Goal: Task Accomplishment & Management: Manage account settings

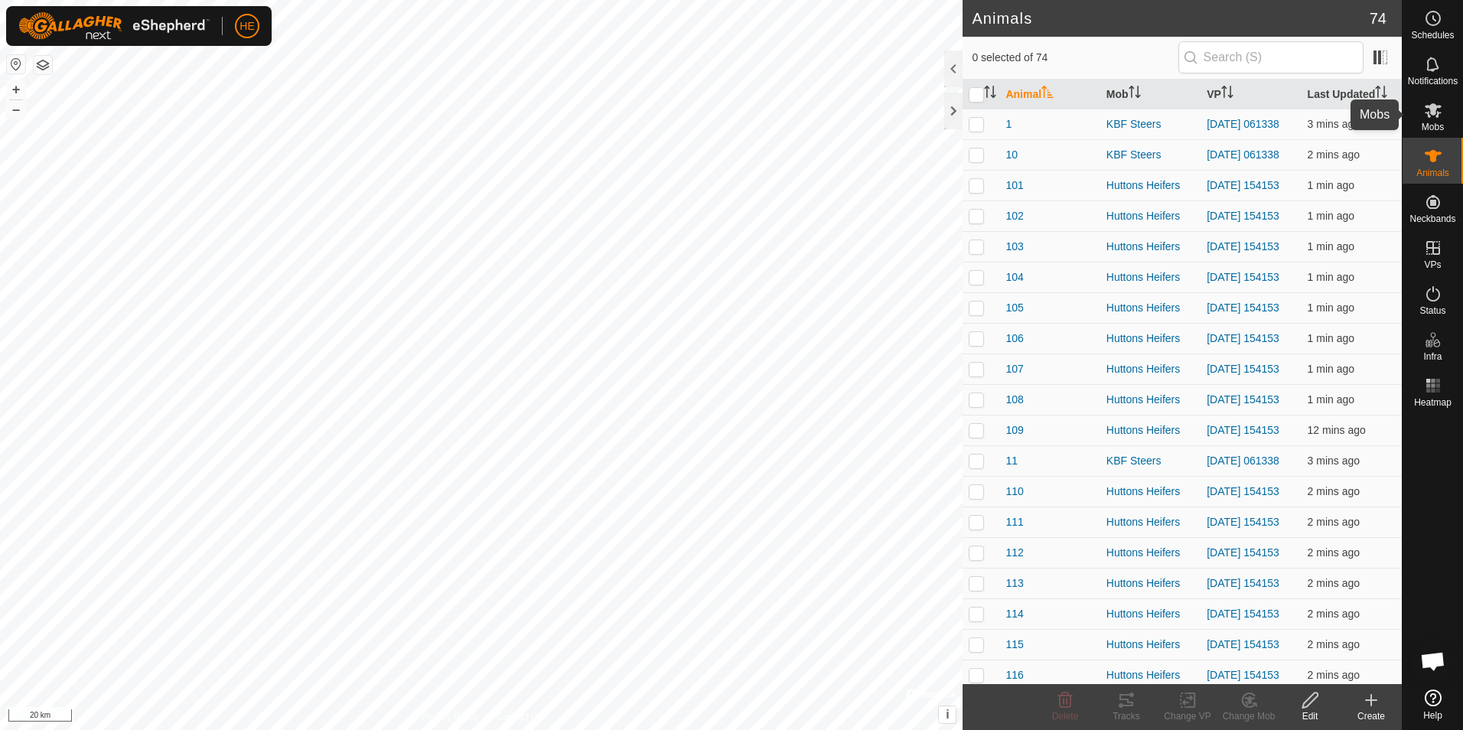
click at [1439, 103] on icon at bounding box center [1433, 110] width 18 height 18
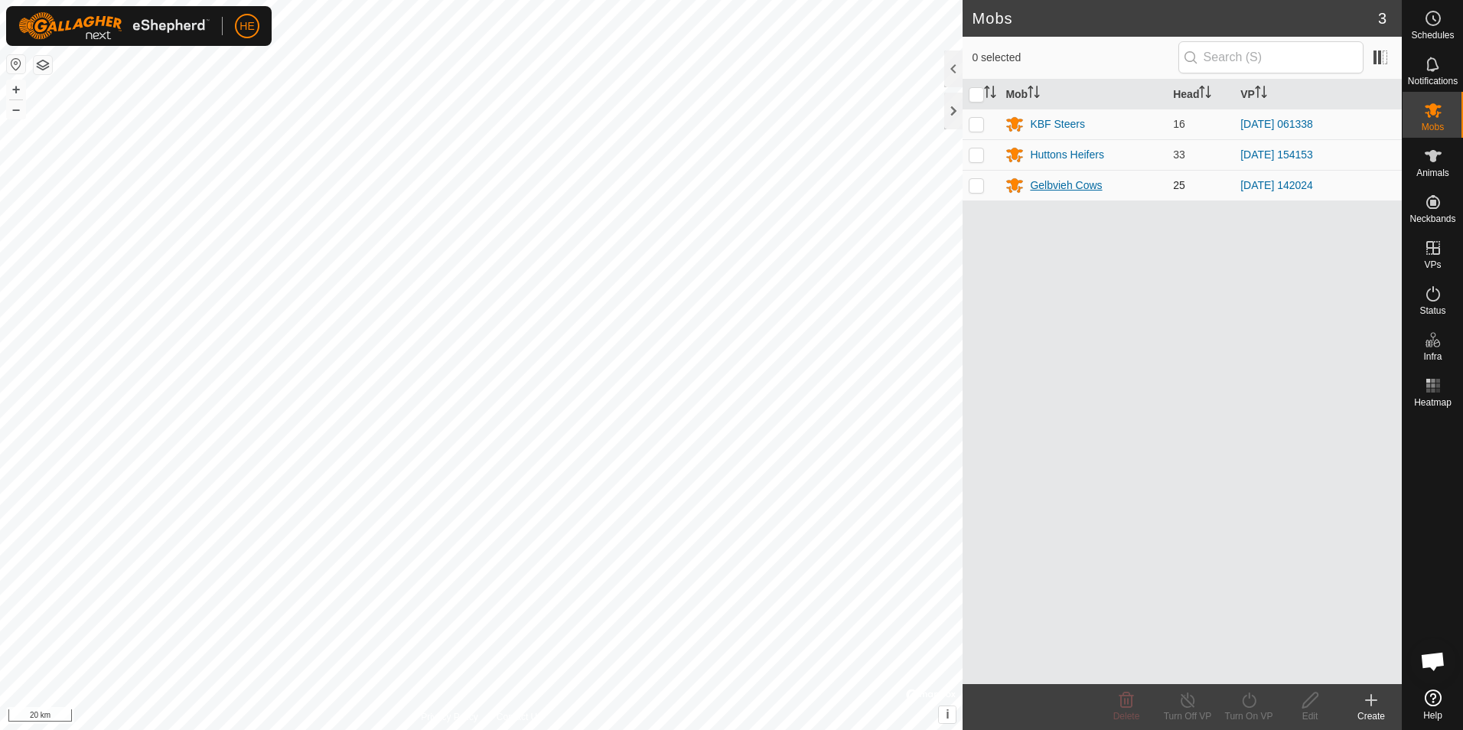
click at [1071, 183] on div "Gelbvieh Cows" at bounding box center [1066, 186] width 72 height 16
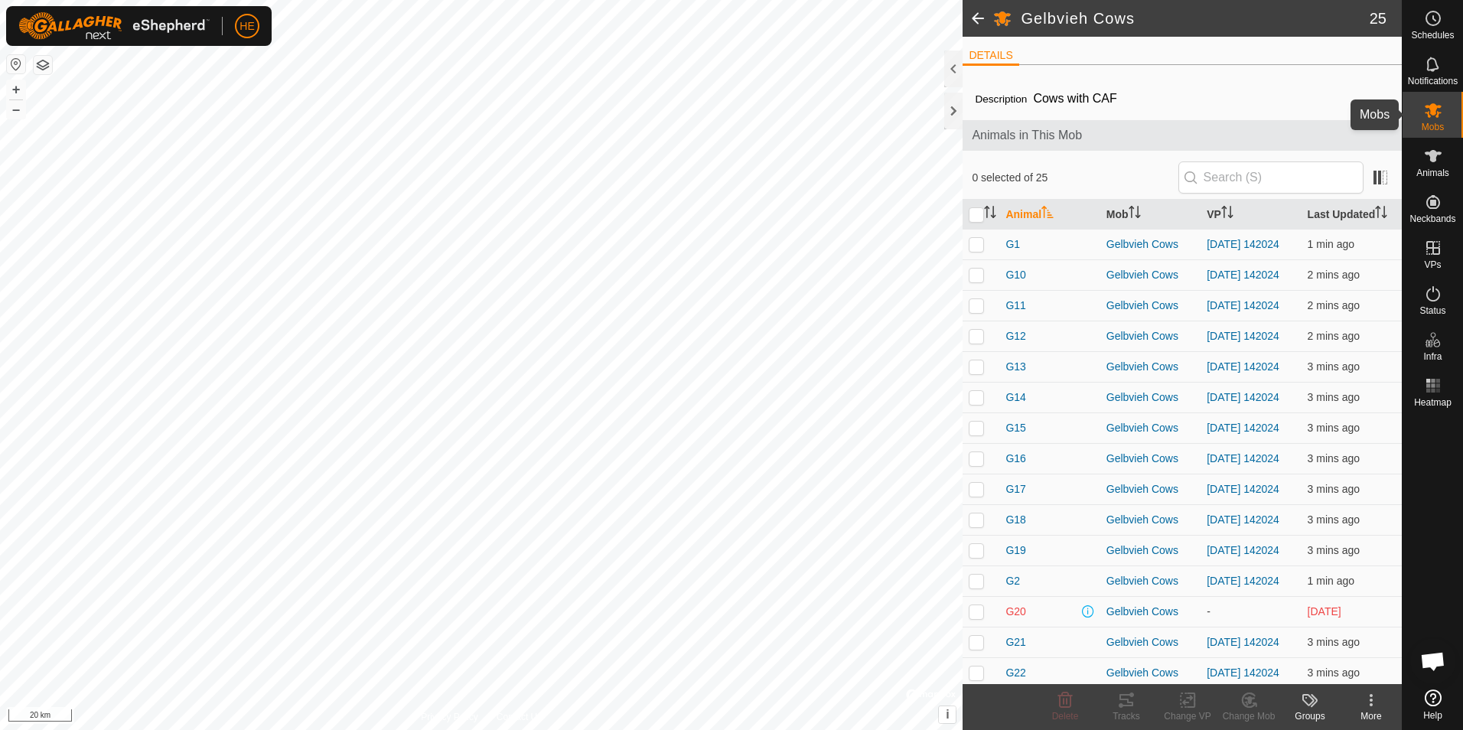
click at [1424, 117] on icon at bounding box center [1433, 110] width 18 height 18
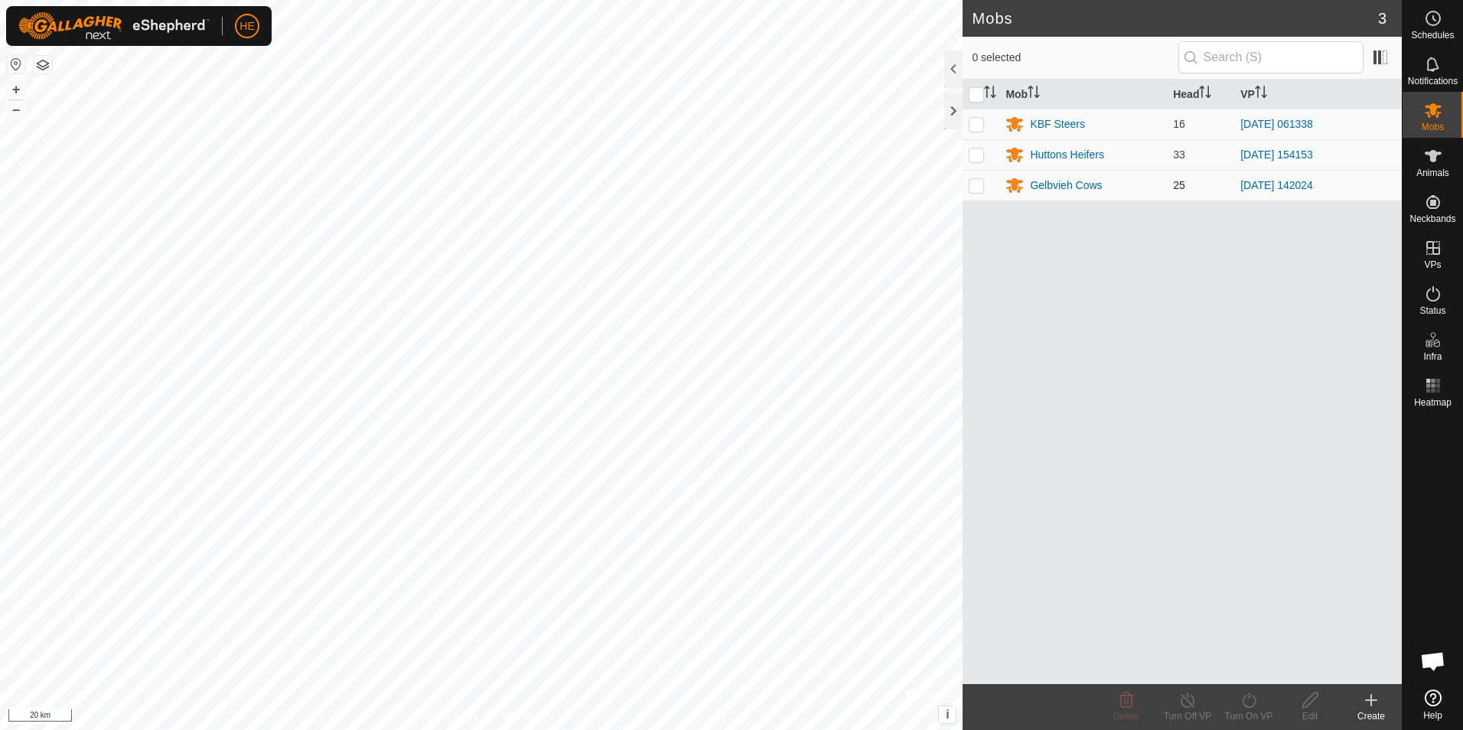
click at [978, 184] on p-checkbox at bounding box center [976, 185] width 15 height 12
checkbox input "true"
click at [1191, 699] on icon at bounding box center [1187, 700] width 19 height 18
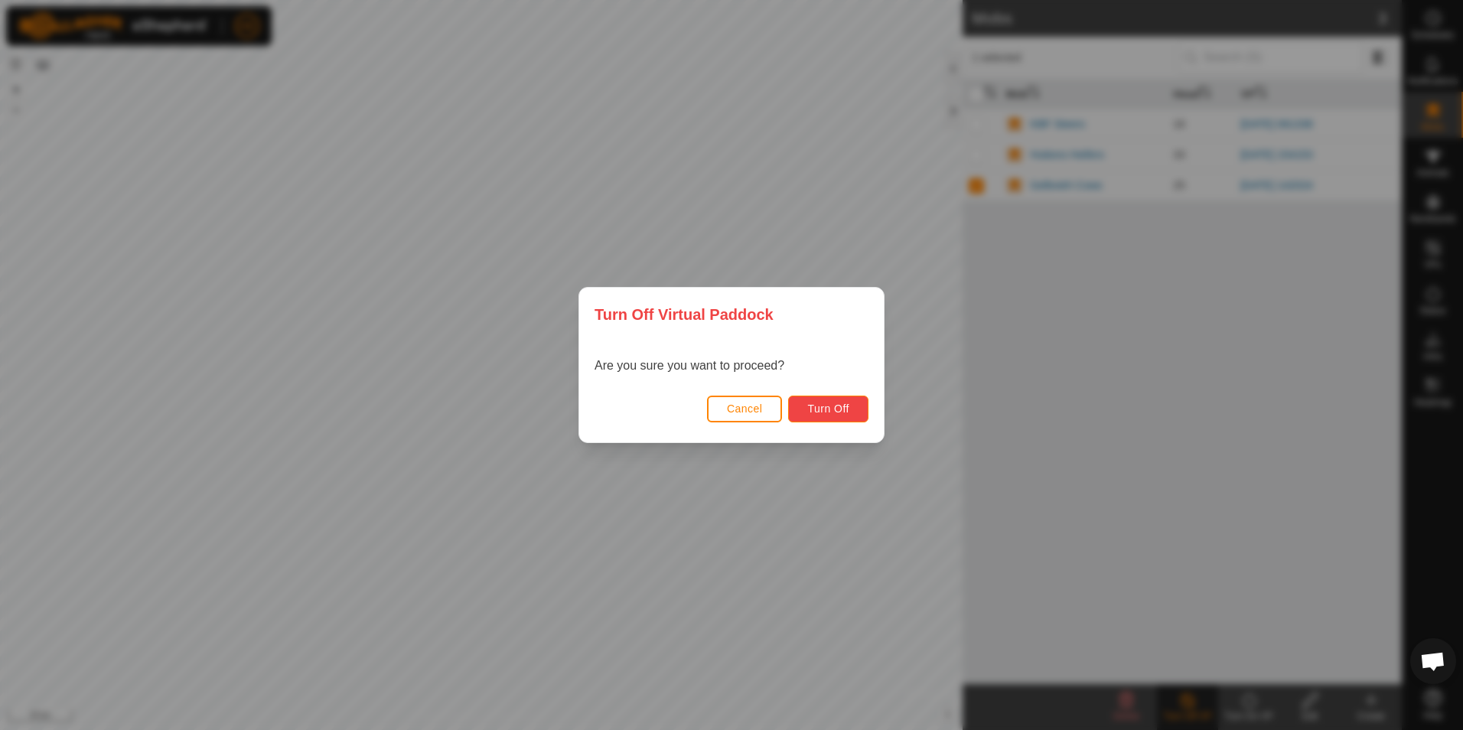
click at [836, 406] on span "Turn Off" at bounding box center [828, 408] width 42 height 12
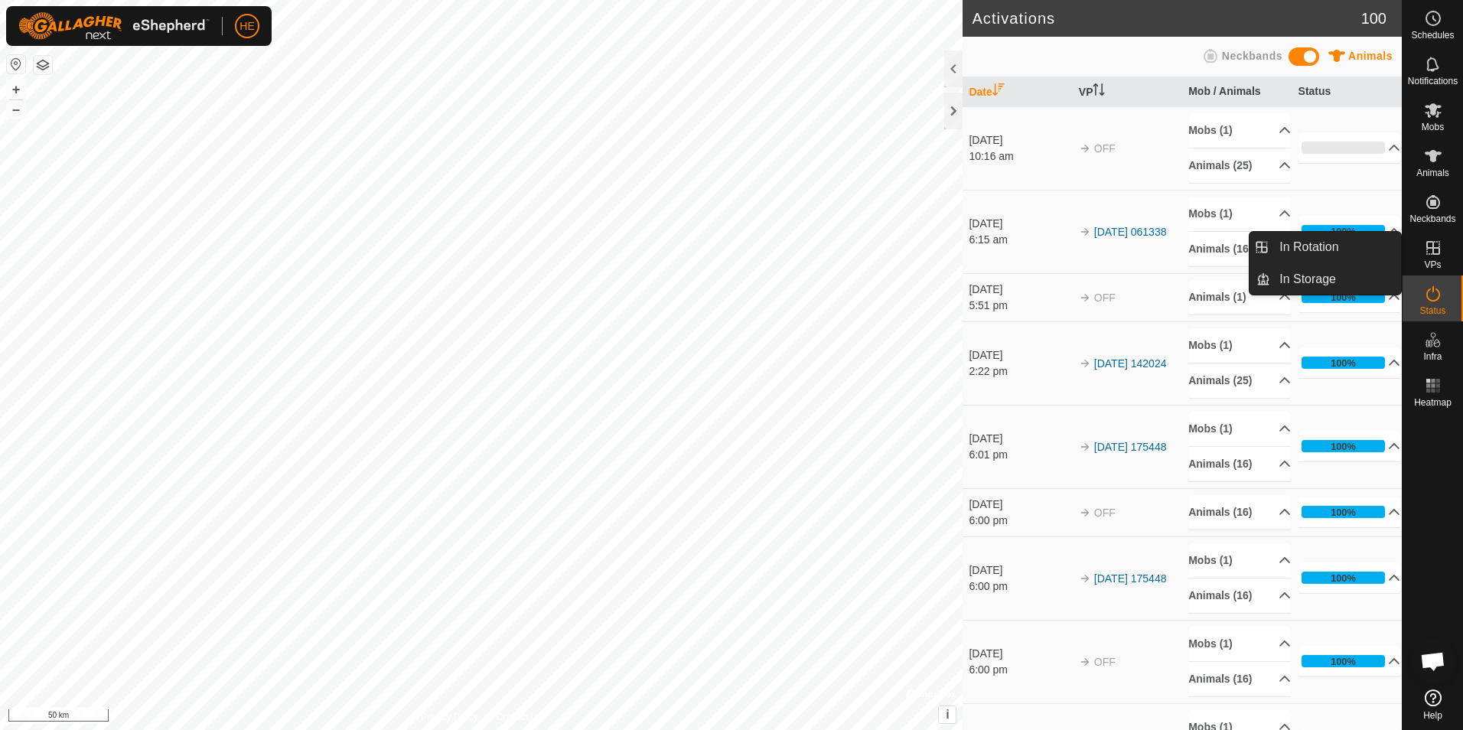
click at [1428, 245] on icon at bounding box center [1433, 248] width 18 height 18
click at [1329, 246] on link "In Rotation" at bounding box center [1335, 247] width 131 height 31
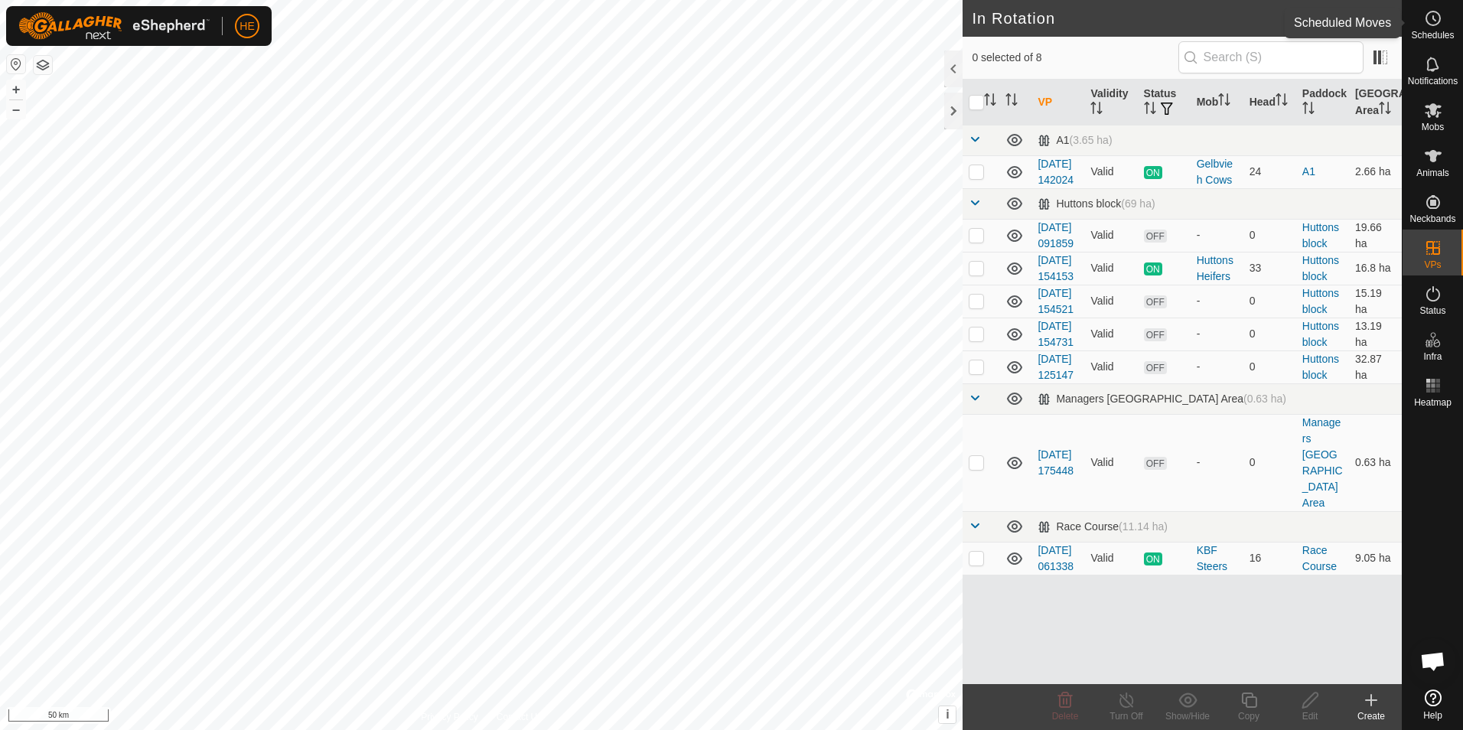
click at [1432, 21] on icon at bounding box center [1433, 18] width 18 height 18
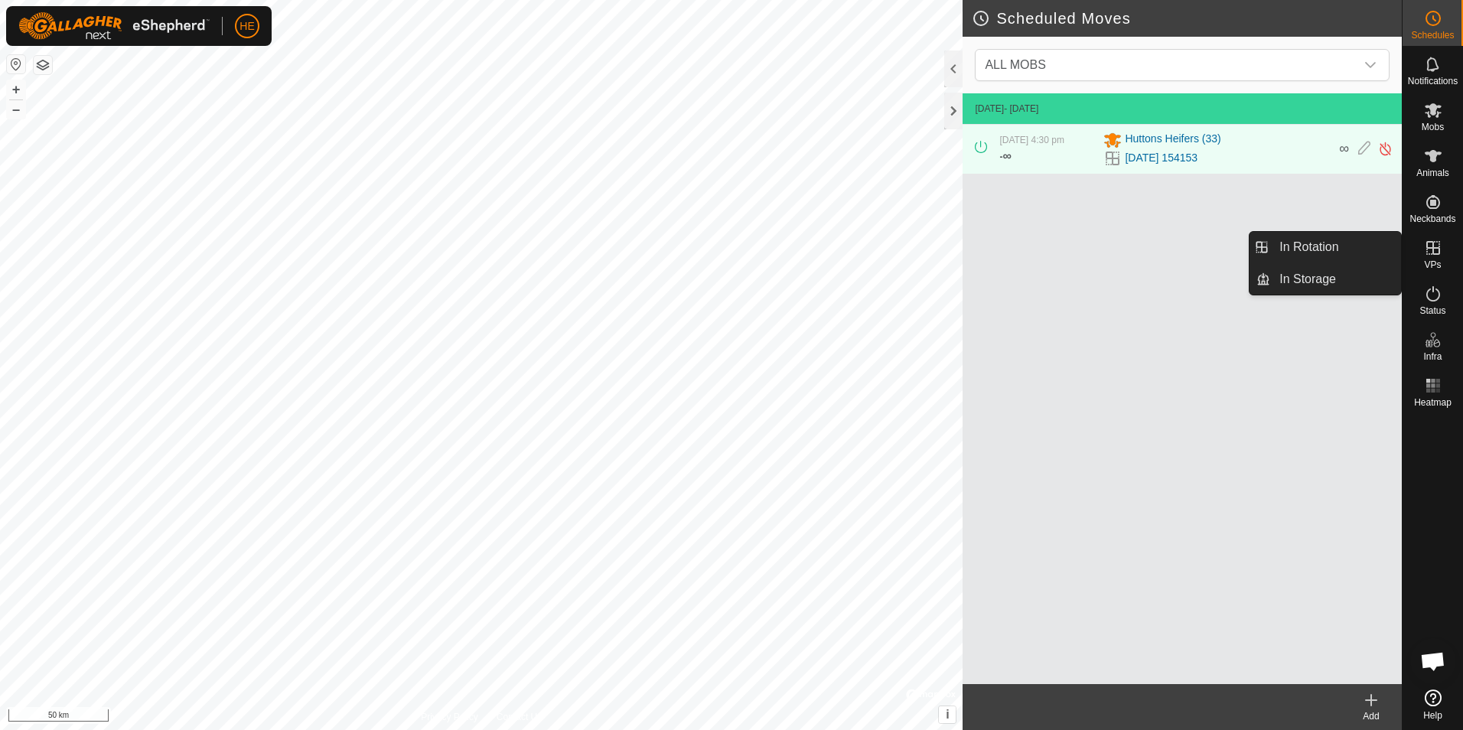
click at [1428, 247] on icon at bounding box center [1433, 248] width 14 height 14
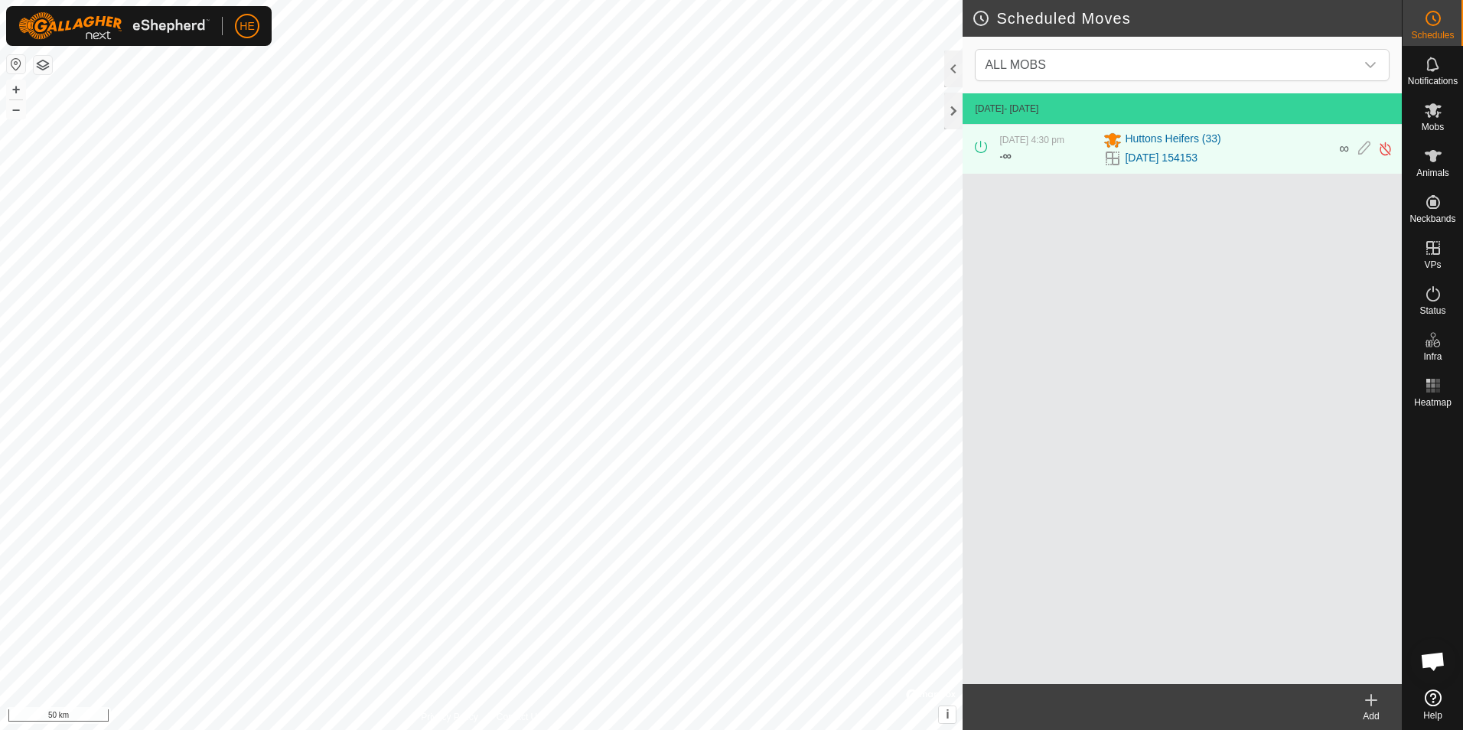
click at [1186, 381] on div "15 Sept 2025 - Today 4 Sept 2025, 4:30 pm - ∞ Huttons Heifers (33) 2025-09-04 1…" at bounding box center [1182, 388] width 439 height 591
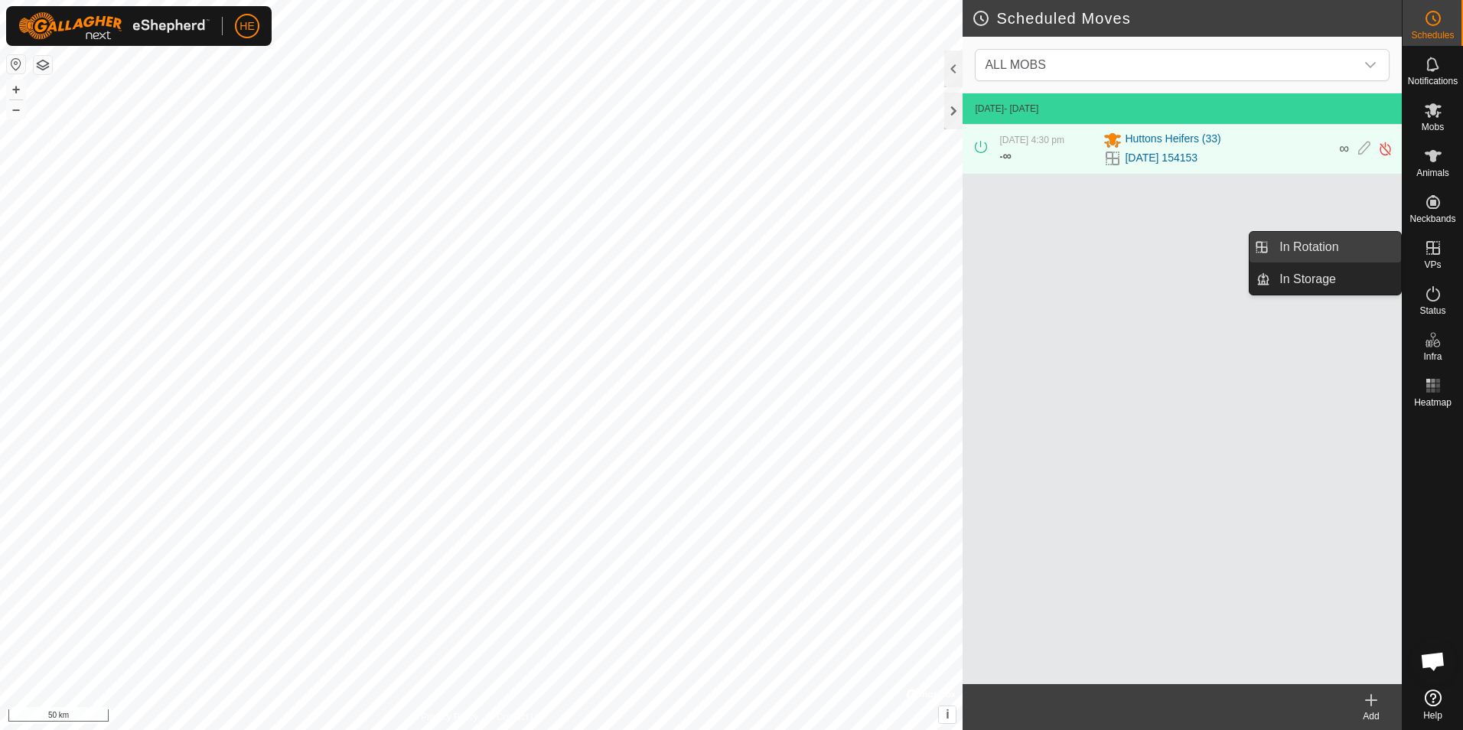
click at [1310, 246] on link "In Rotation" at bounding box center [1335, 247] width 131 height 31
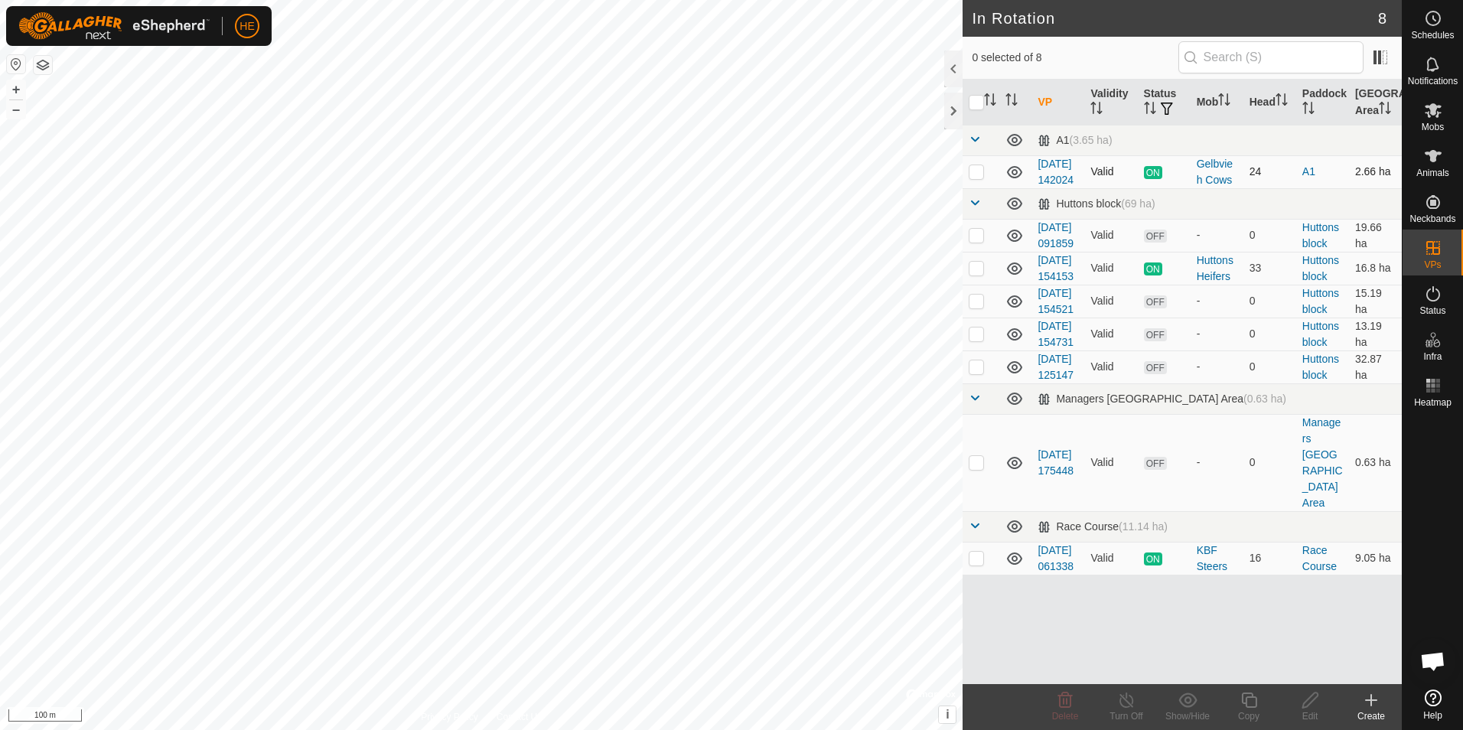
click at [979, 178] on p-checkbox at bounding box center [976, 171] width 15 height 12
checkbox input "true"
click at [1130, 697] on icon at bounding box center [1126, 699] width 14 height 15
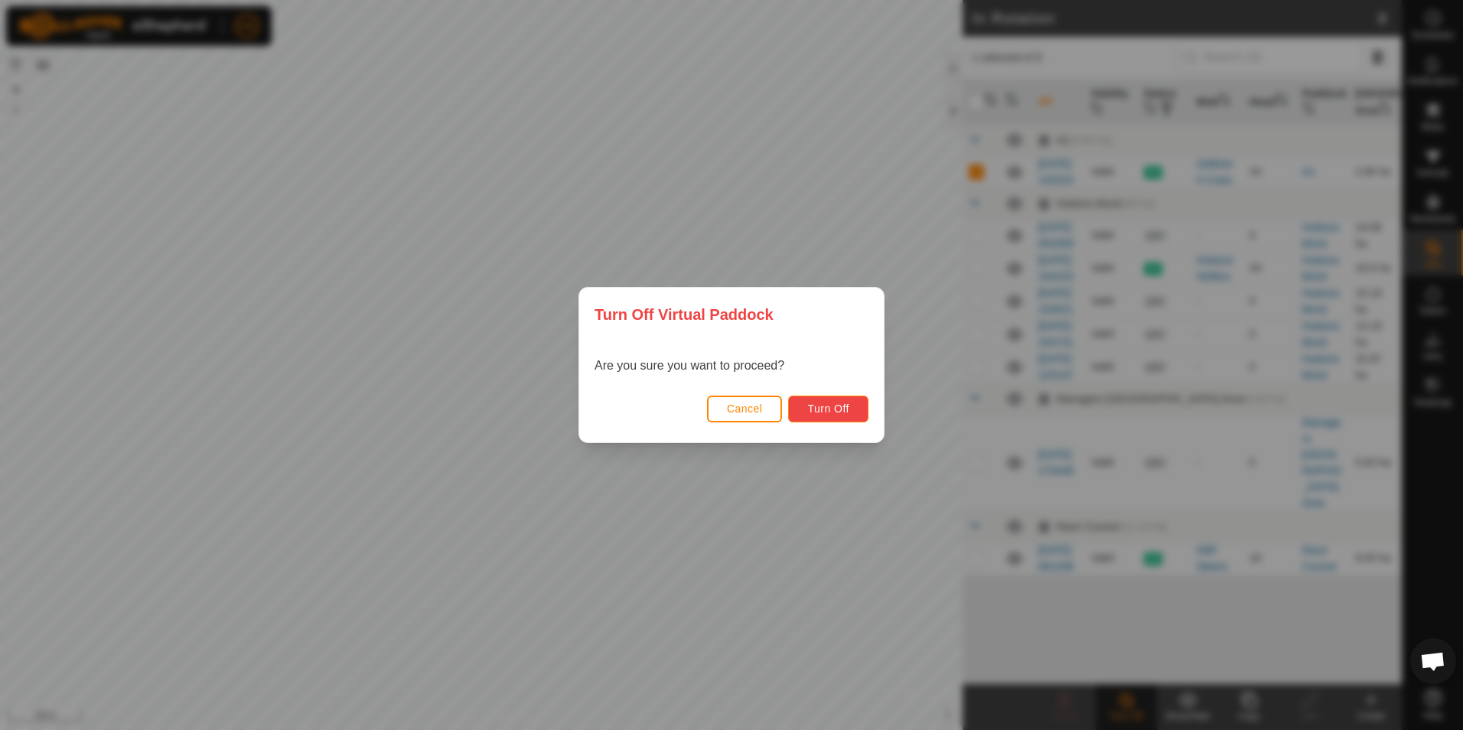
click at [831, 404] on span "Turn Off" at bounding box center [828, 408] width 42 height 12
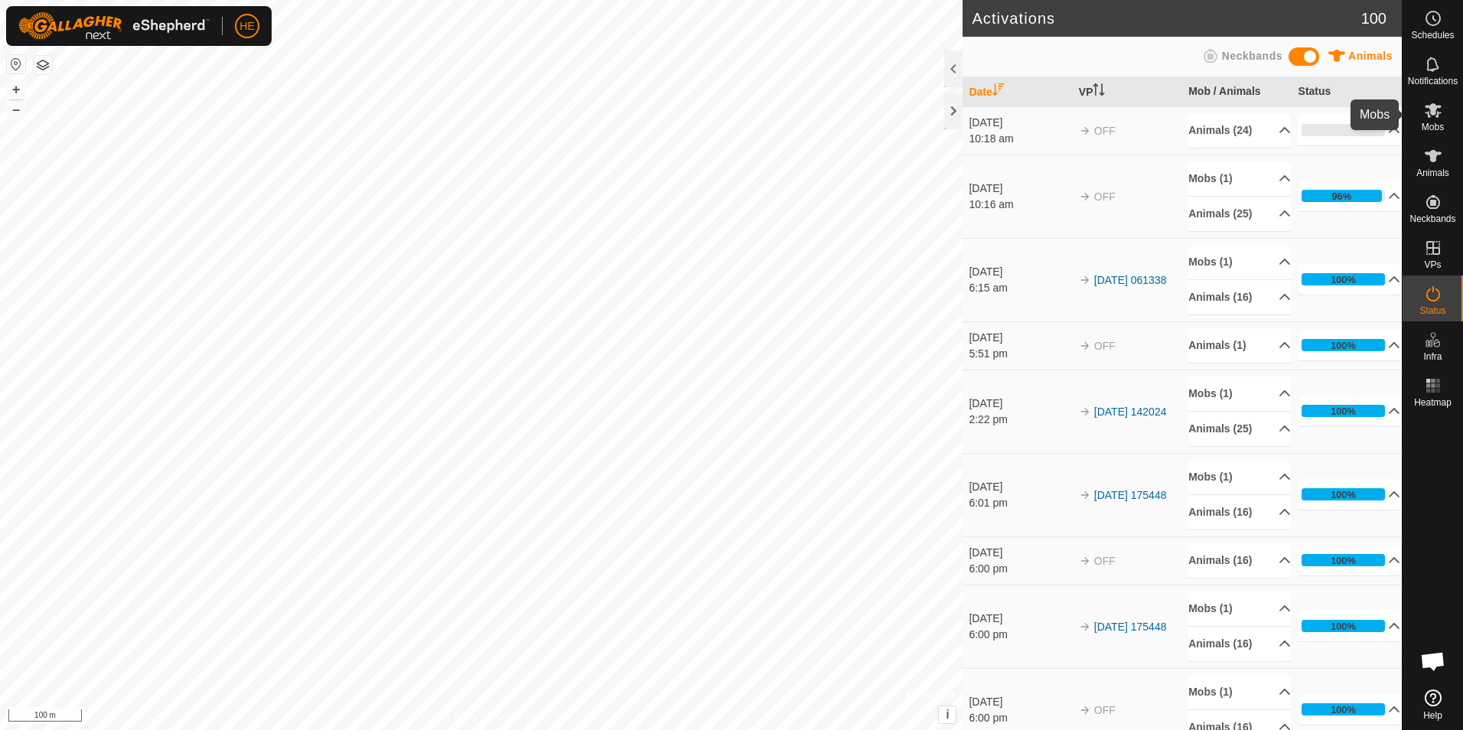
click at [1432, 112] on icon at bounding box center [1433, 110] width 17 height 15
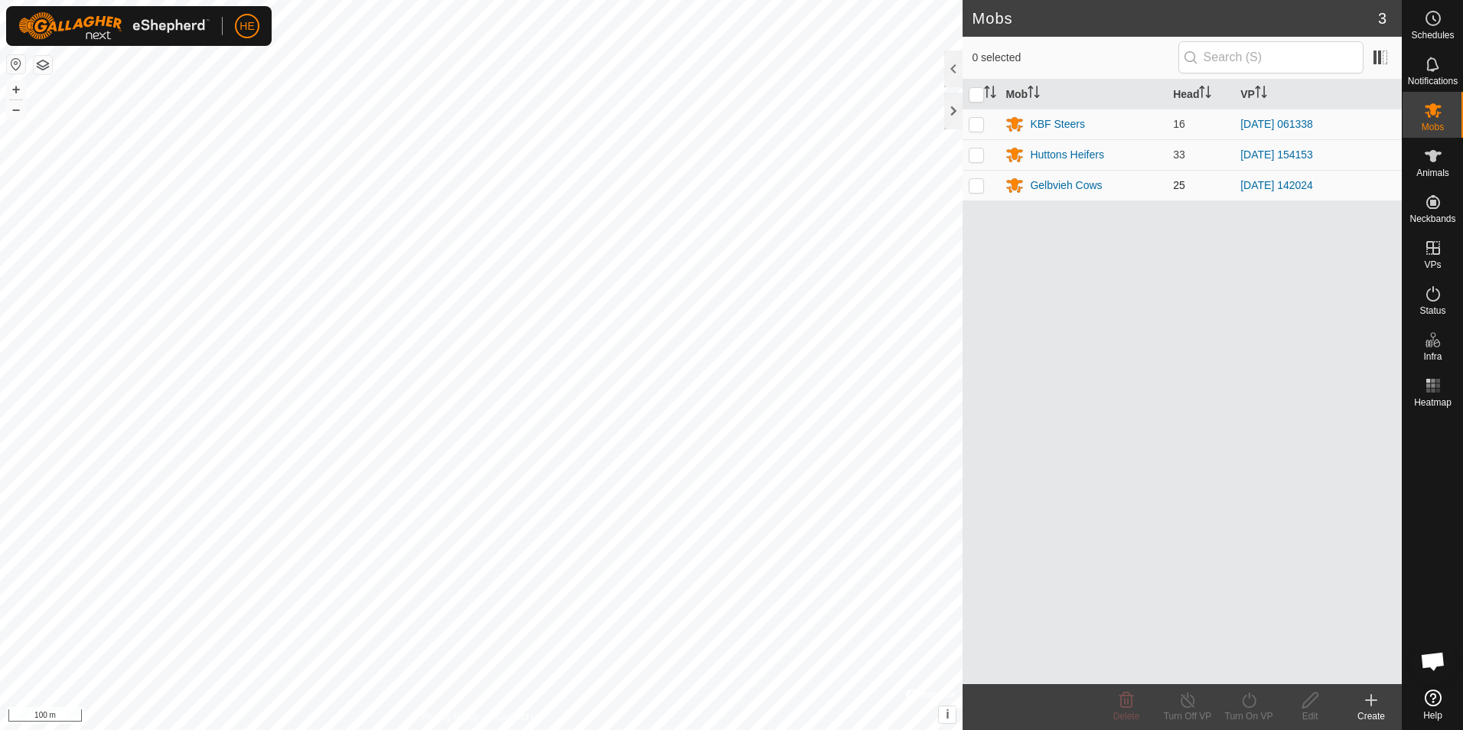
click at [976, 187] on p-checkbox at bounding box center [976, 185] width 15 height 12
checkbox input "true"
click at [1282, 182] on link "[DATE] 142024" at bounding box center [1276, 185] width 73 height 12
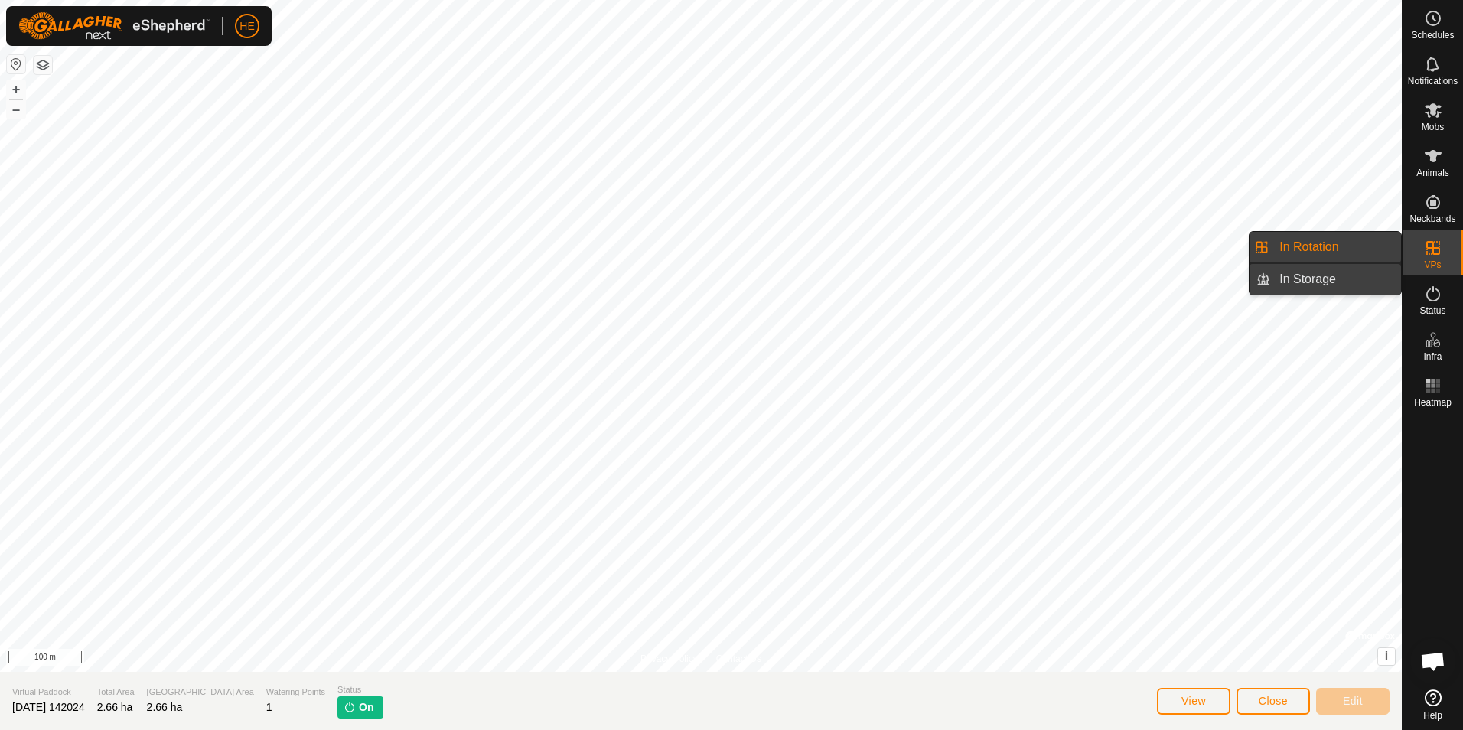
click at [1339, 282] on link "In Storage" at bounding box center [1335, 279] width 131 height 31
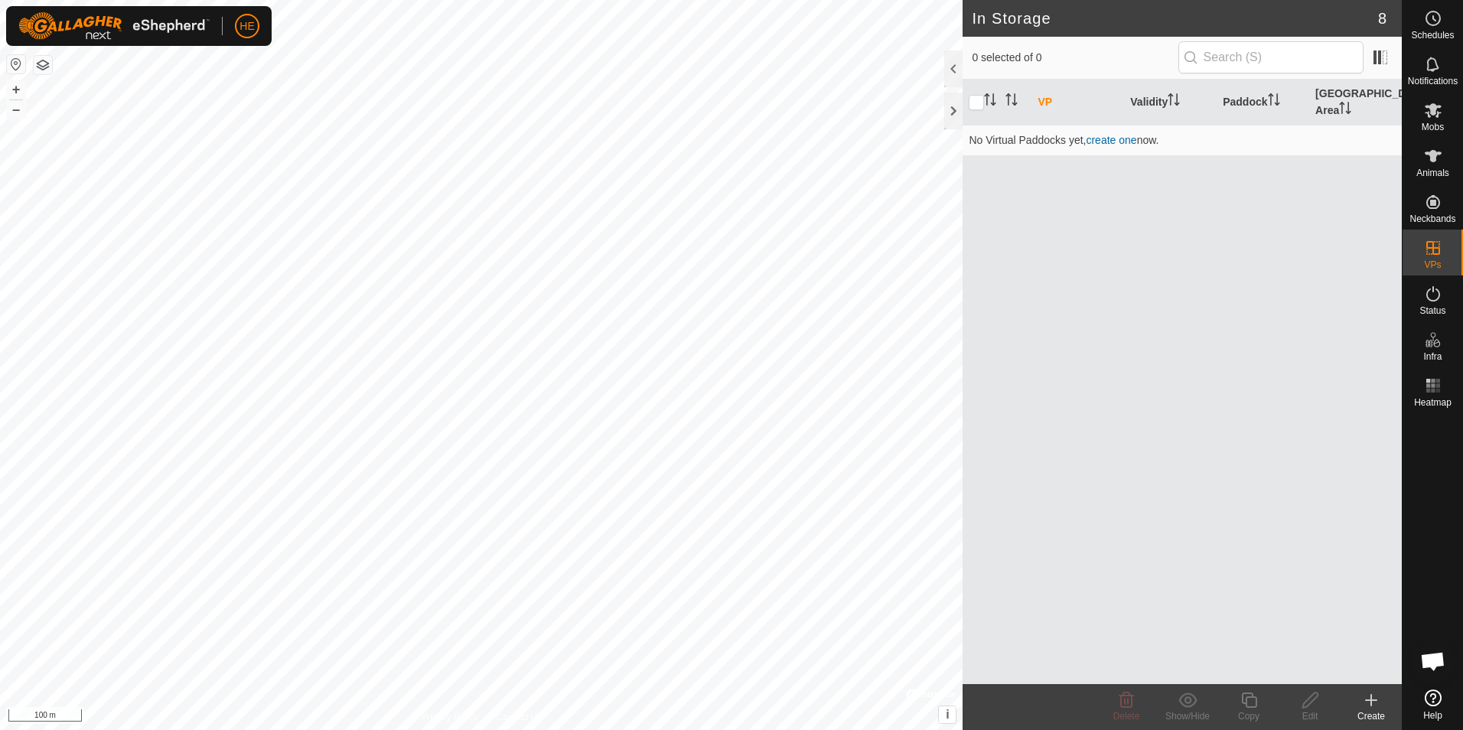
click at [1370, 704] on icon at bounding box center [1371, 700] width 18 height 18
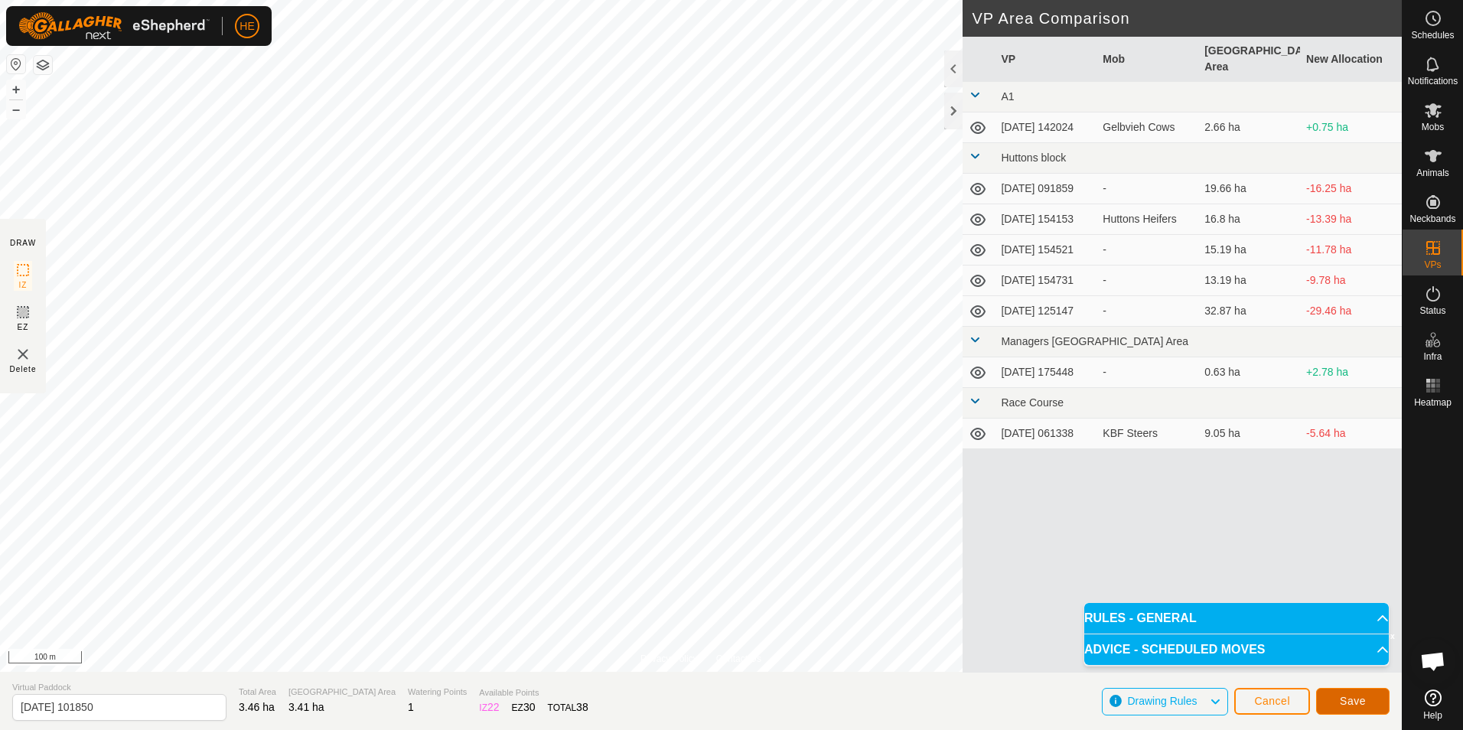
click at [1354, 703] on span "Save" at bounding box center [1353, 701] width 26 height 12
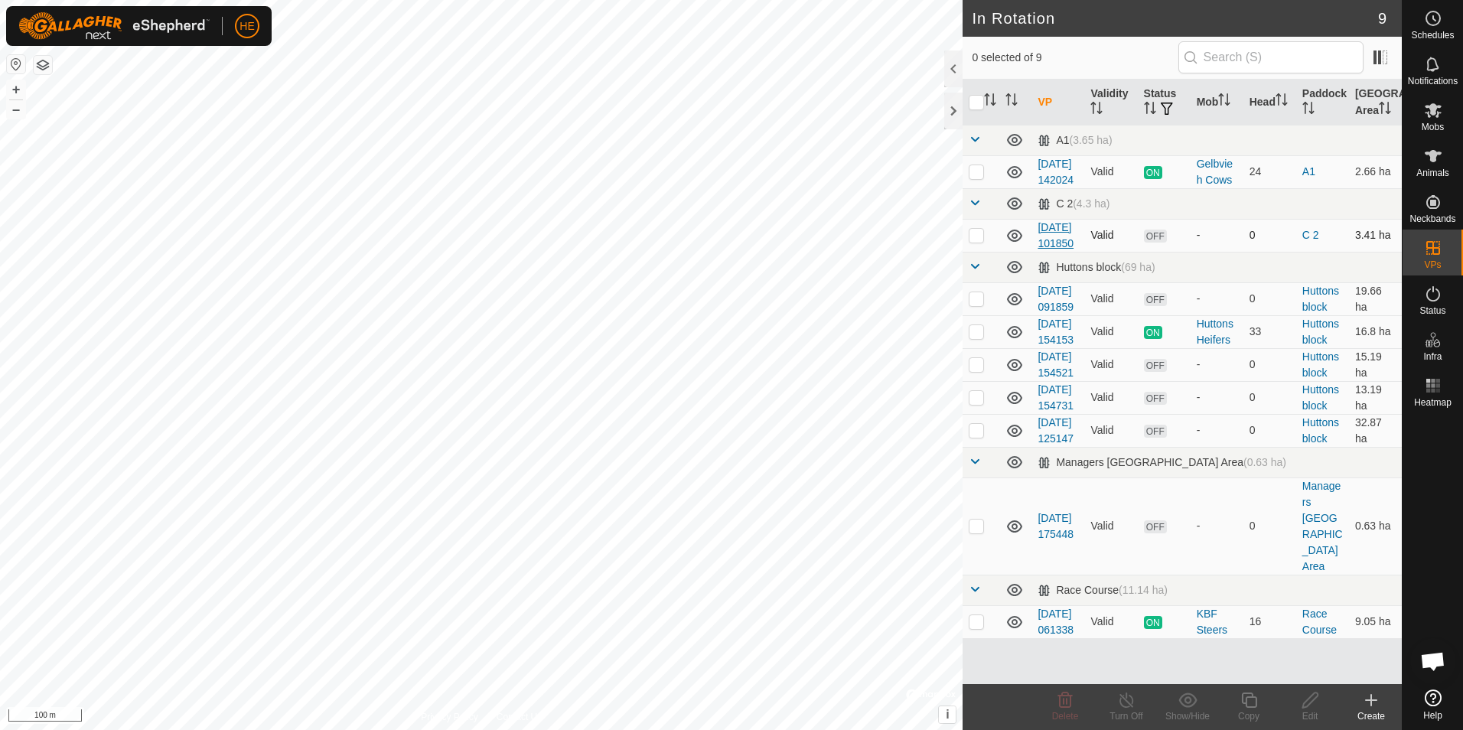
click at [1048, 249] on link "[DATE] 101850" at bounding box center [1056, 235] width 36 height 28
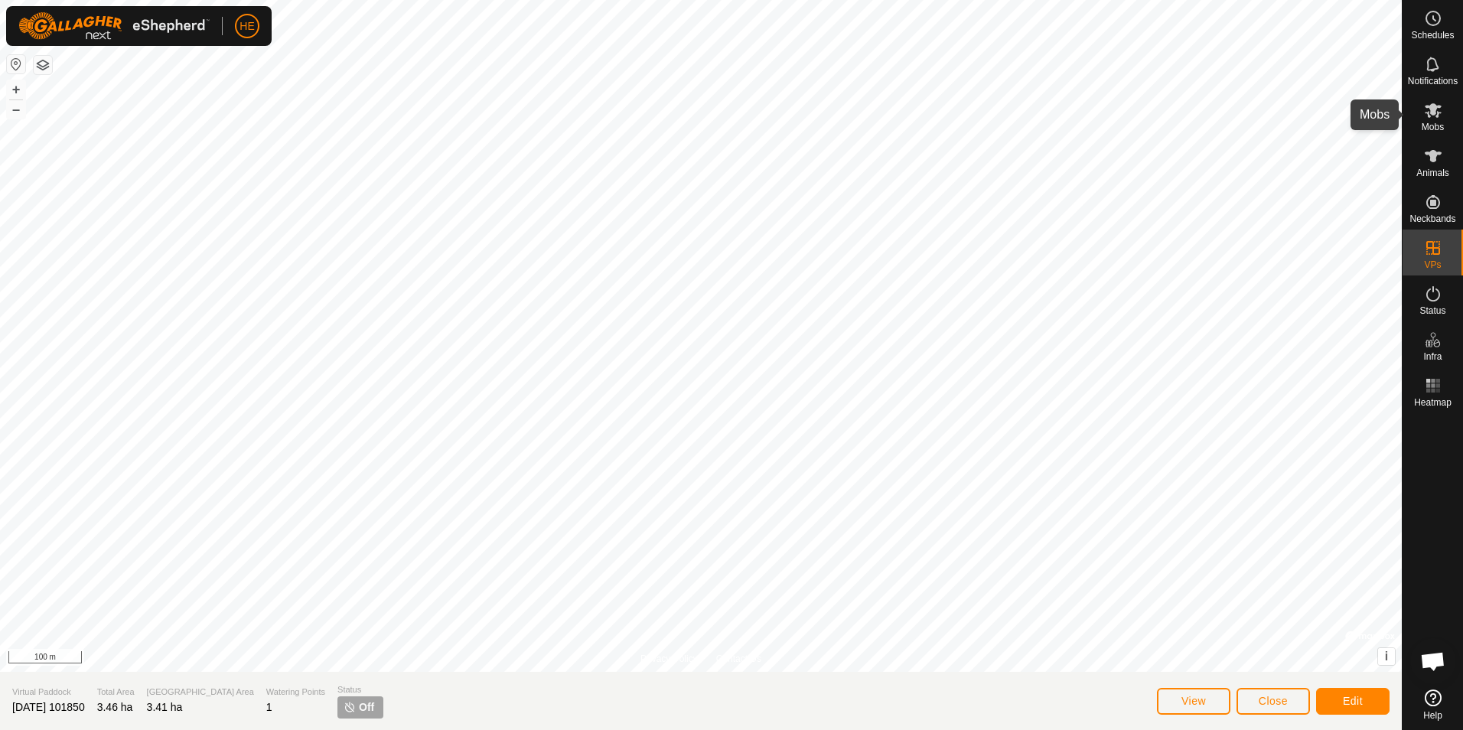
click at [1432, 106] on icon at bounding box center [1433, 110] width 17 height 15
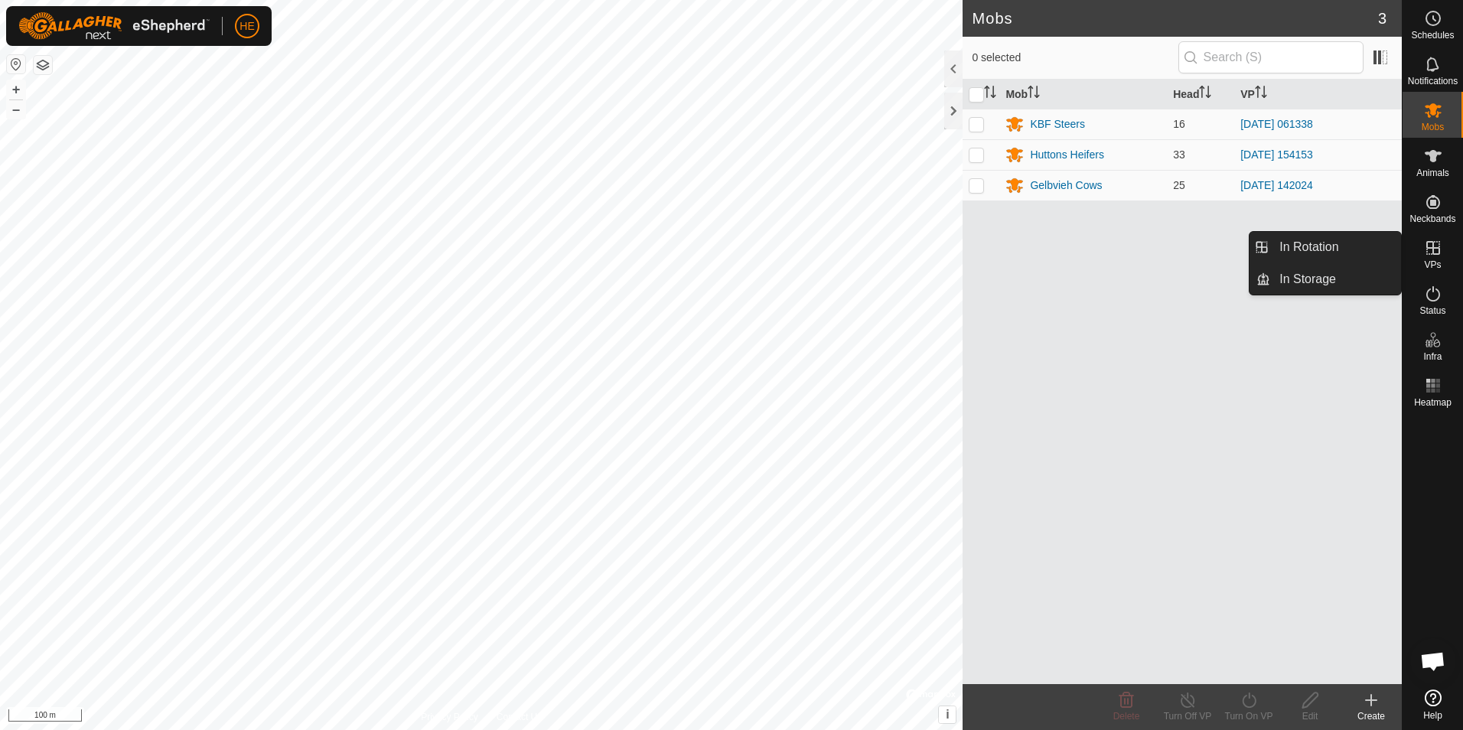
click at [1434, 243] on icon at bounding box center [1433, 248] width 18 height 18
click at [1330, 276] on link "In Storage" at bounding box center [1335, 279] width 131 height 31
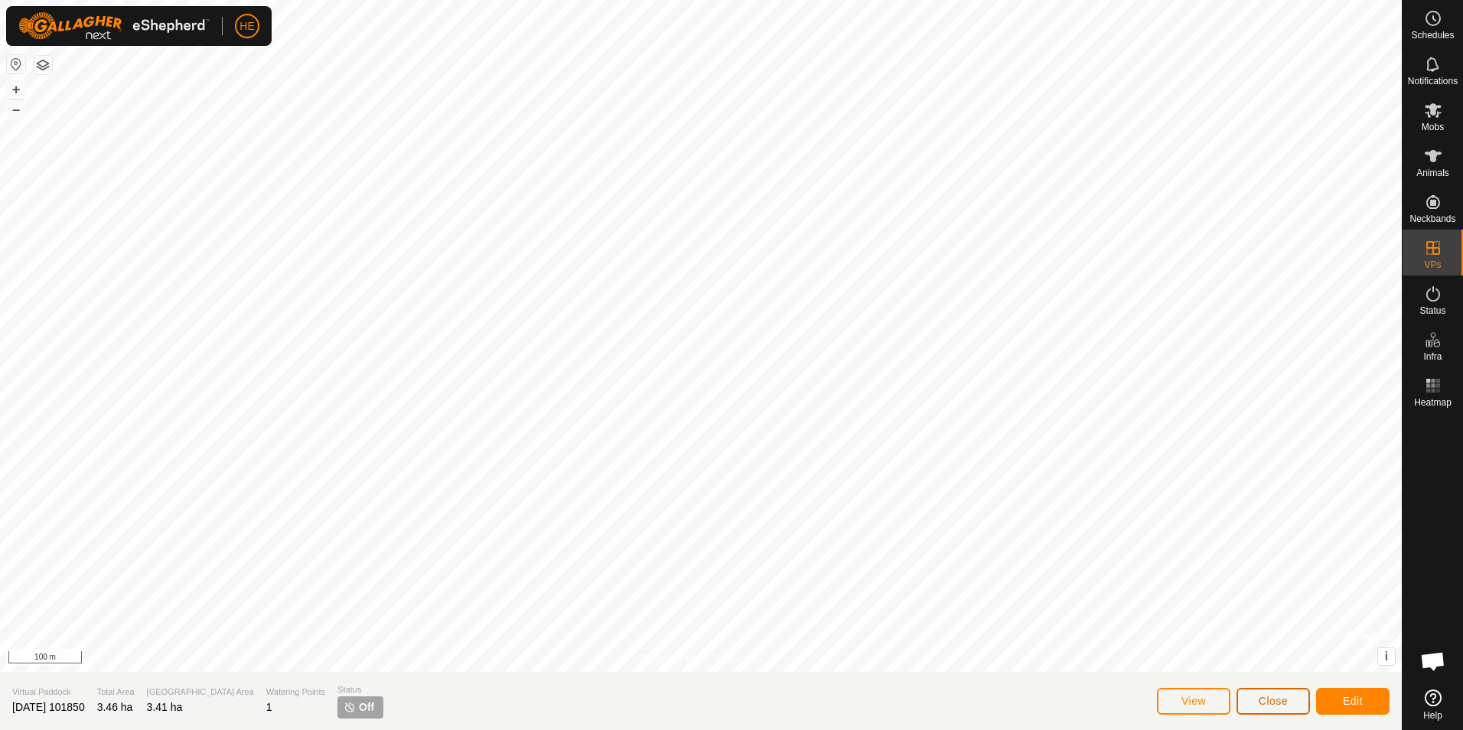
click at [1267, 698] on span "Close" at bounding box center [1273, 701] width 29 height 12
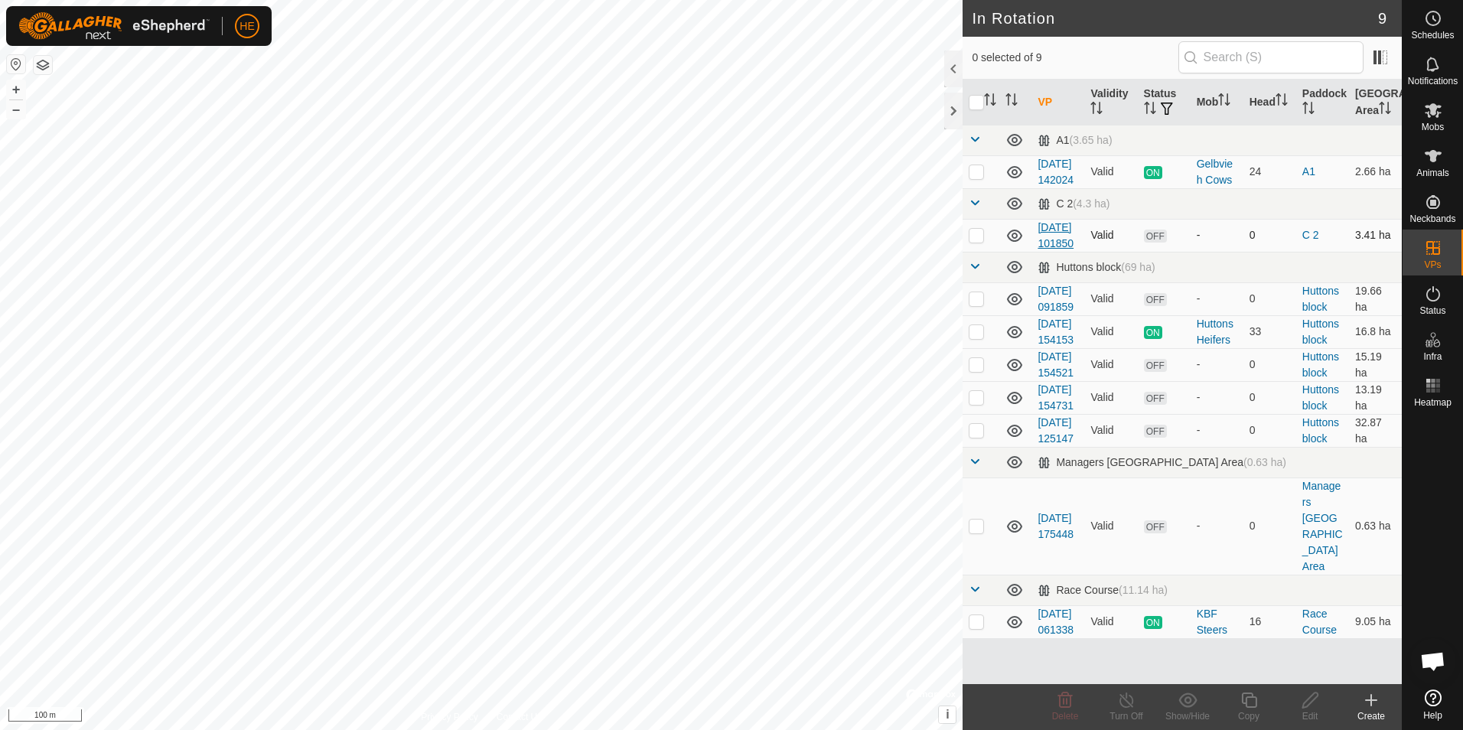
click at [1048, 249] on link "[DATE] 101850" at bounding box center [1056, 235] width 36 height 28
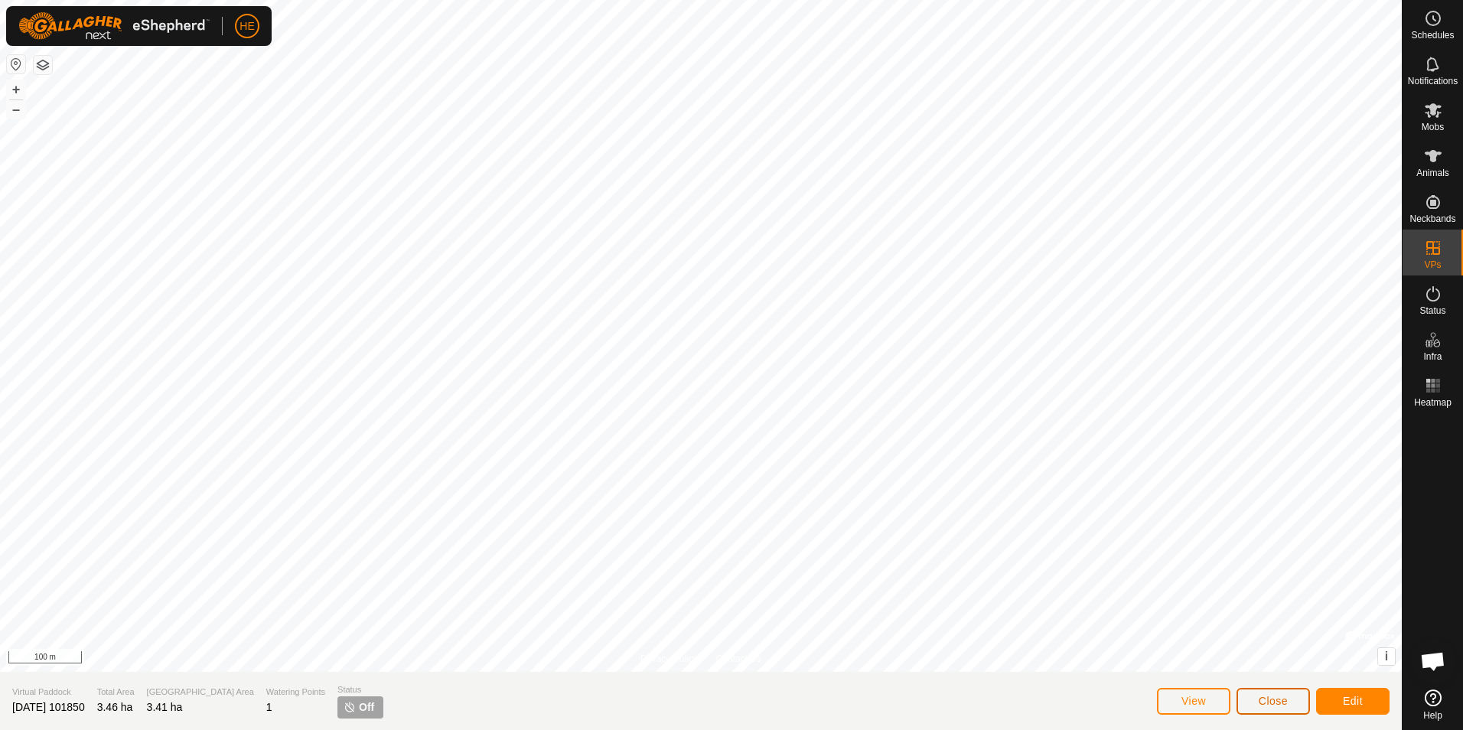
click at [1279, 702] on span "Close" at bounding box center [1273, 701] width 29 height 12
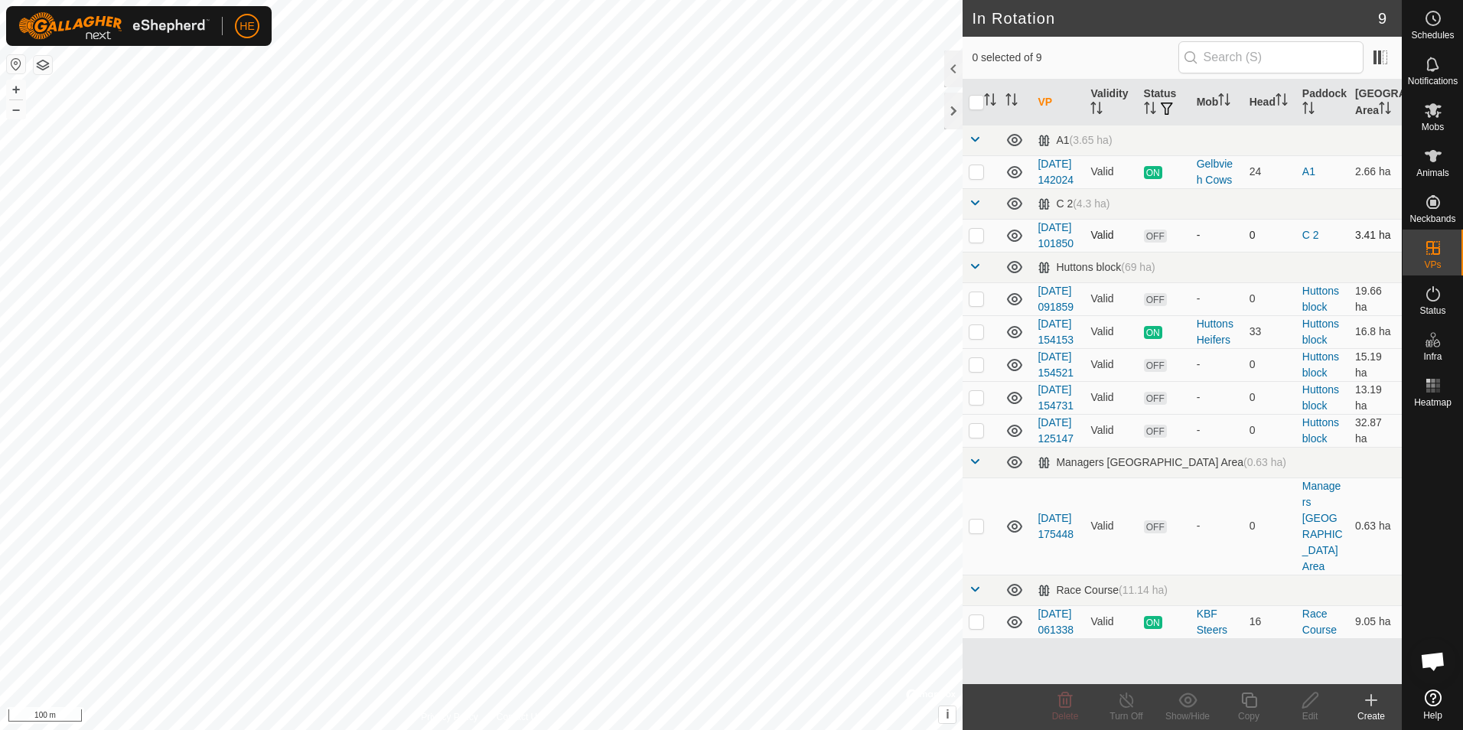
click at [976, 241] on p-checkbox at bounding box center [976, 235] width 15 height 12
click at [978, 241] on p-checkbox at bounding box center [976, 235] width 15 height 12
checkbox input "false"
click at [1051, 249] on link "[DATE] 101850" at bounding box center [1056, 235] width 36 height 28
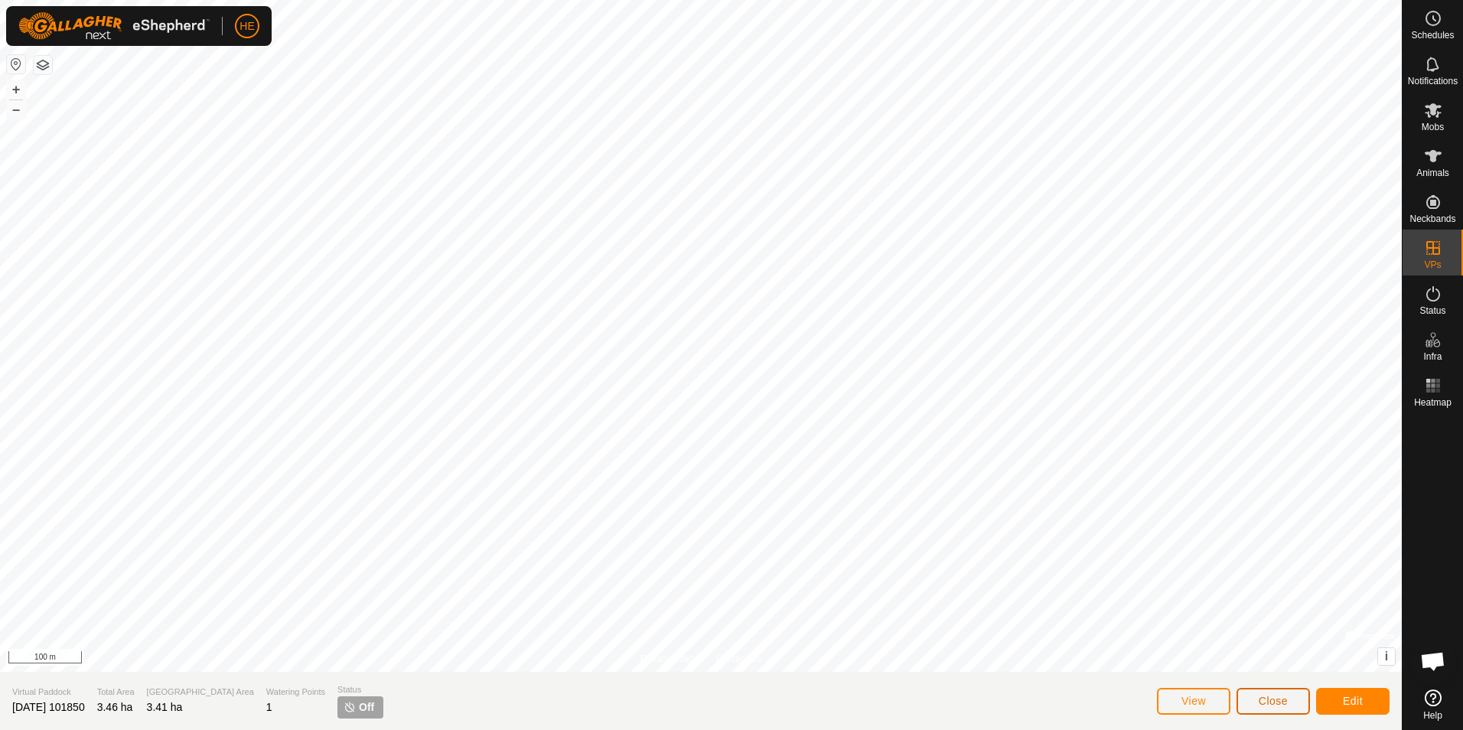
click at [1274, 699] on span "Close" at bounding box center [1273, 701] width 29 height 12
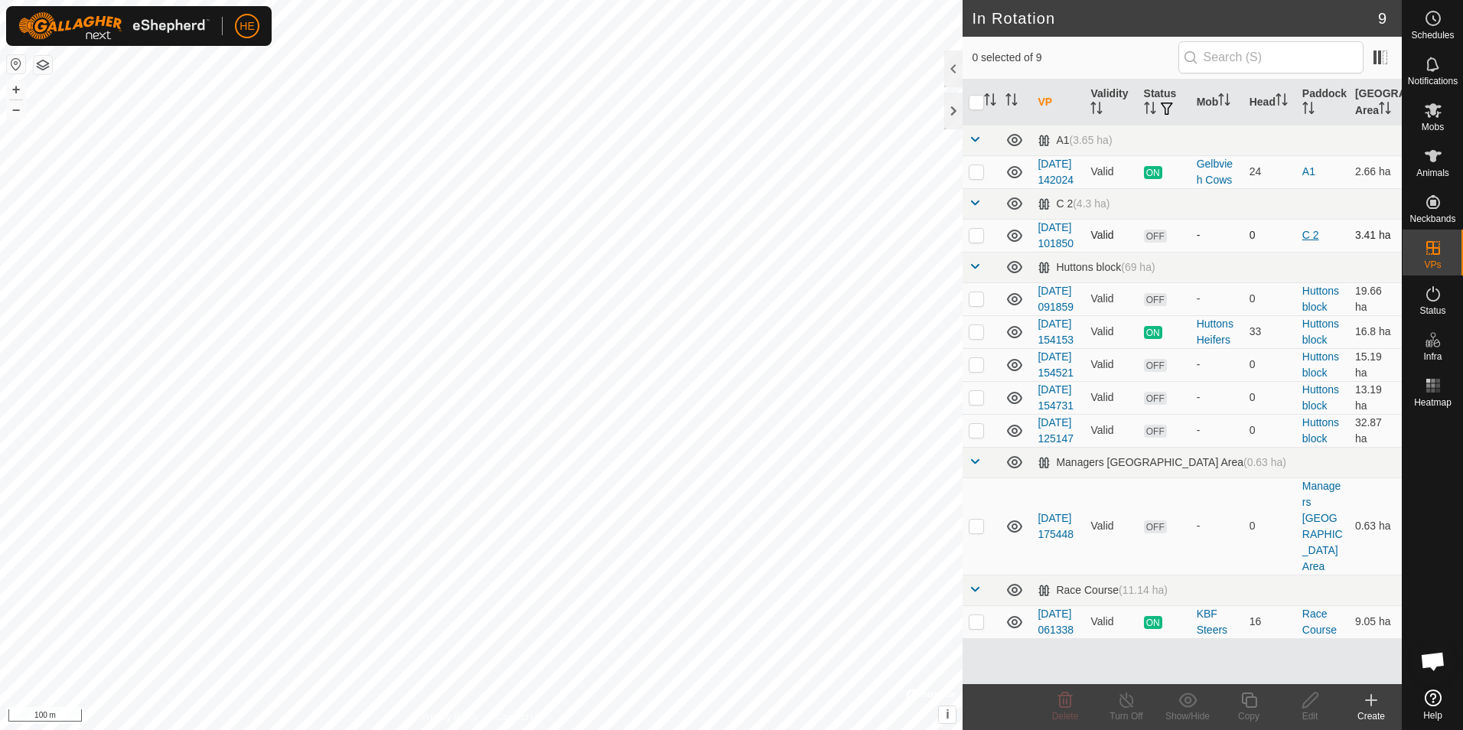
click at [1302, 241] on link "C 2" at bounding box center [1310, 235] width 17 height 12
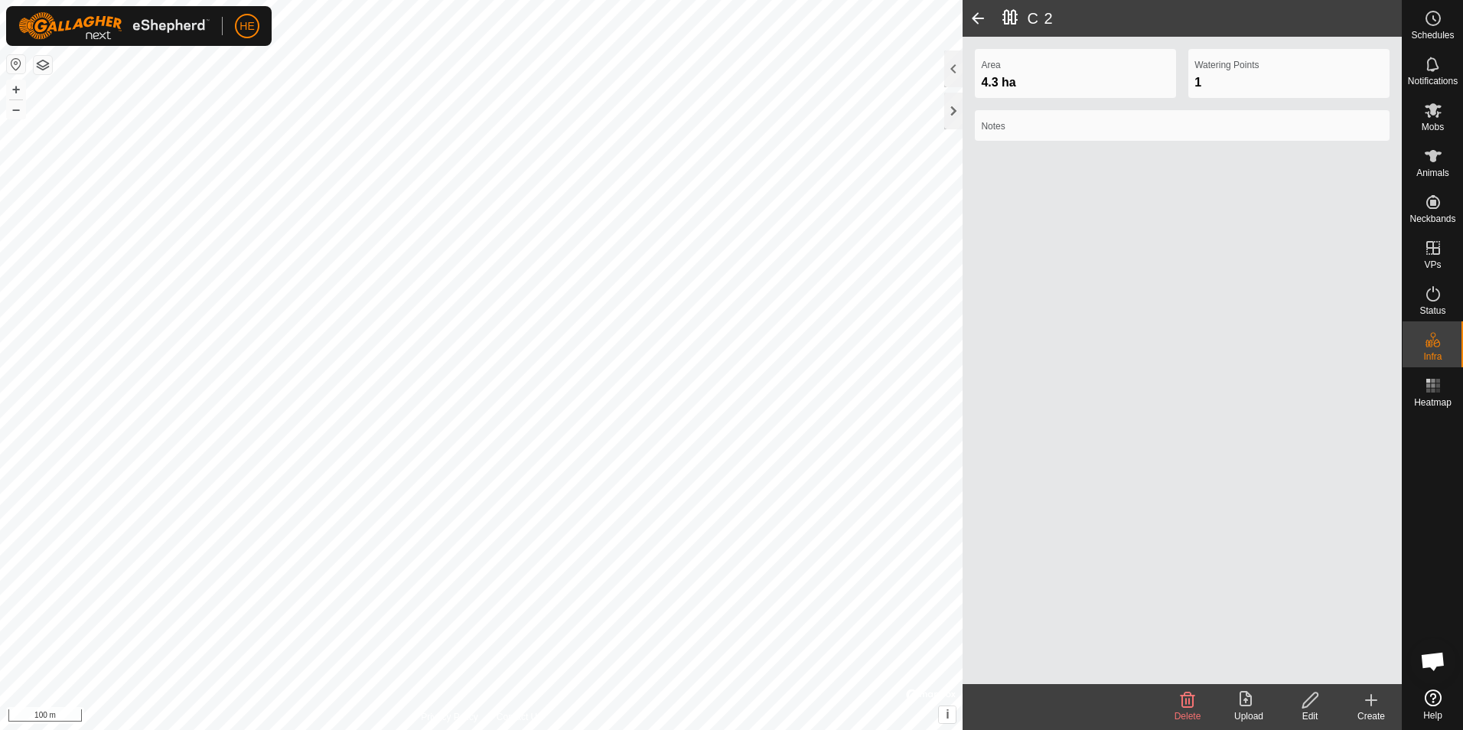
click at [1372, 699] on icon at bounding box center [1371, 700] width 18 height 18
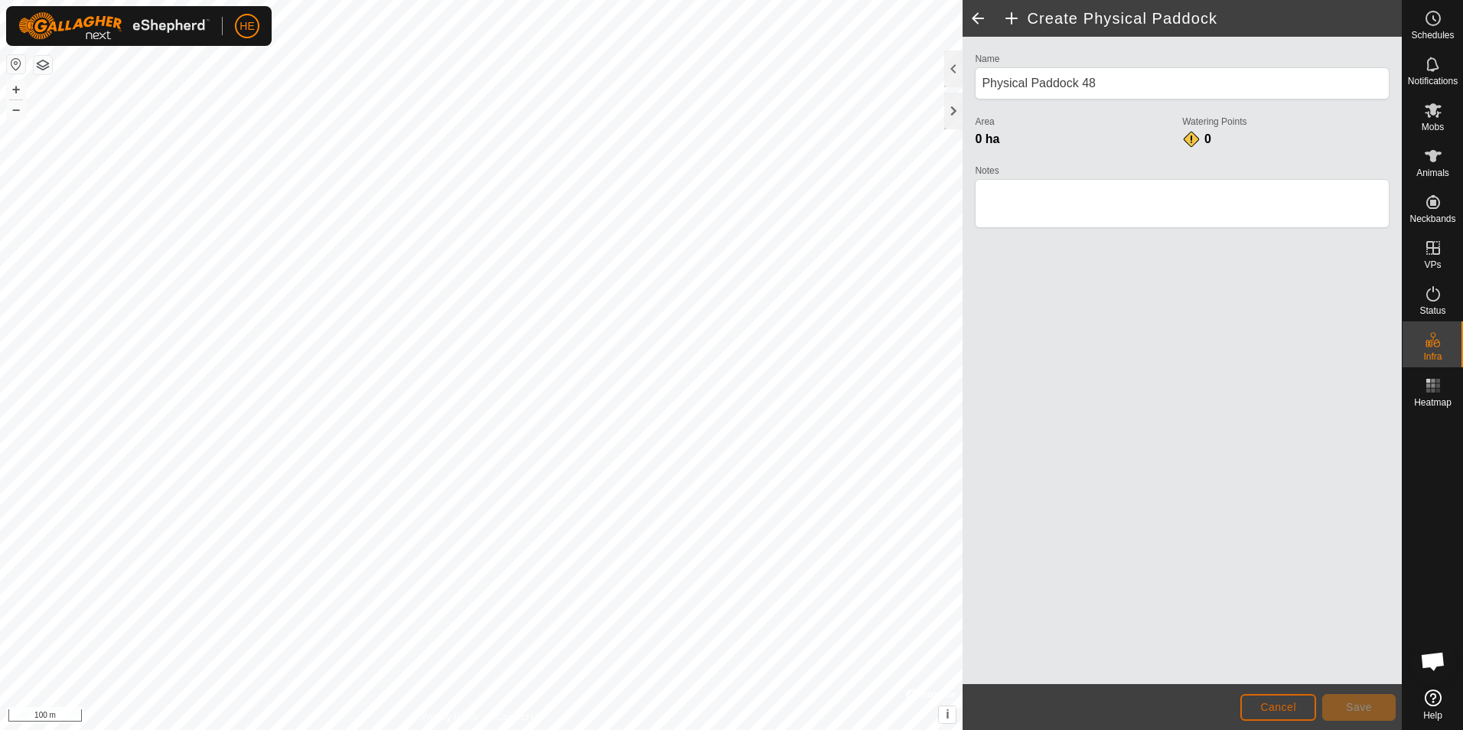
click at [1298, 706] on button "Cancel" at bounding box center [1278, 707] width 76 height 27
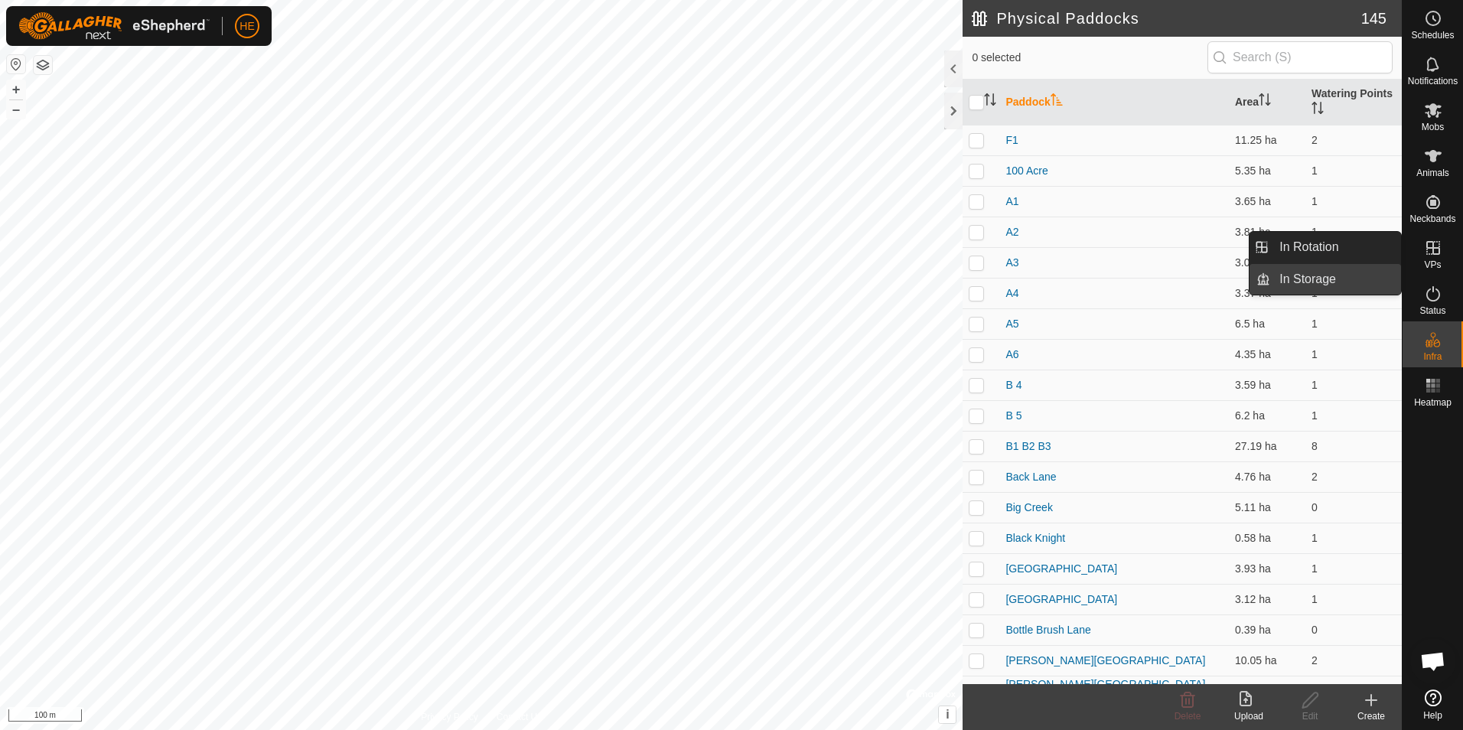
click at [1338, 280] on link "In Storage" at bounding box center [1335, 279] width 131 height 31
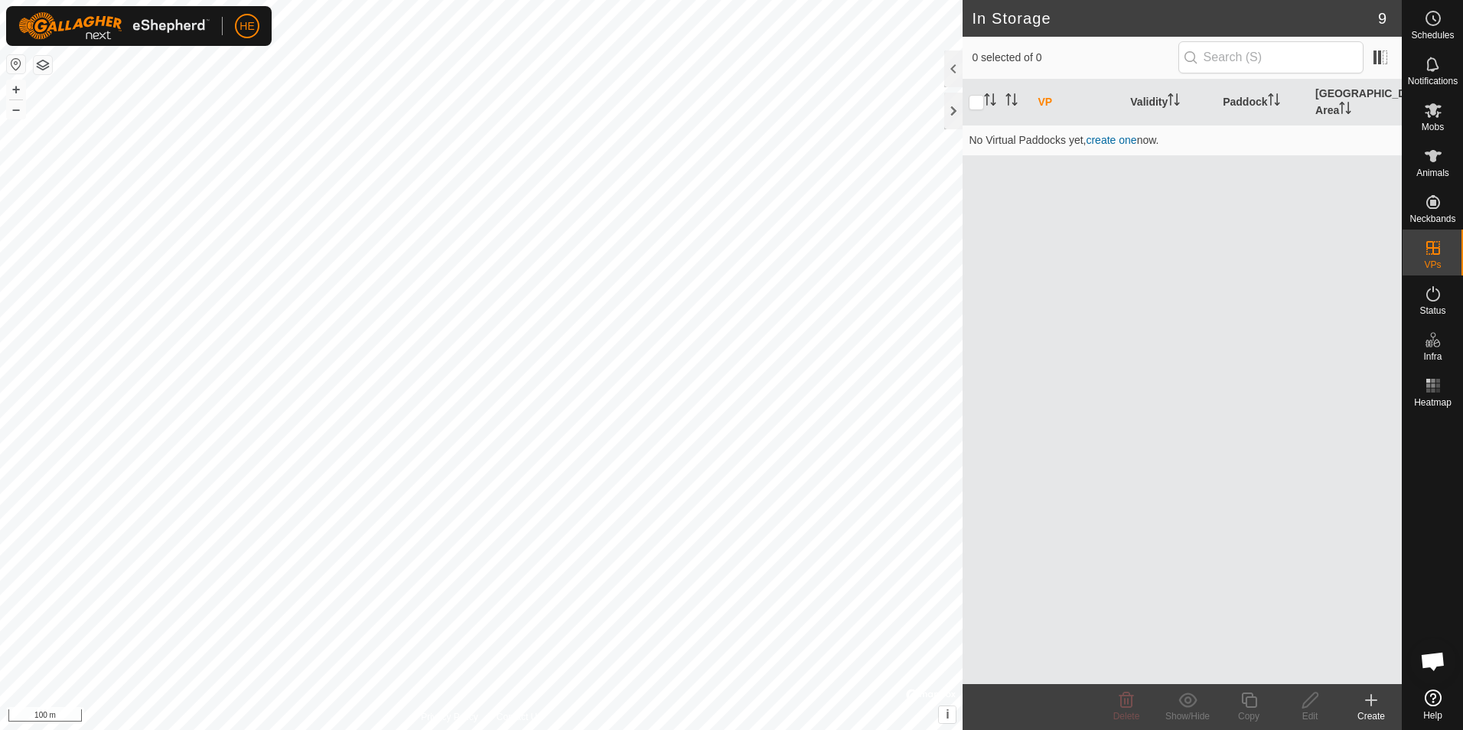
click at [1373, 700] on icon at bounding box center [1371, 700] width 11 height 0
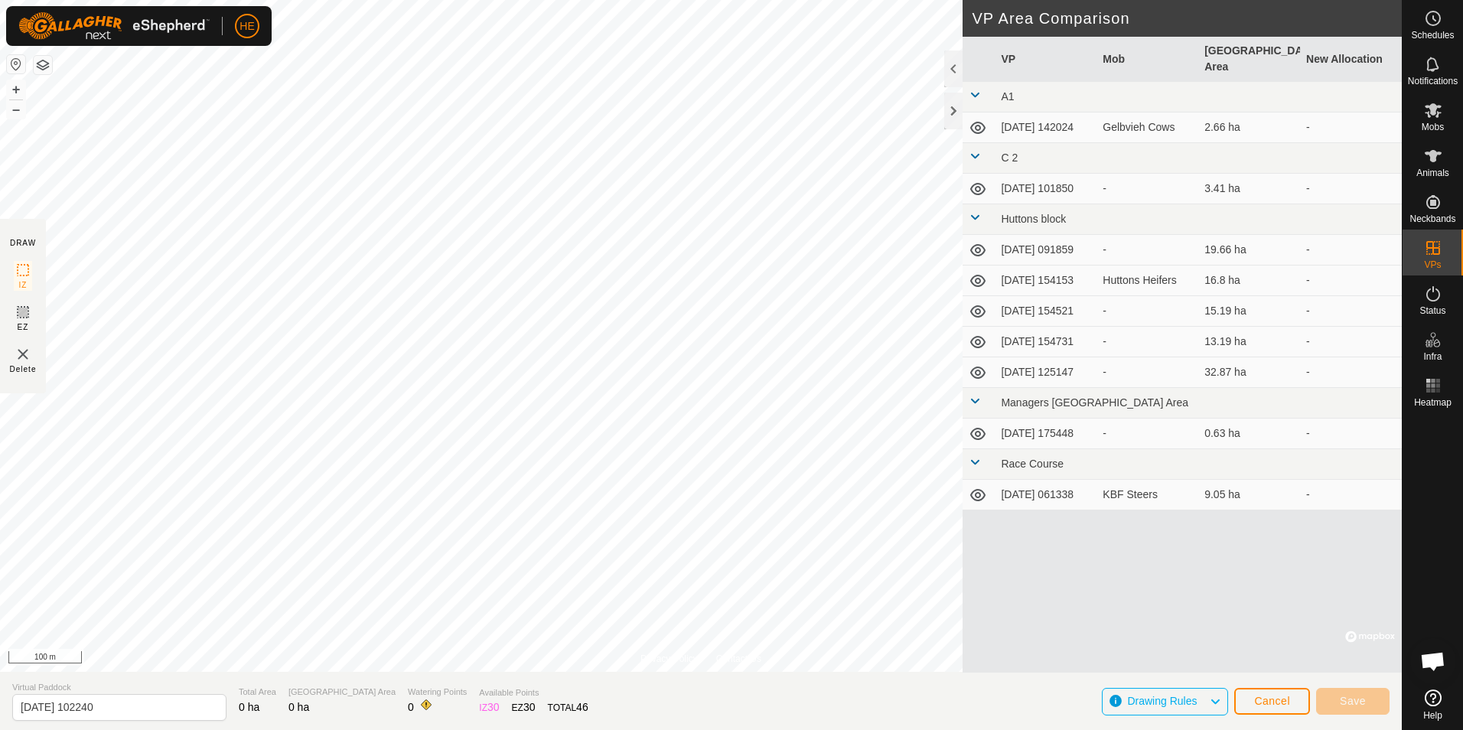
click at [976, 183] on icon at bounding box center [977, 189] width 15 height 12
click at [1434, 112] on icon at bounding box center [1433, 110] width 17 height 15
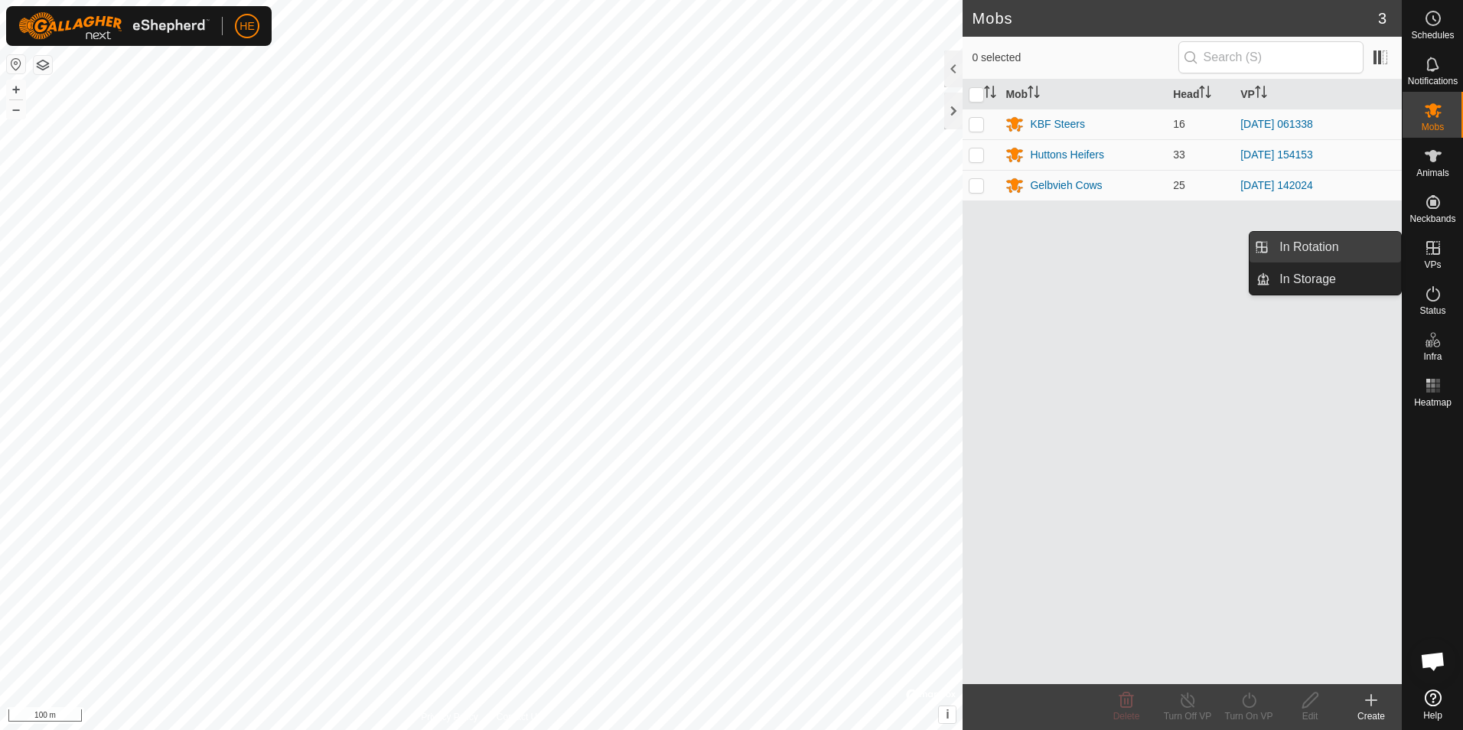
click at [1357, 247] on link "In Rotation" at bounding box center [1335, 247] width 131 height 31
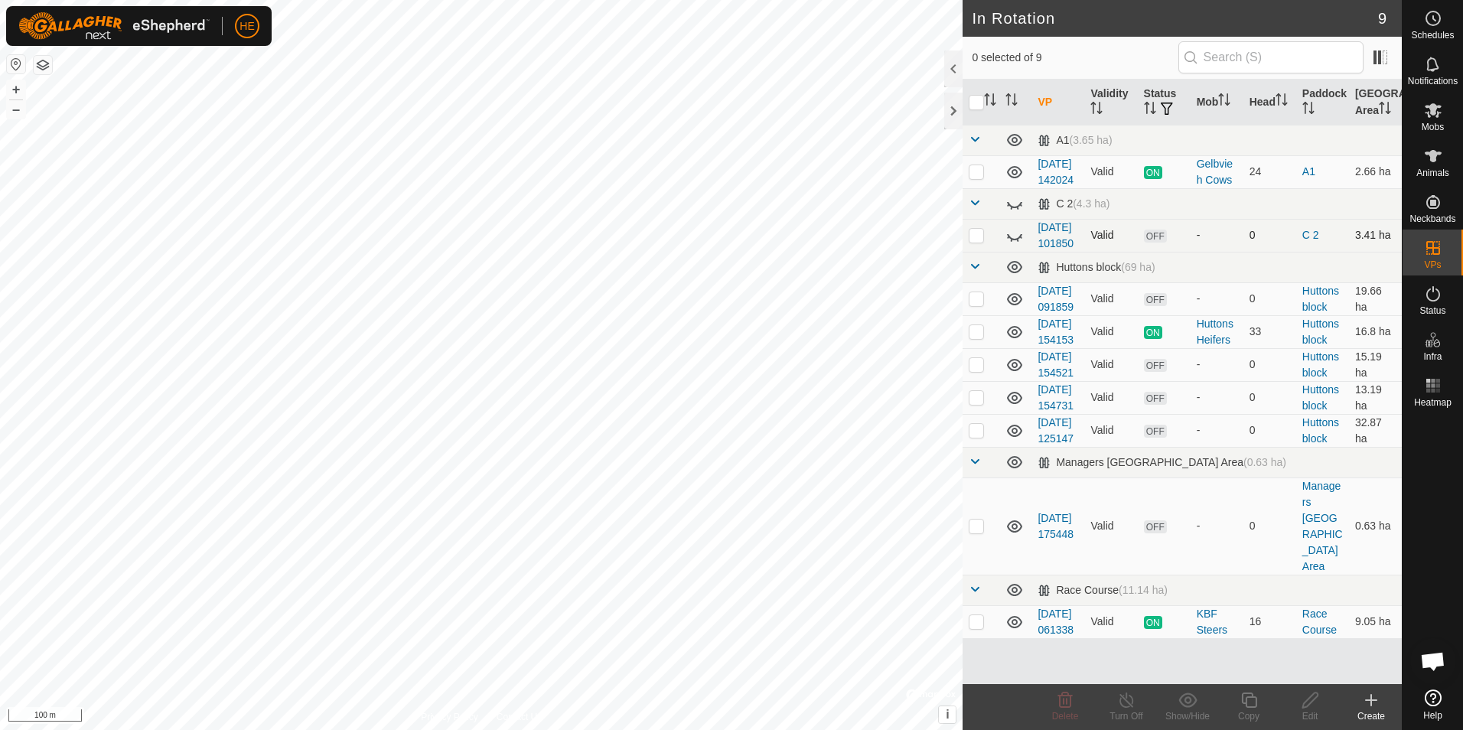
click at [1014, 245] on icon at bounding box center [1014, 235] width 18 height 18
click at [1373, 705] on icon at bounding box center [1371, 700] width 18 height 18
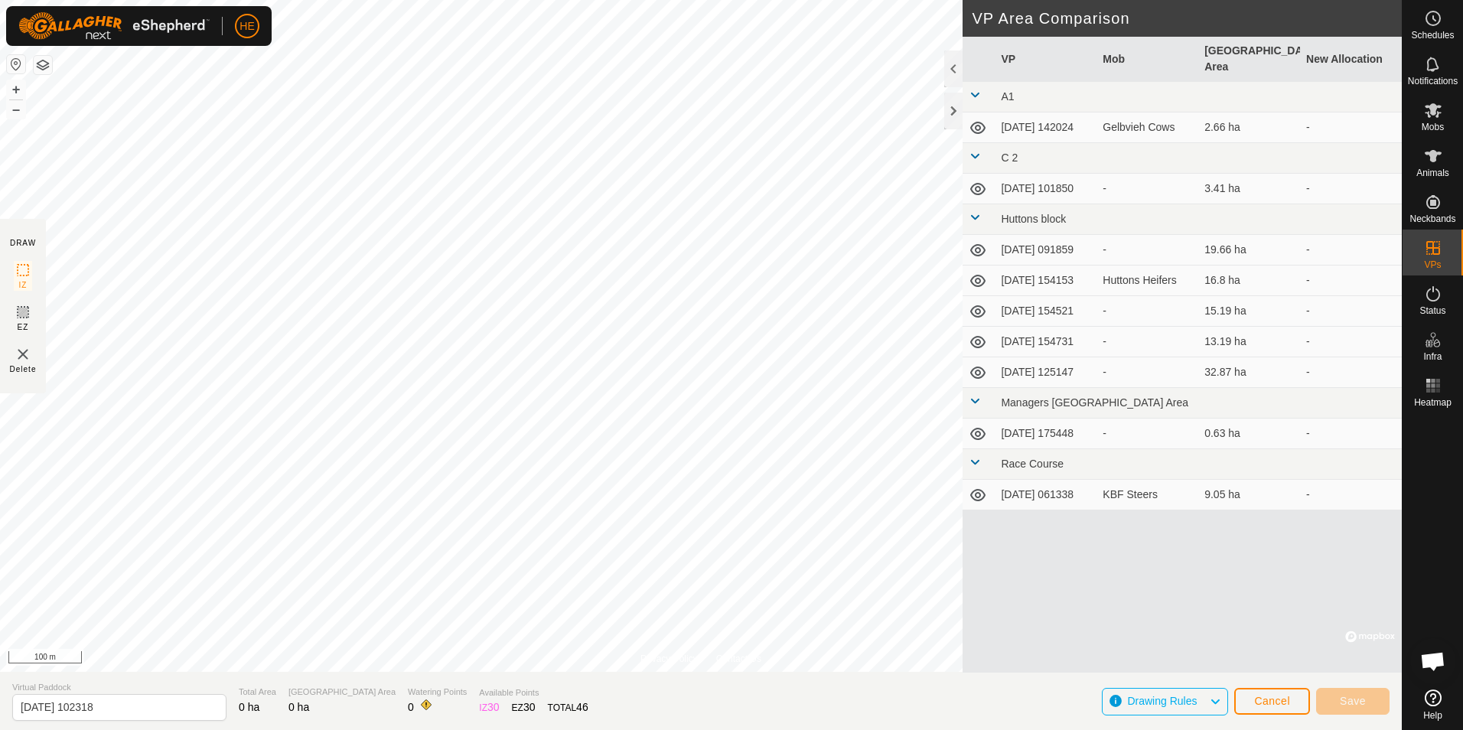
click at [979, 183] on icon at bounding box center [977, 189] width 15 height 12
click at [978, 180] on icon at bounding box center [978, 189] width 18 height 18
click at [1266, 699] on span "Cancel" at bounding box center [1272, 701] width 36 height 12
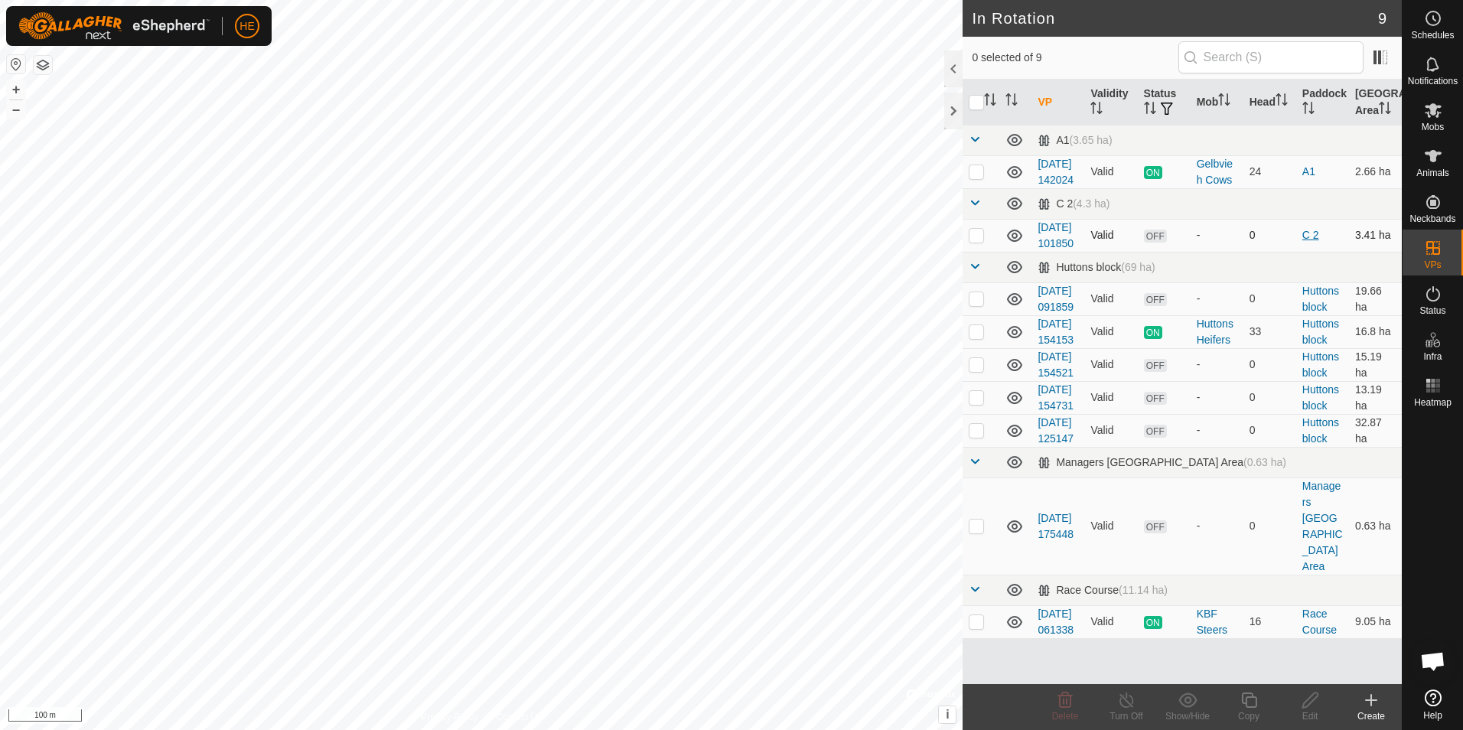
click at [1302, 241] on link "C 2" at bounding box center [1310, 235] width 17 height 12
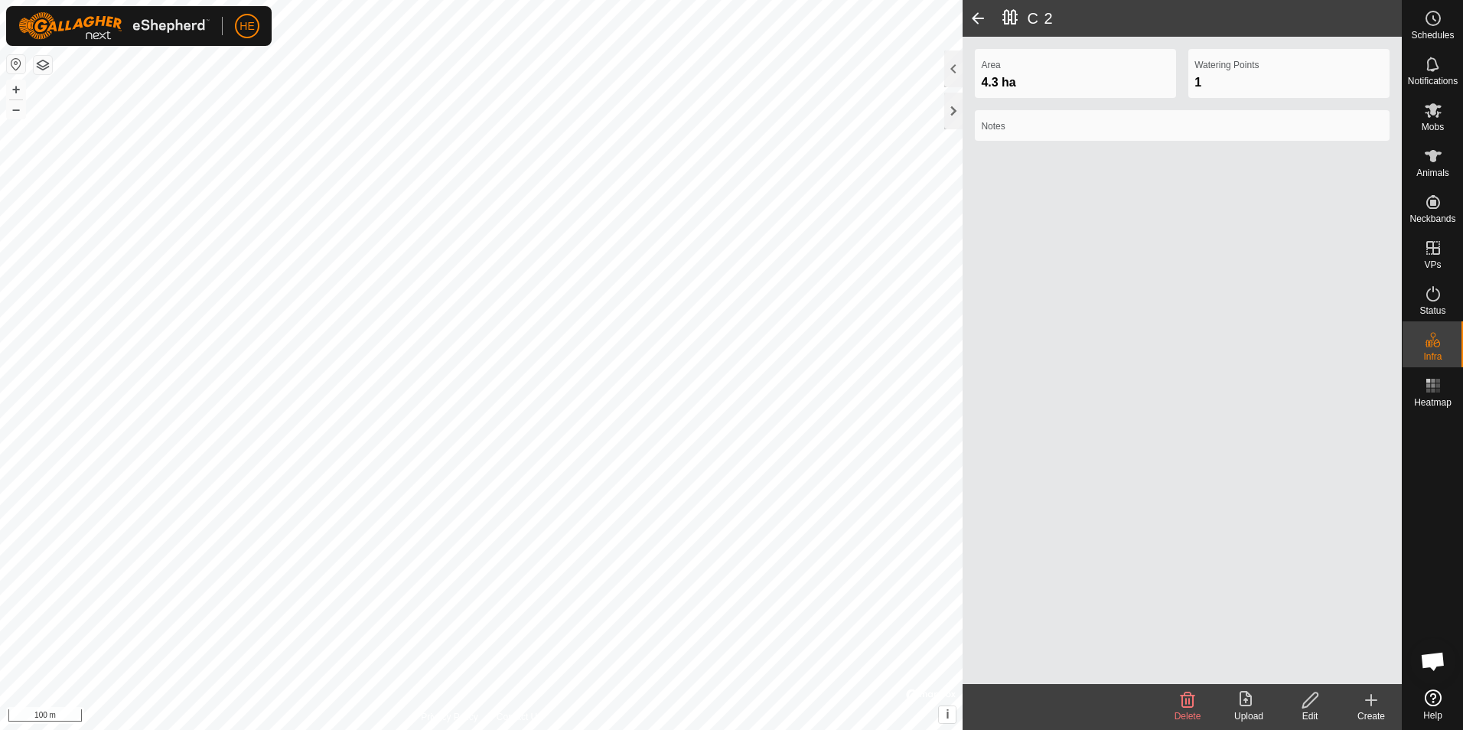
click at [978, 15] on span at bounding box center [978, 18] width 31 height 37
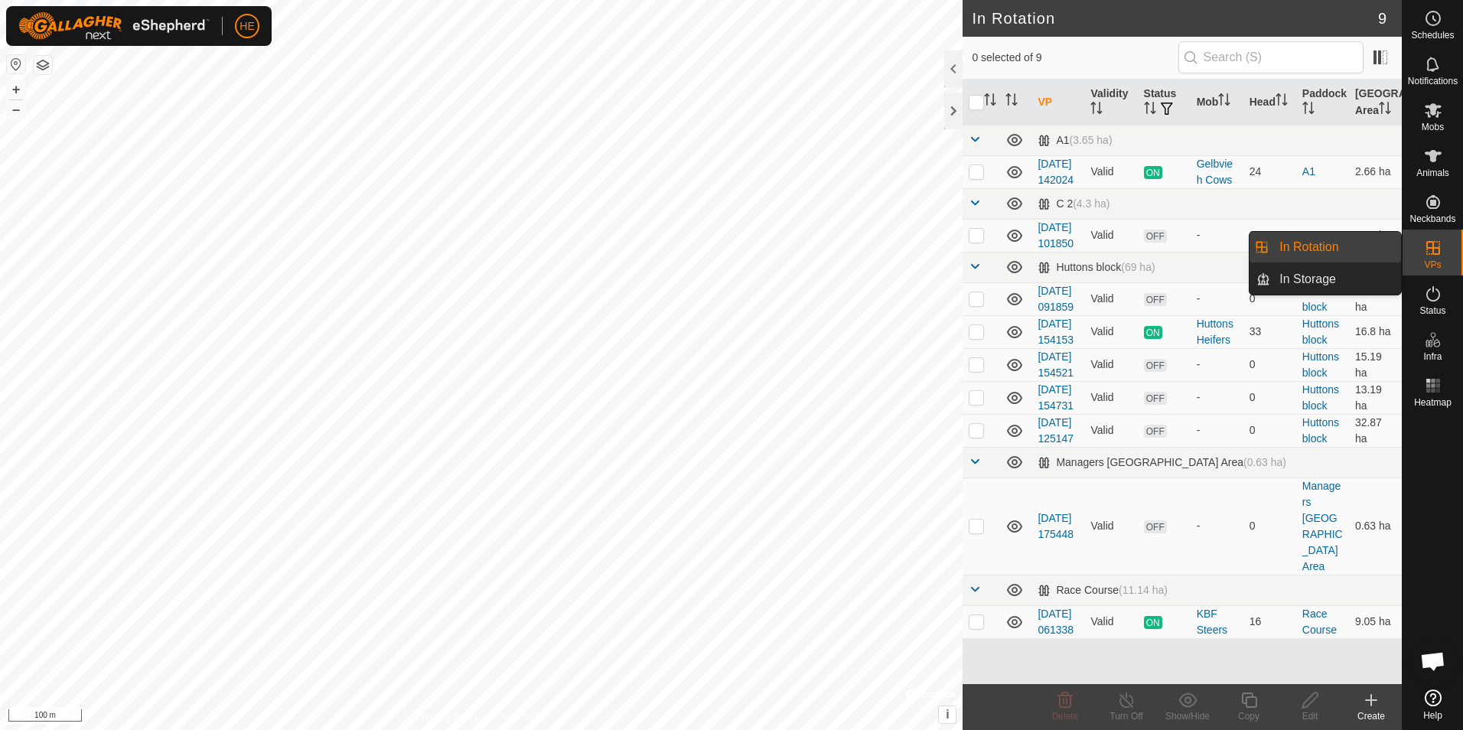
click at [1431, 247] on icon at bounding box center [1433, 248] width 14 height 14
click at [1326, 281] on link "In Storage" at bounding box center [1335, 279] width 131 height 31
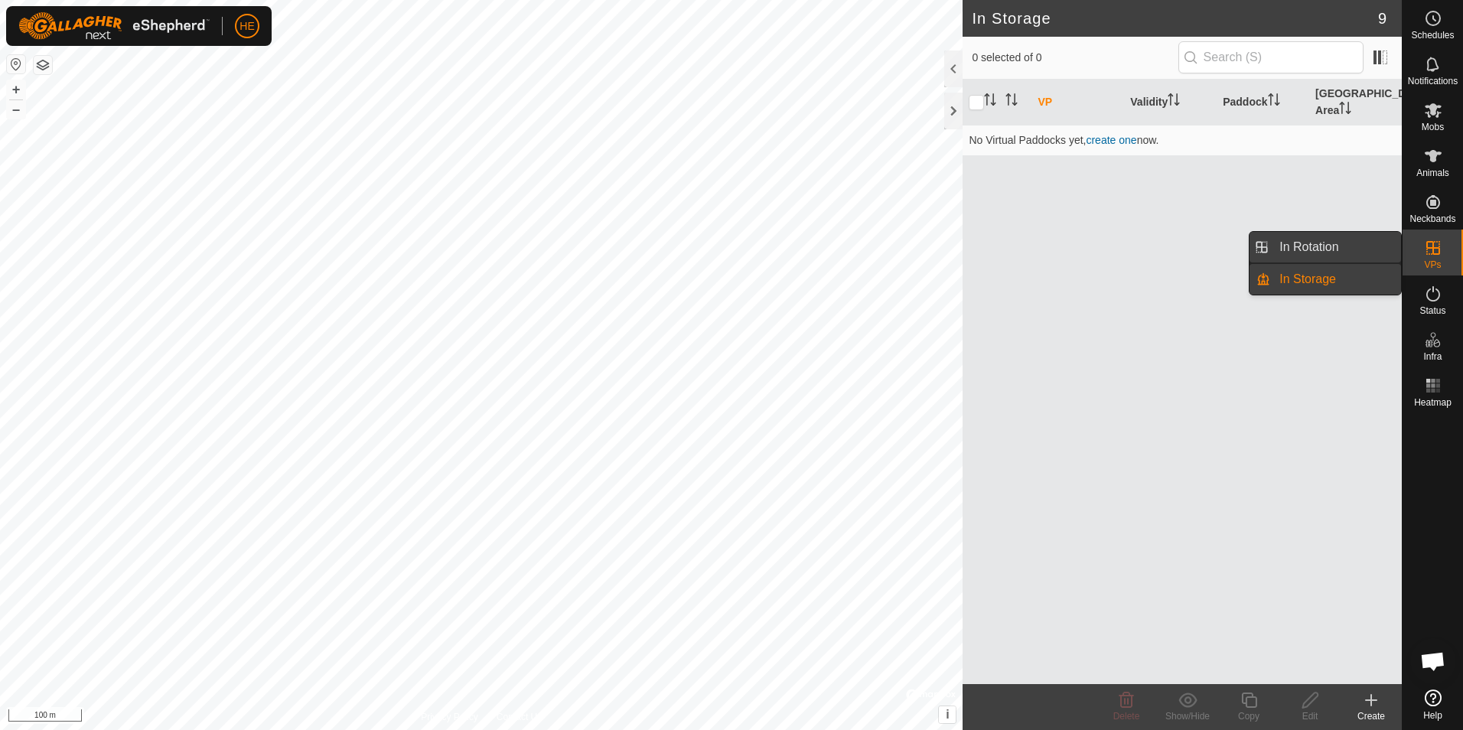
click at [1318, 246] on link "In Rotation" at bounding box center [1335, 247] width 131 height 31
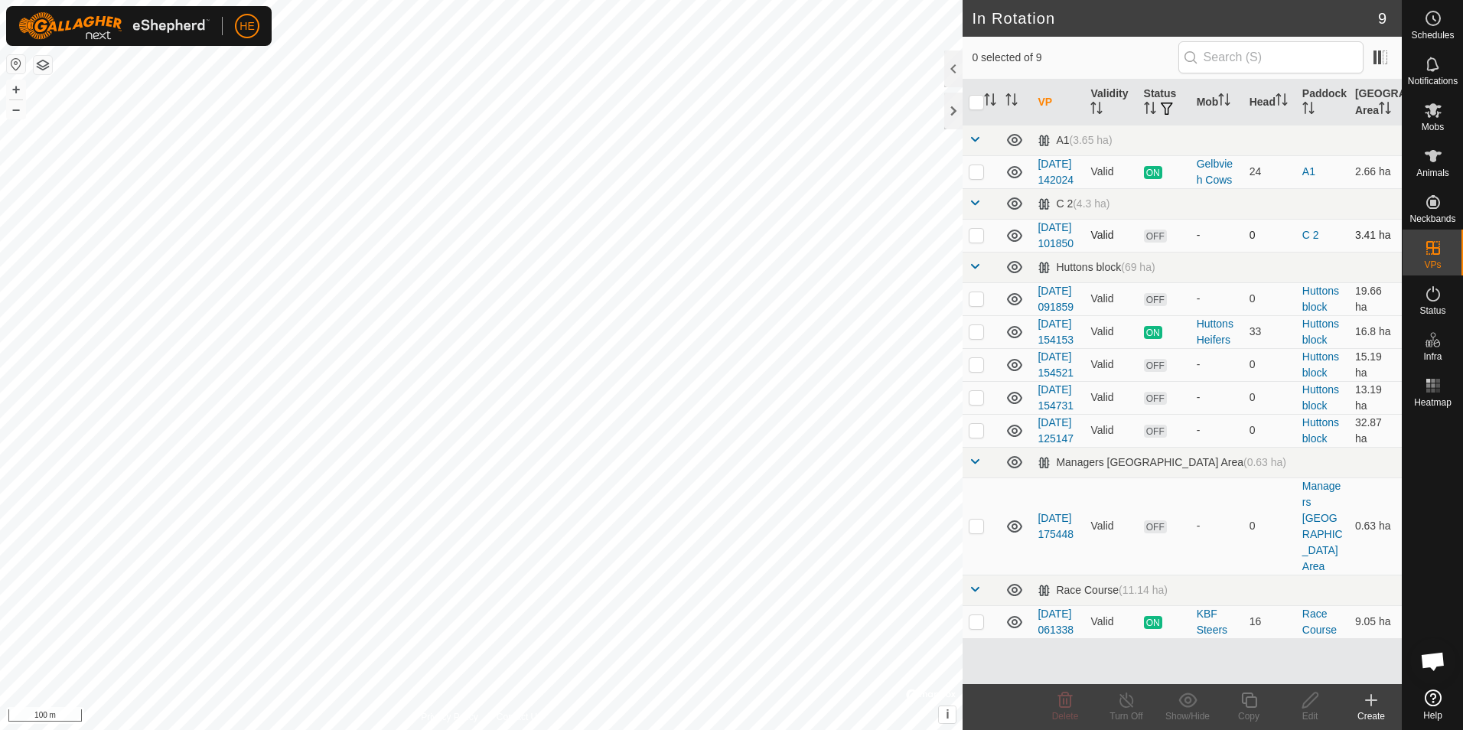
click at [973, 241] on p-checkbox at bounding box center [976, 235] width 15 height 12
click at [979, 241] on p-checkbox at bounding box center [976, 235] width 15 height 12
checkbox input "false"
click at [1051, 249] on link "[DATE] 101850" at bounding box center [1056, 235] width 36 height 28
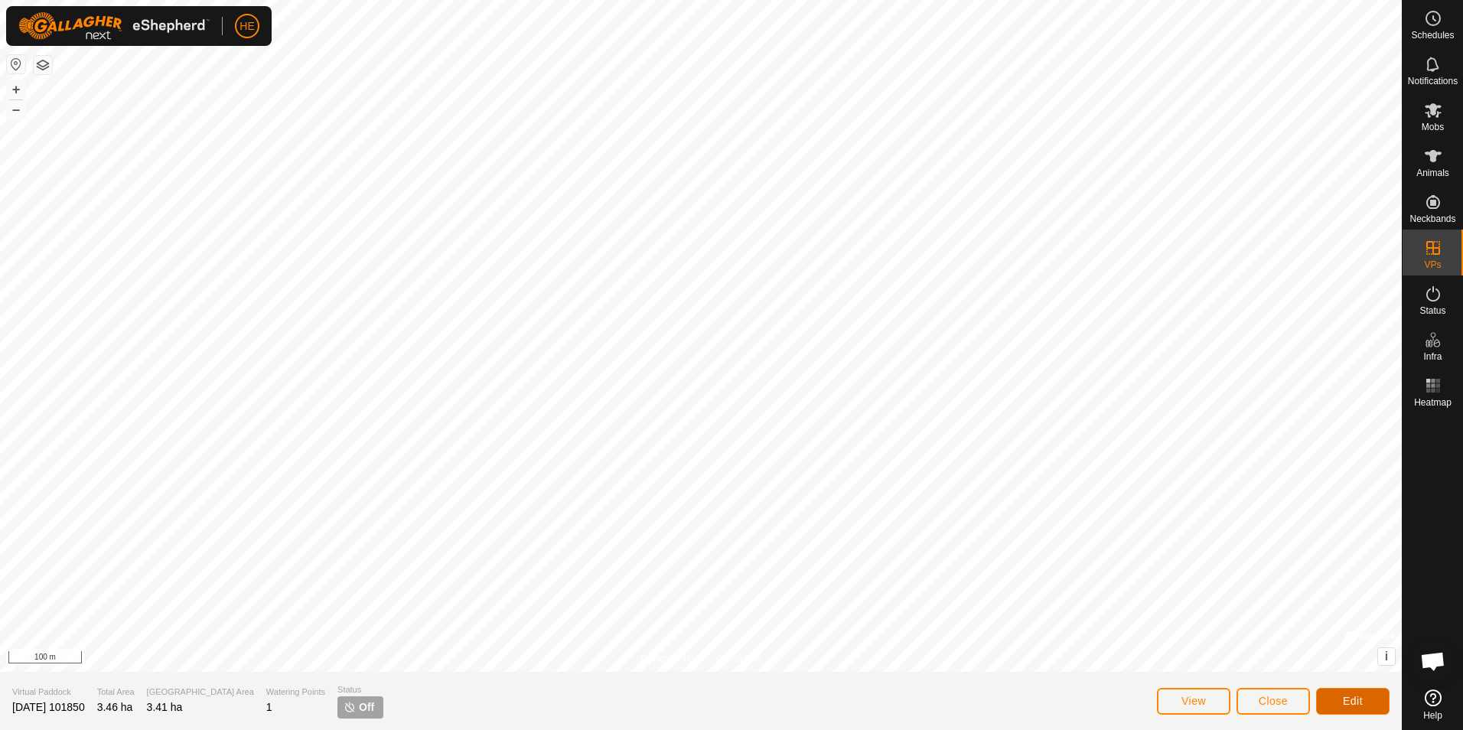
click at [1360, 699] on span "Edit" at bounding box center [1353, 701] width 20 height 12
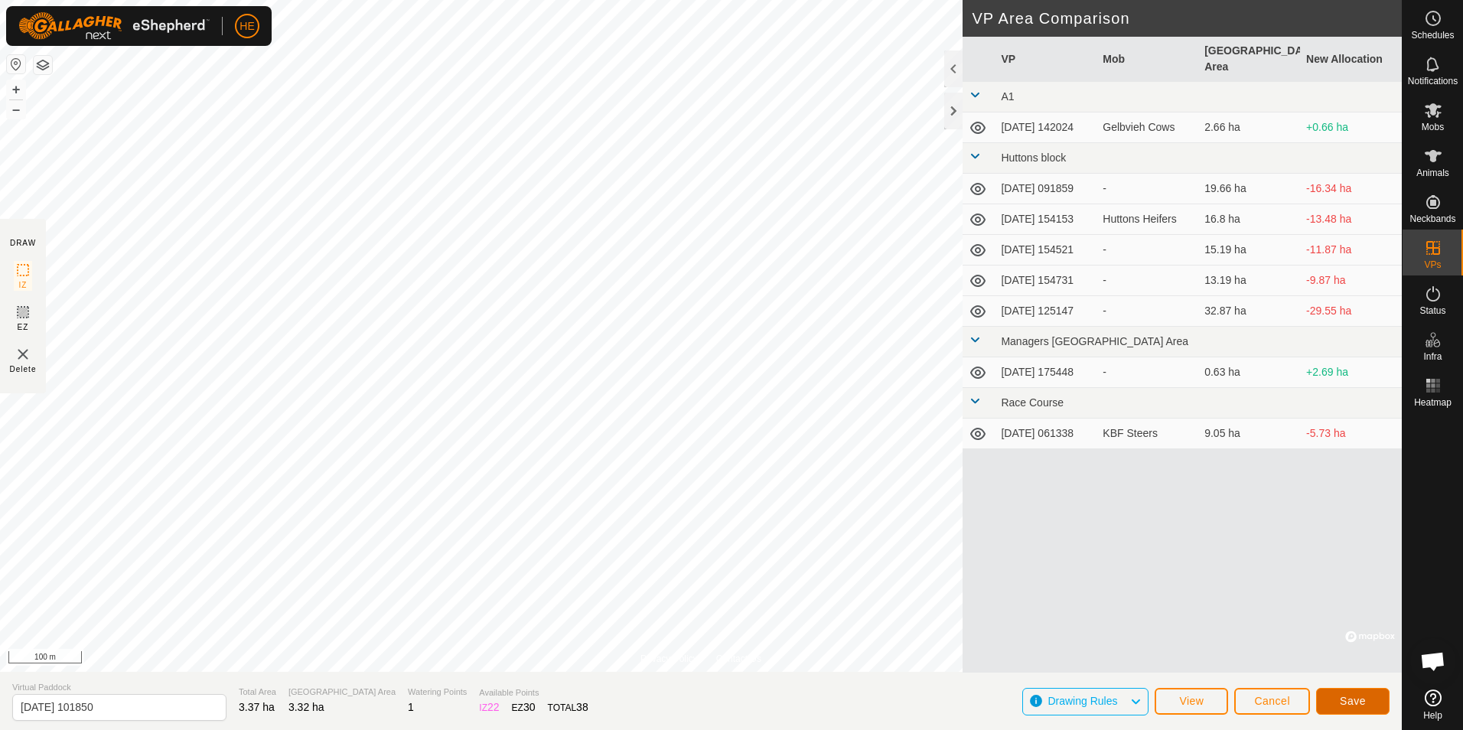
click at [1346, 699] on span "Save" at bounding box center [1353, 701] width 26 height 12
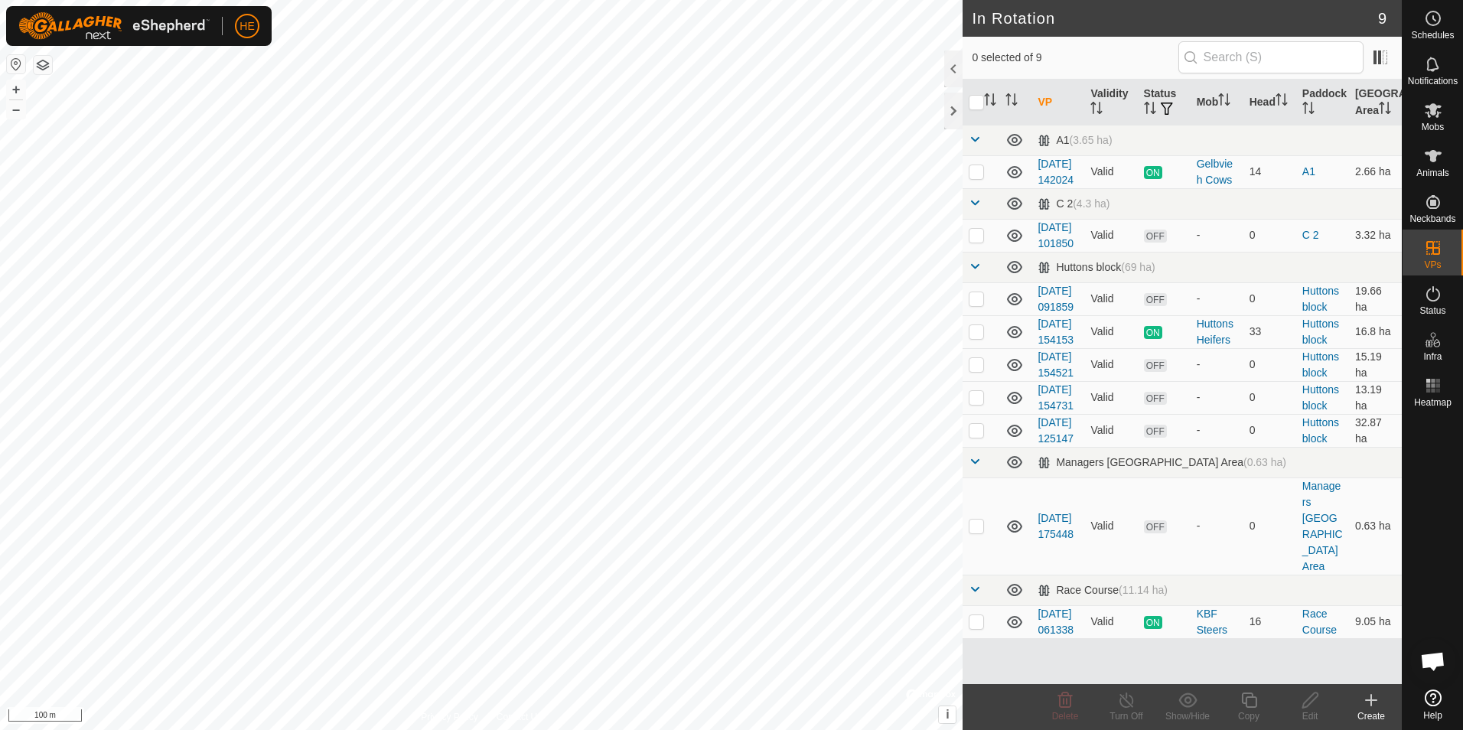
checkbox input "true"
click at [1367, 699] on icon at bounding box center [1371, 700] width 18 height 18
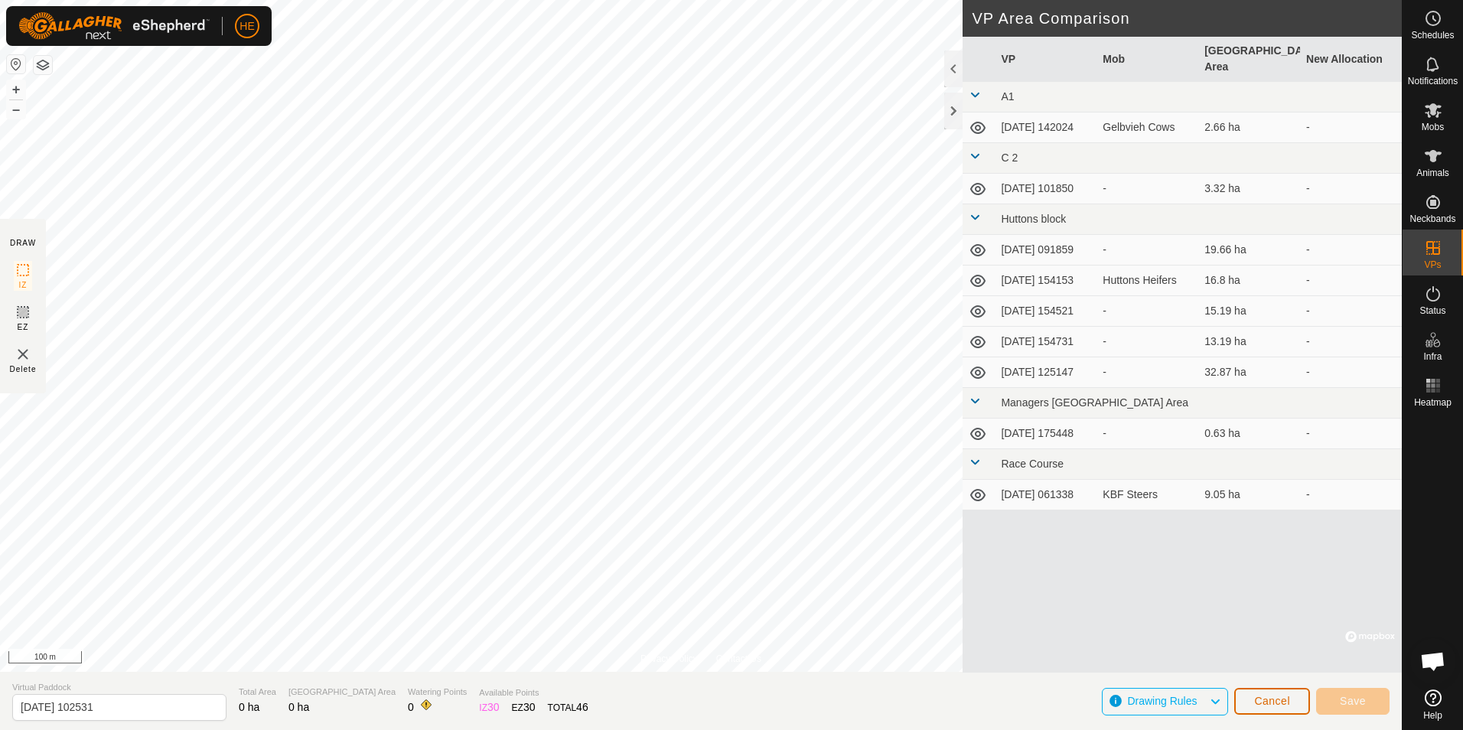
click at [1282, 700] on span "Cancel" at bounding box center [1272, 701] width 36 height 12
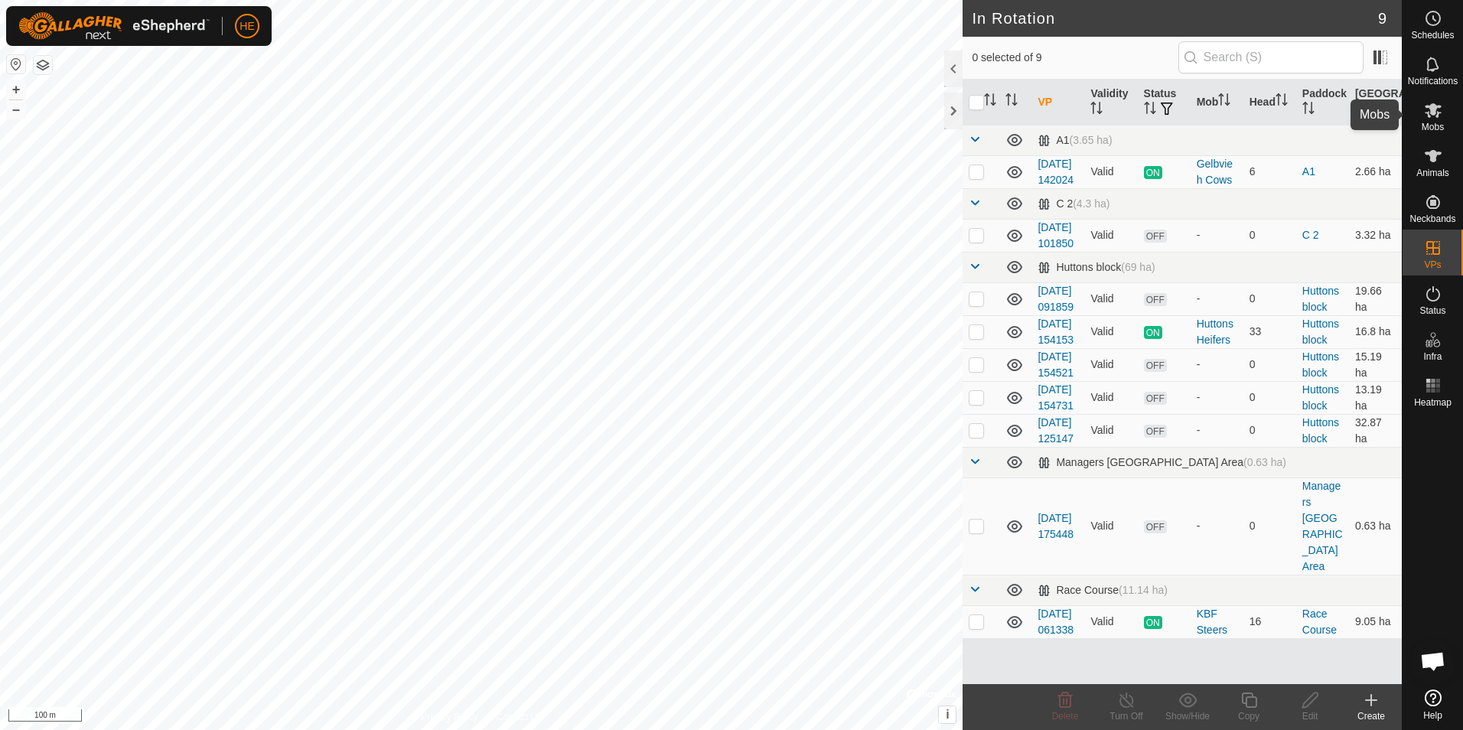
click at [1430, 109] on icon at bounding box center [1433, 110] width 17 height 15
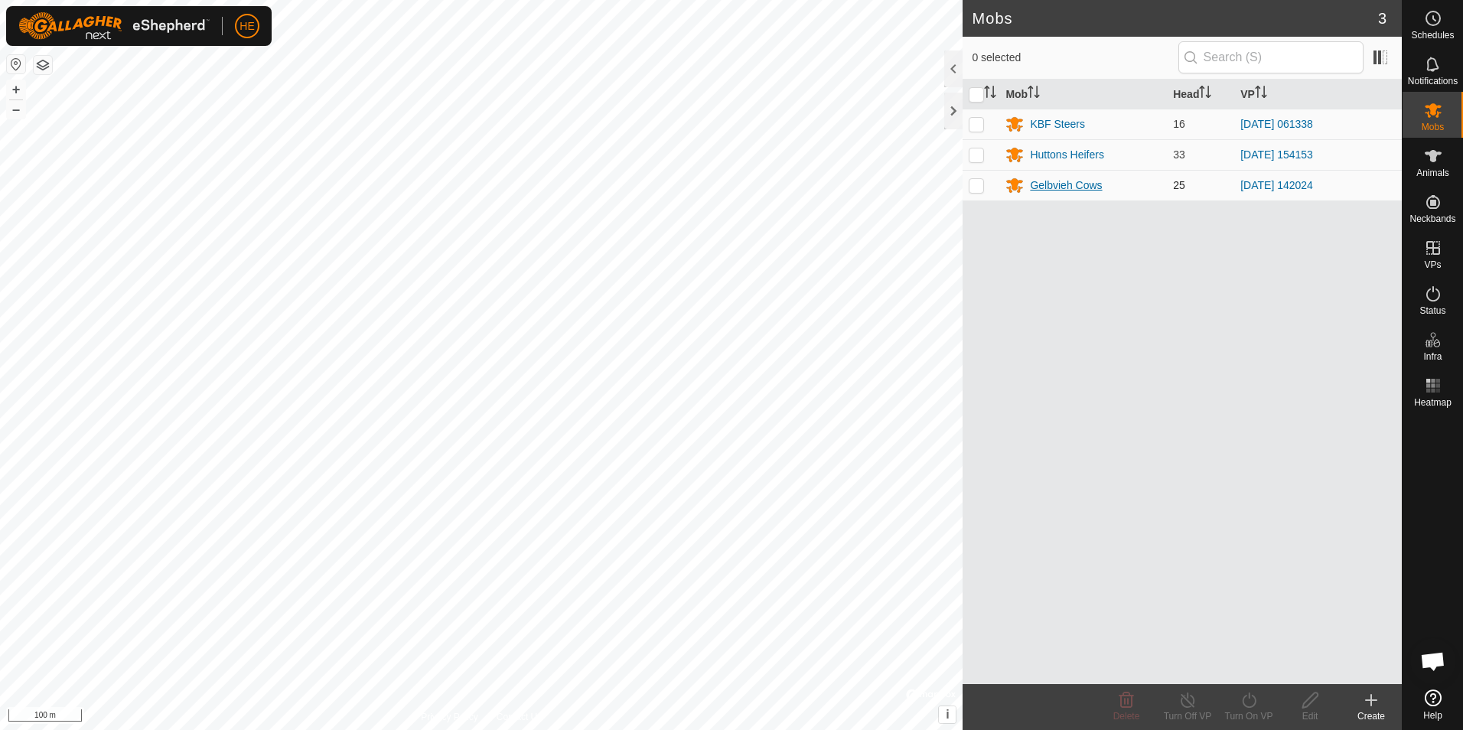
click at [1044, 182] on div "Gelbvieh Cows" at bounding box center [1066, 186] width 72 height 16
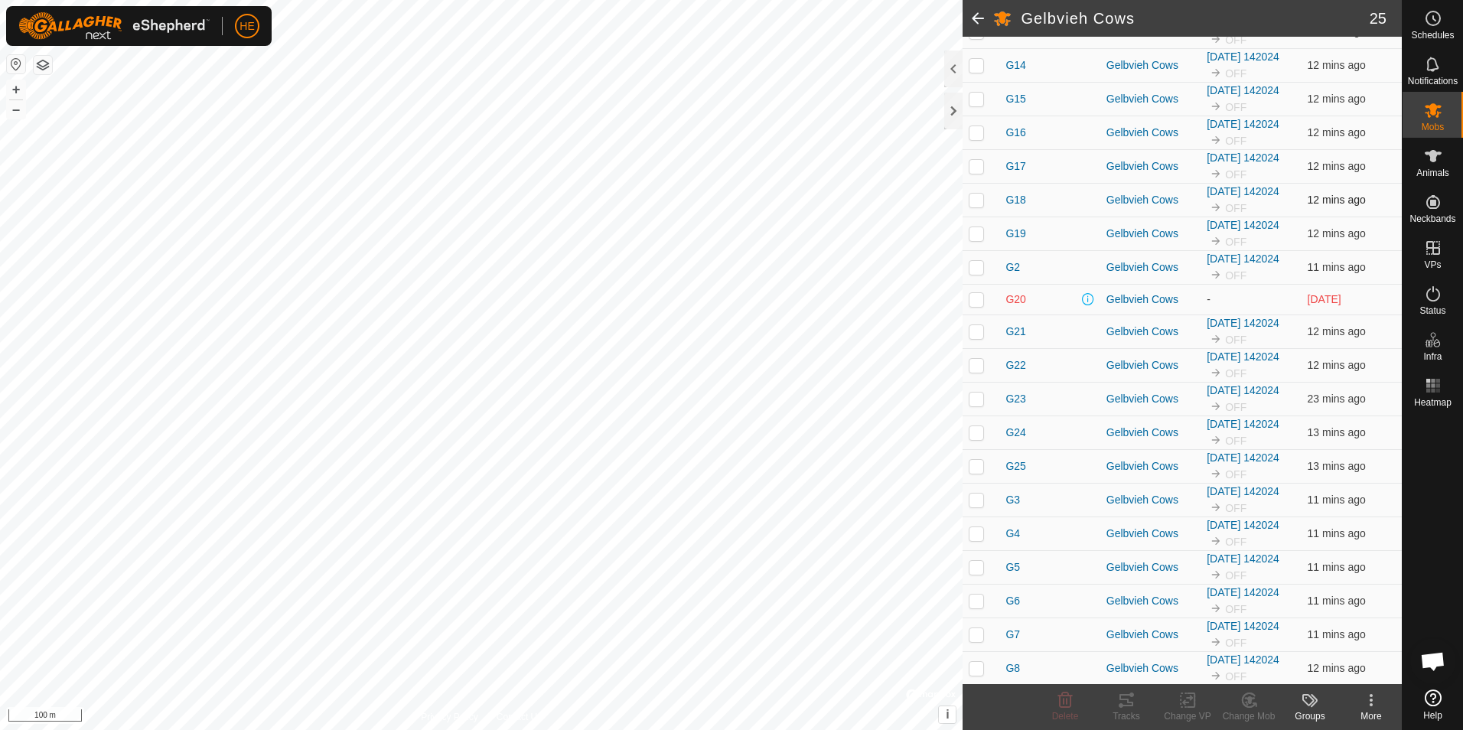
scroll to position [384, 0]
click at [974, 667] on p-checkbox at bounding box center [976, 666] width 15 height 12
checkbox input "true"
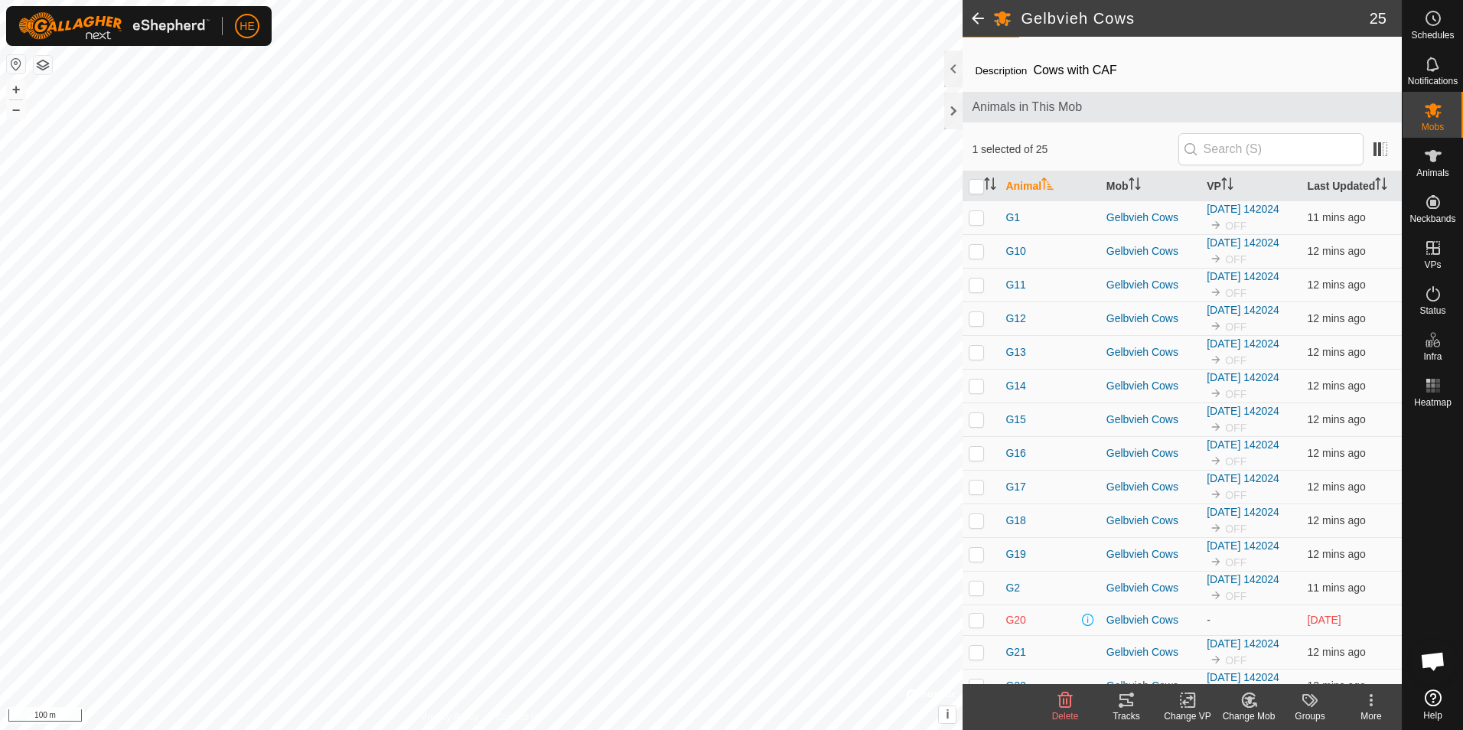
scroll to position [2, 0]
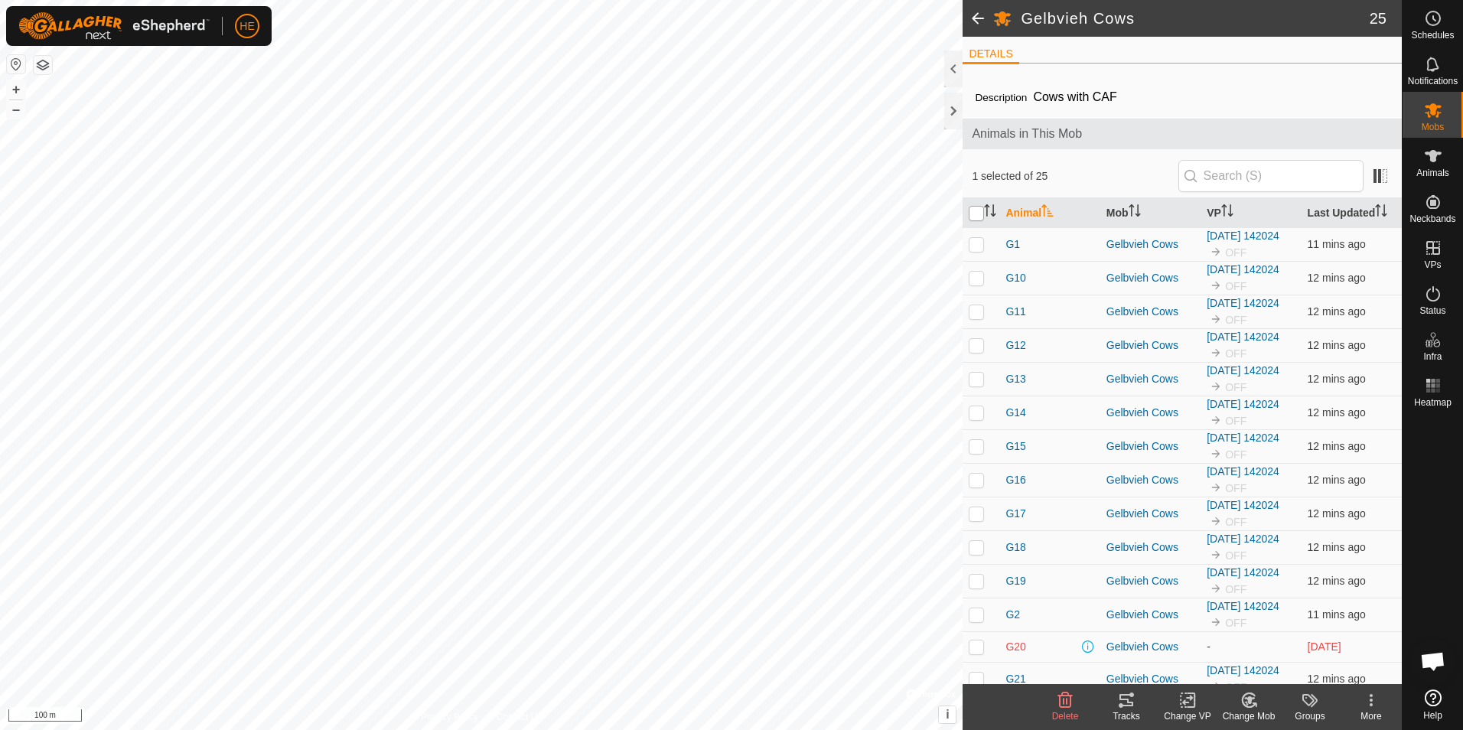
click at [977, 213] on input "checkbox" at bounding box center [976, 213] width 15 height 15
checkbox input "true"
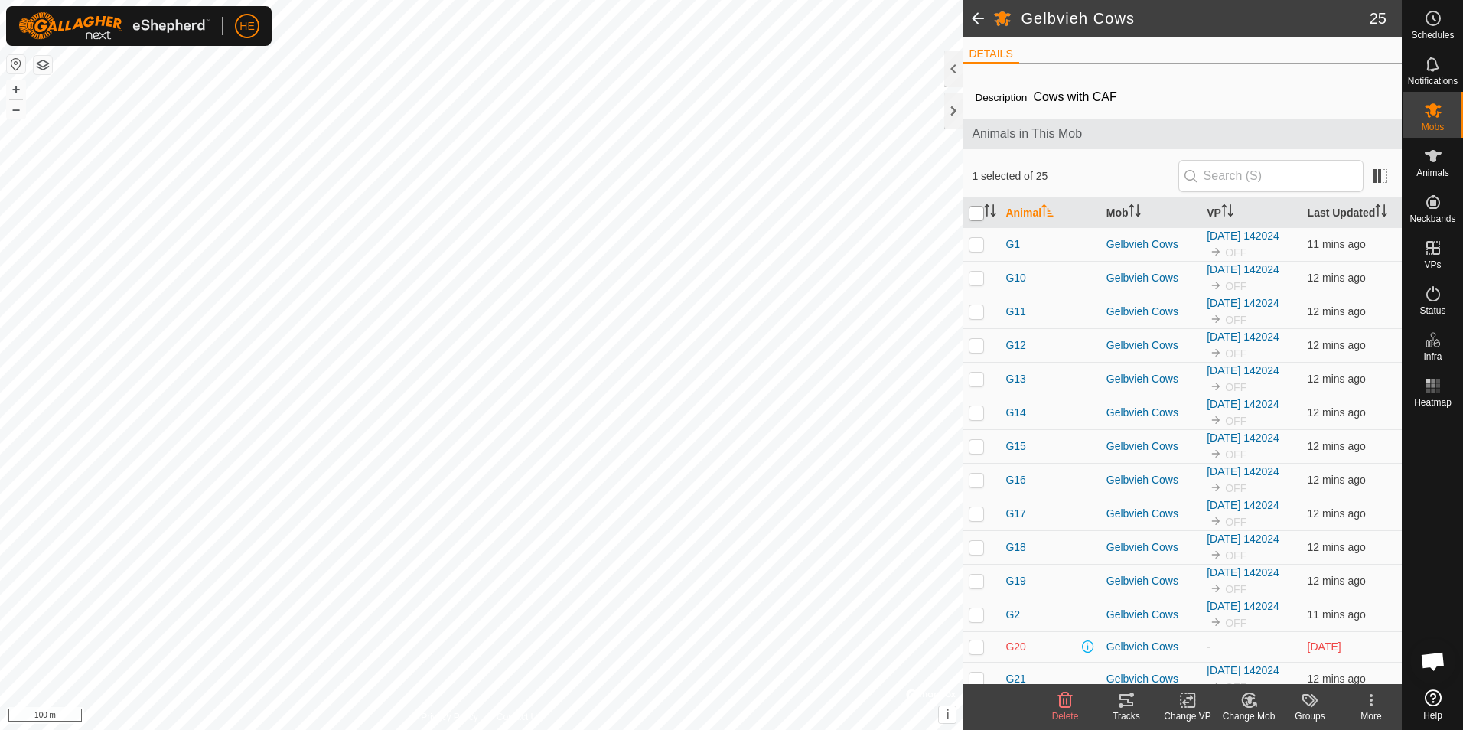
checkbox input "true"
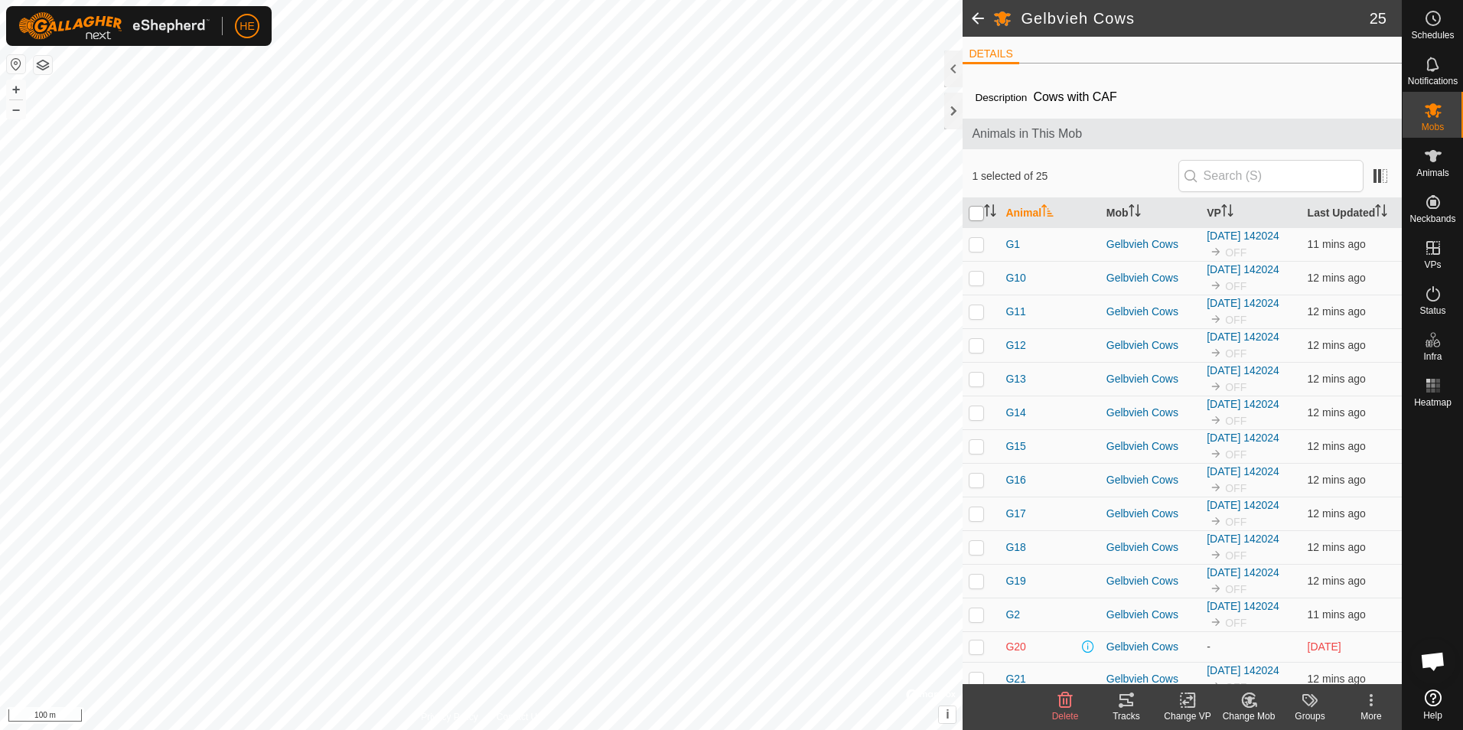
checkbox input "true"
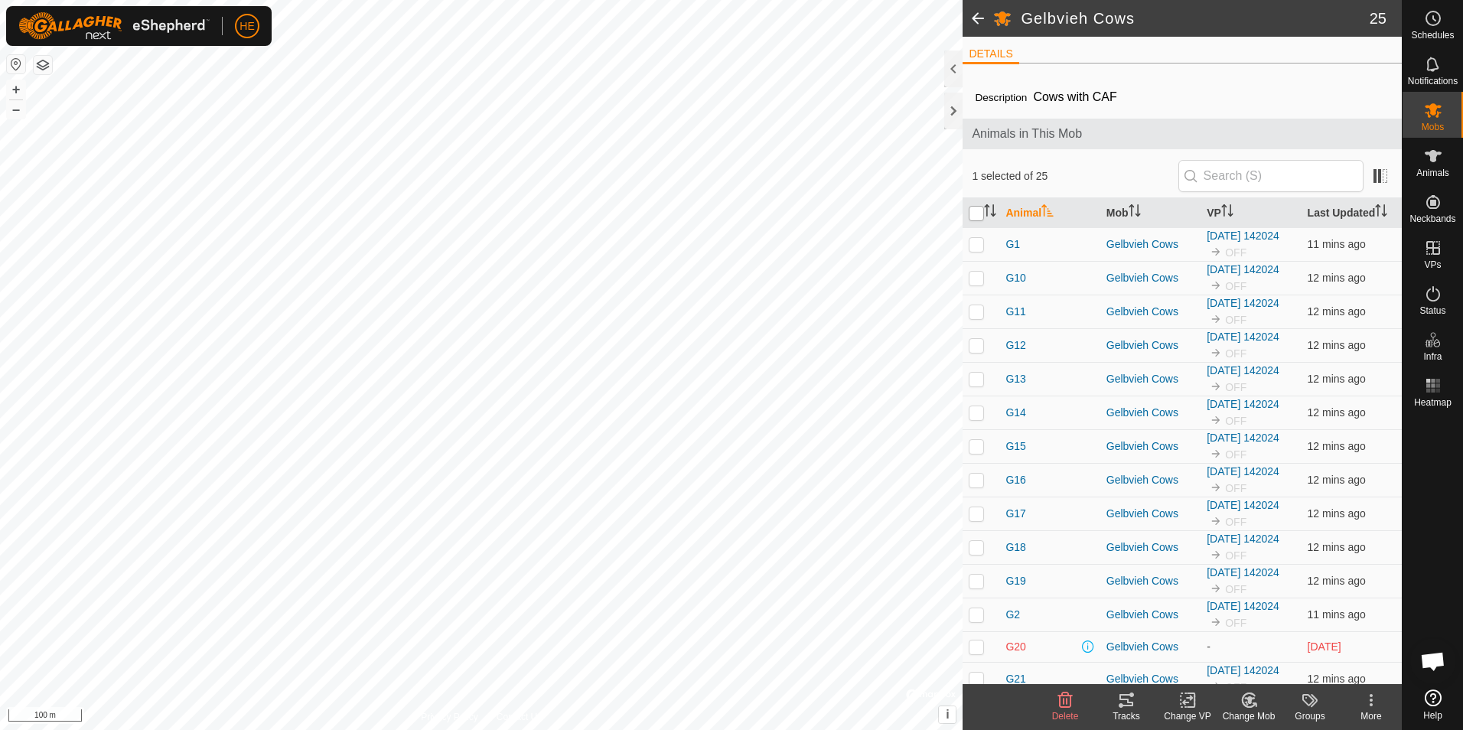
checkbox input "true"
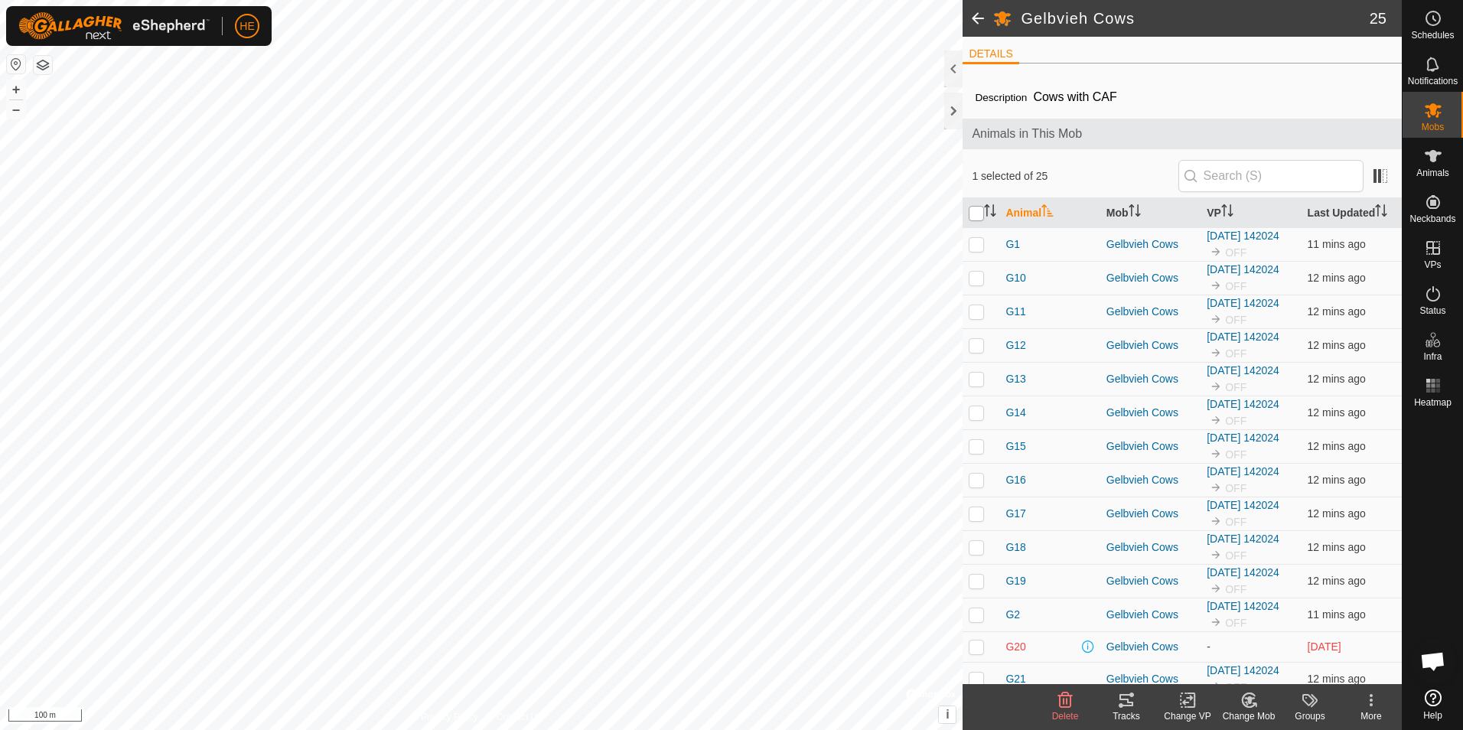
checkbox input "true"
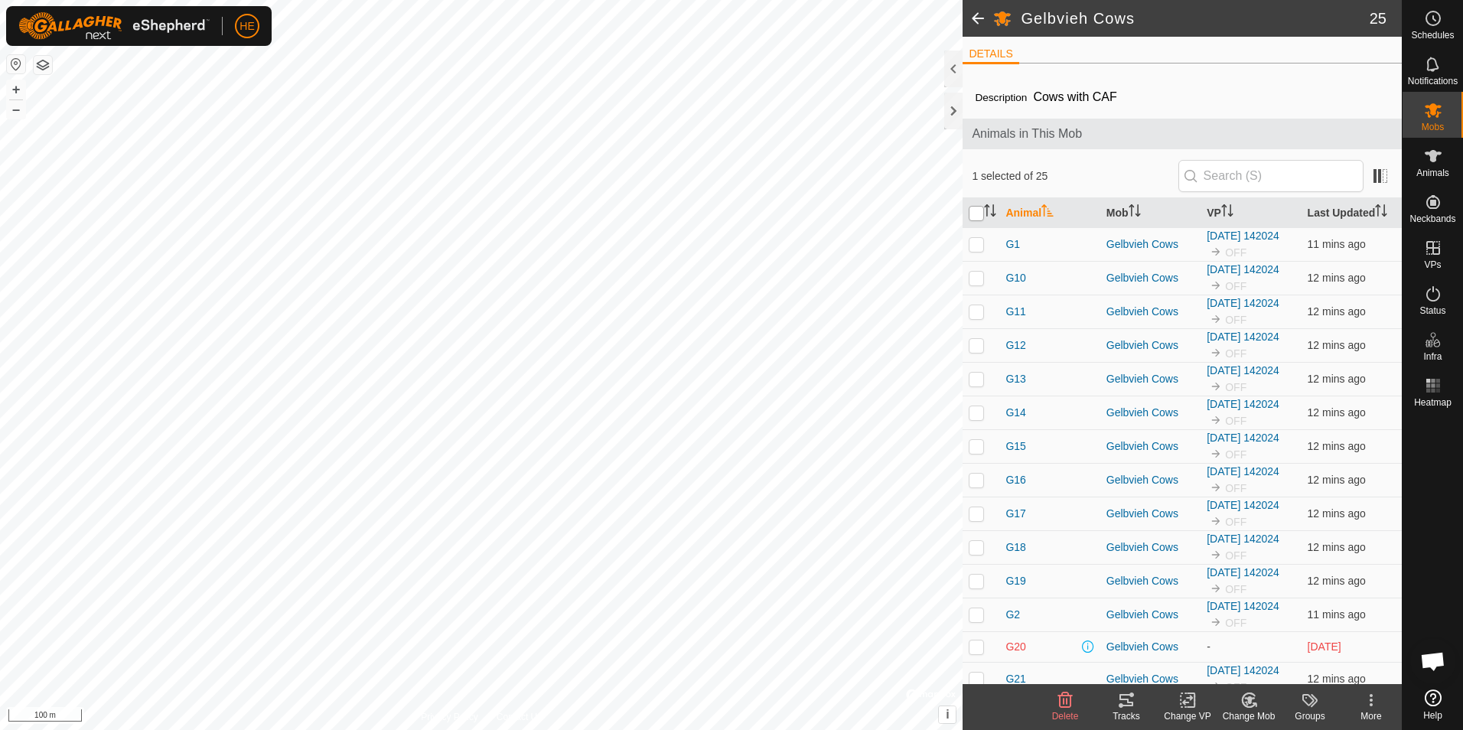
checkbox input "true"
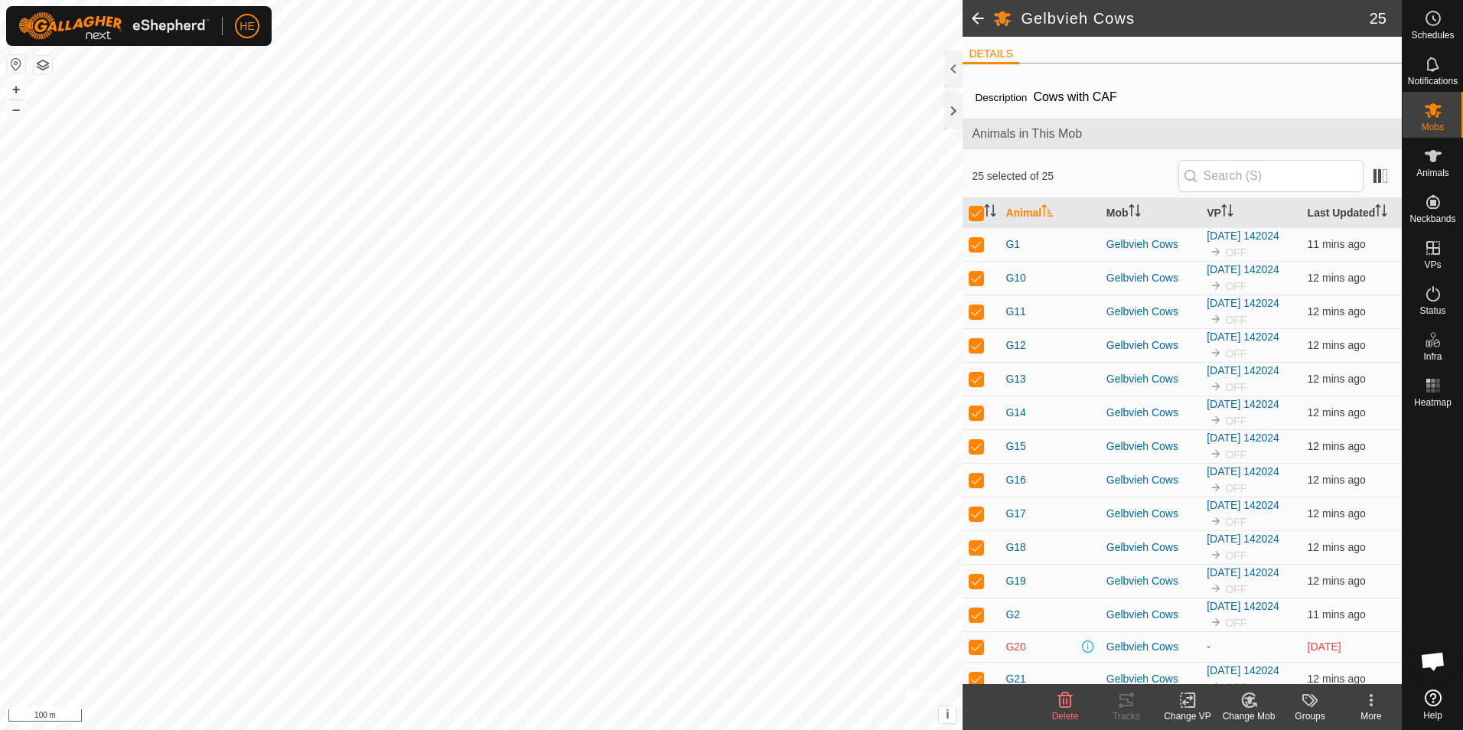
click at [1188, 700] on icon at bounding box center [1187, 700] width 19 height 18
click at [1214, 630] on link "Choose VP..." at bounding box center [1234, 634] width 152 height 31
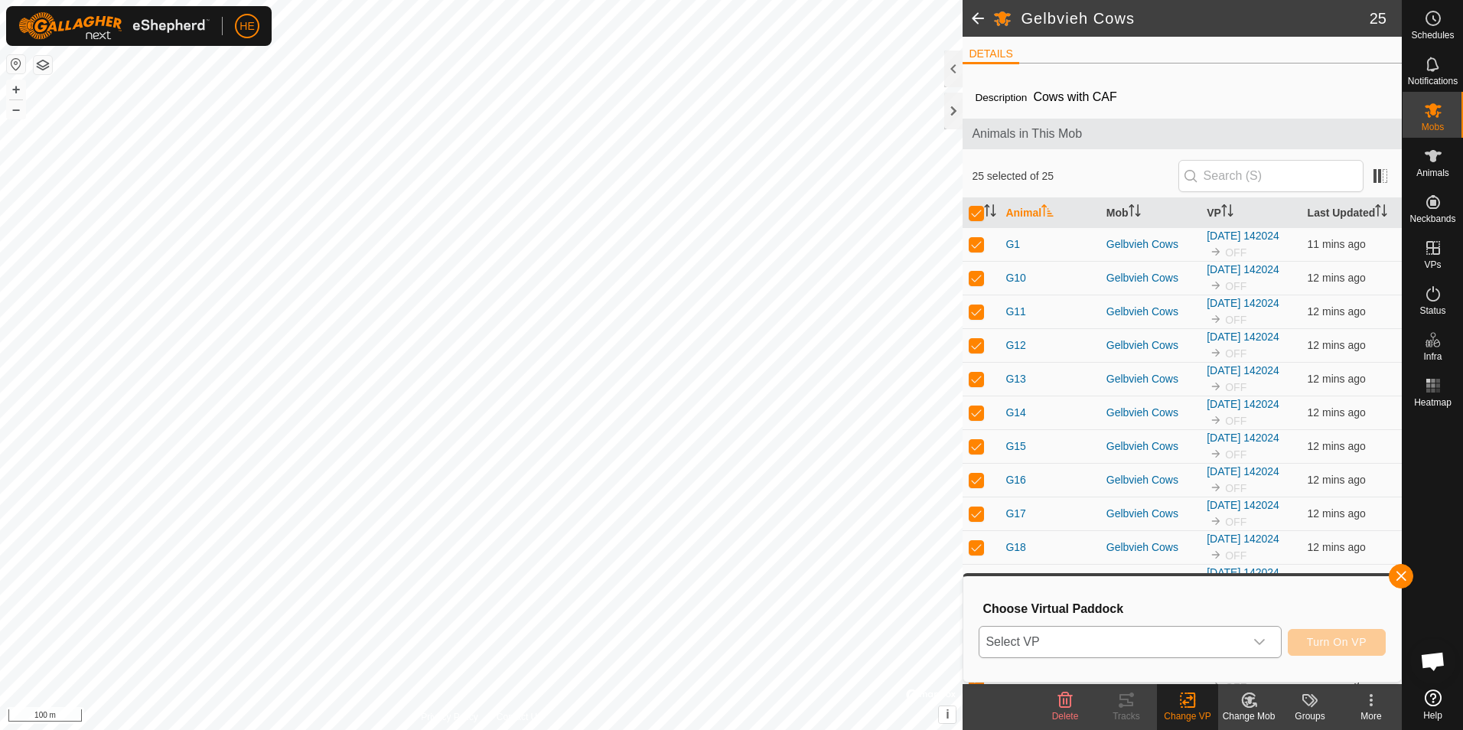
click at [1259, 640] on icon "dropdown trigger" at bounding box center [1259, 642] width 12 height 12
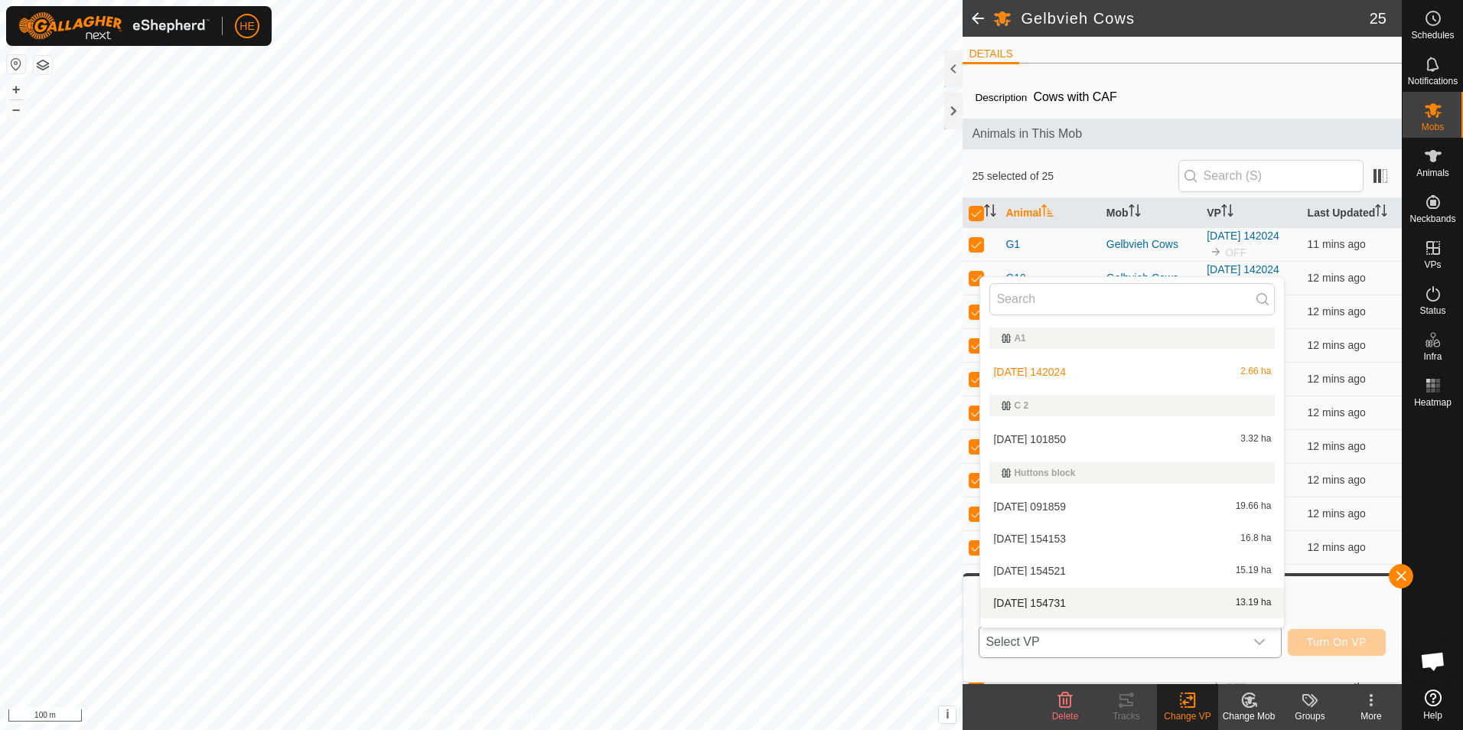
scroll to position [23, 0]
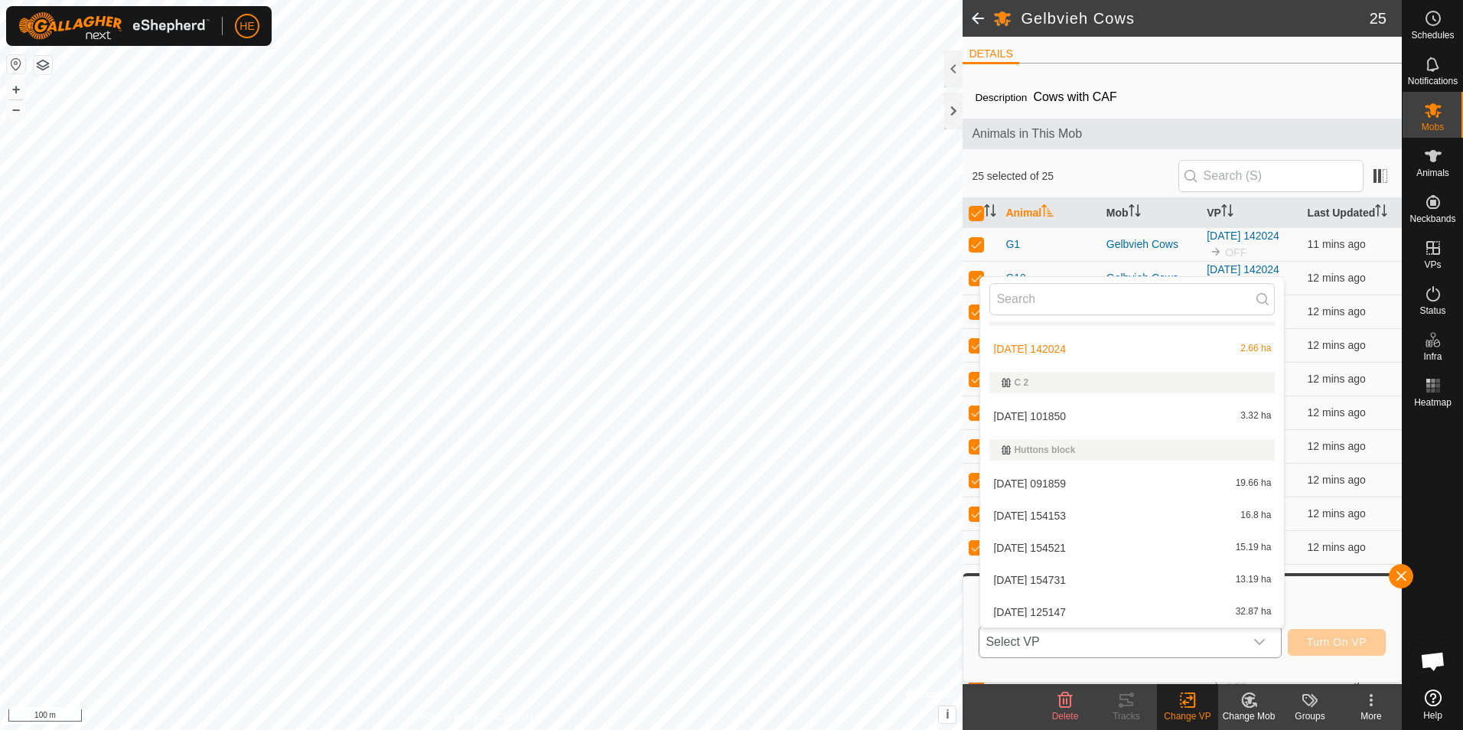
click at [1046, 413] on li "2025-09-15 101850 3.32 ha" at bounding box center [1132, 416] width 304 height 31
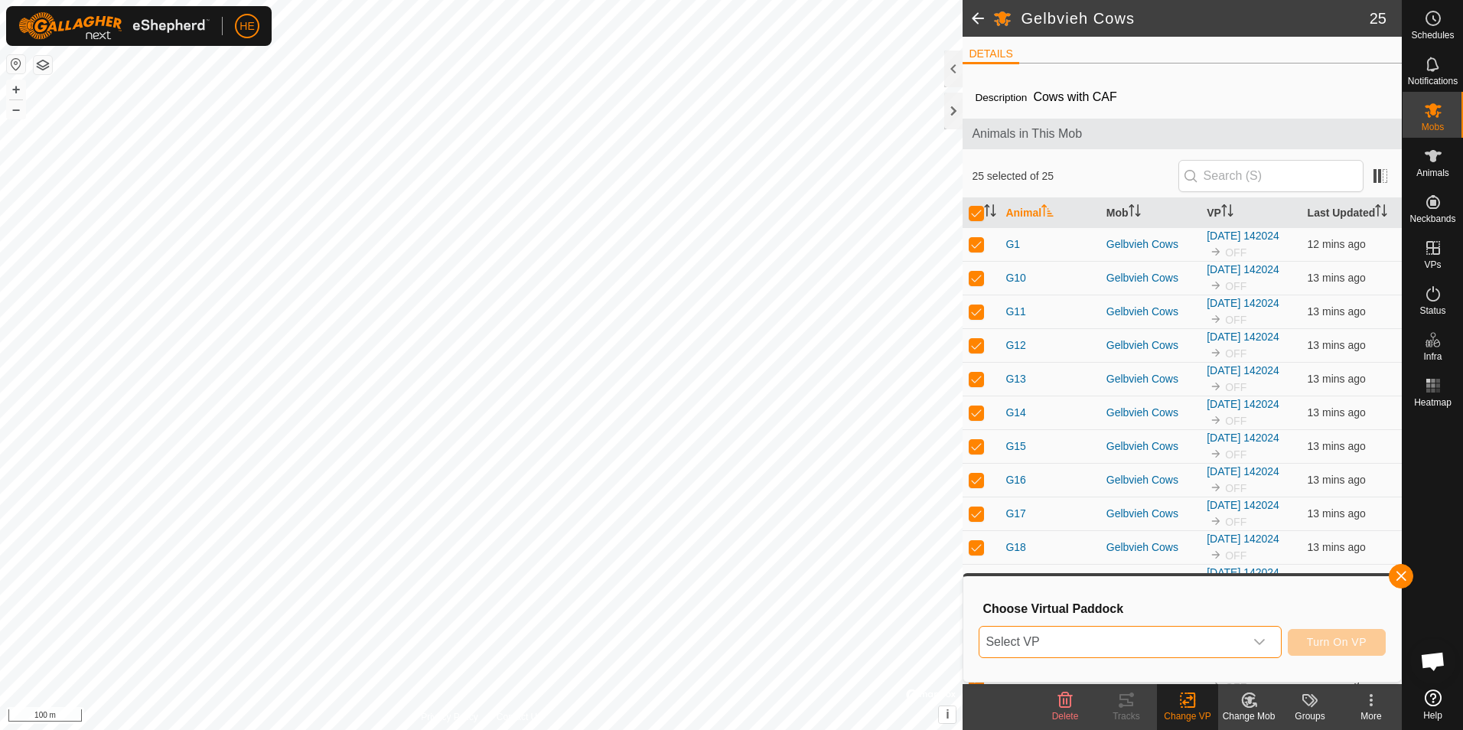
click at [1259, 641] on icon "dropdown trigger" at bounding box center [1259, 642] width 11 height 6
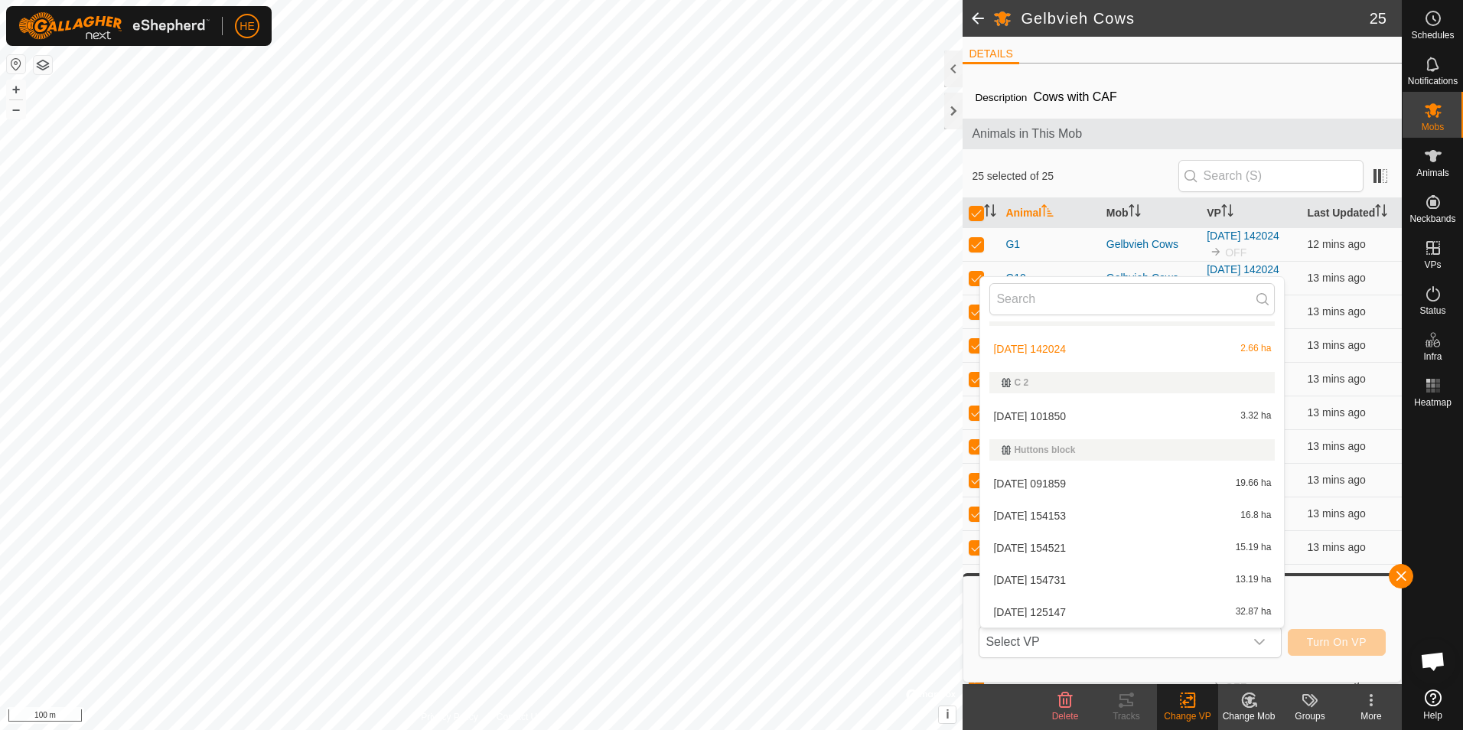
click at [1020, 383] on div "C 2" at bounding box center [1132, 382] width 261 height 9
click at [1028, 412] on li "2025-09-15 101850 3.32 ha" at bounding box center [1132, 416] width 304 height 31
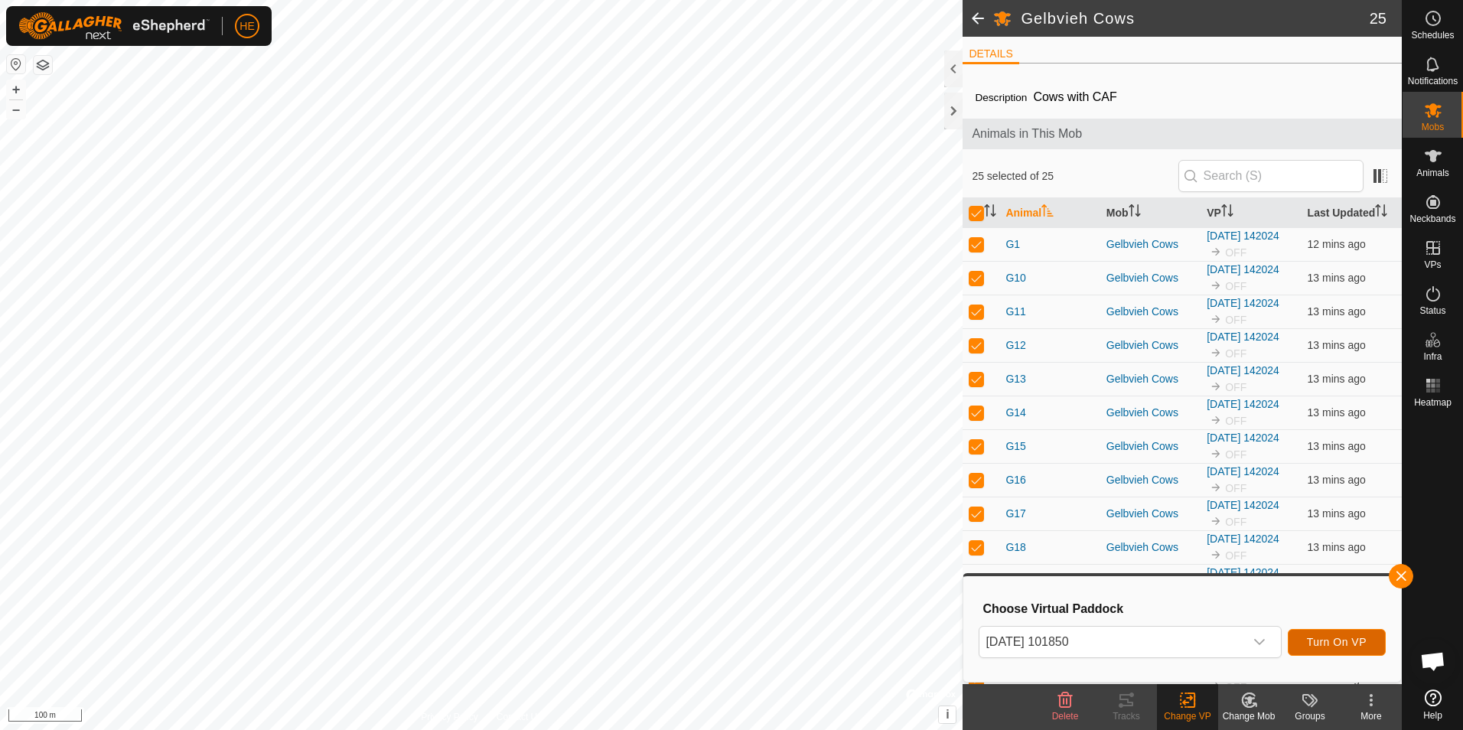
click at [1336, 640] on span "Turn On VP" at bounding box center [1337, 642] width 60 height 12
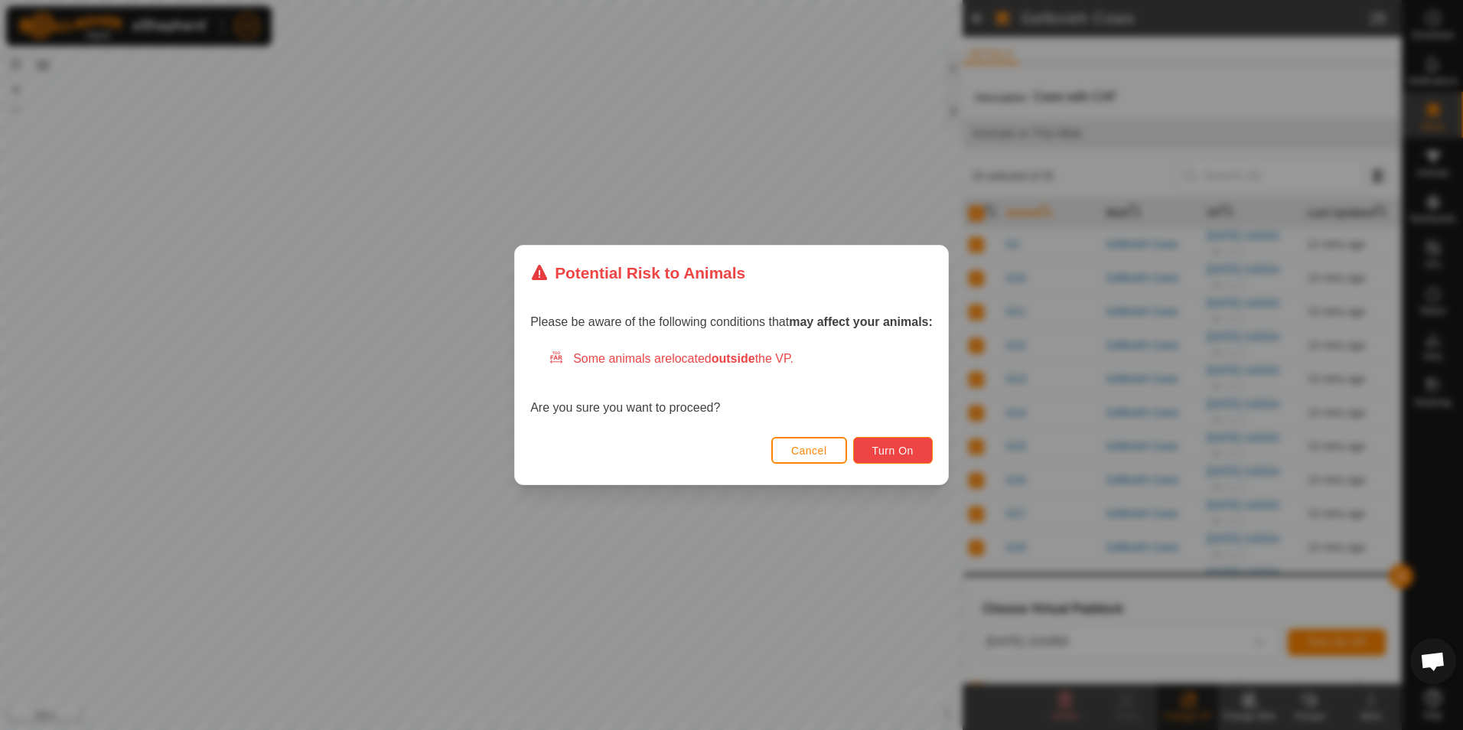
click at [898, 445] on span "Turn On" at bounding box center [892, 451] width 41 height 12
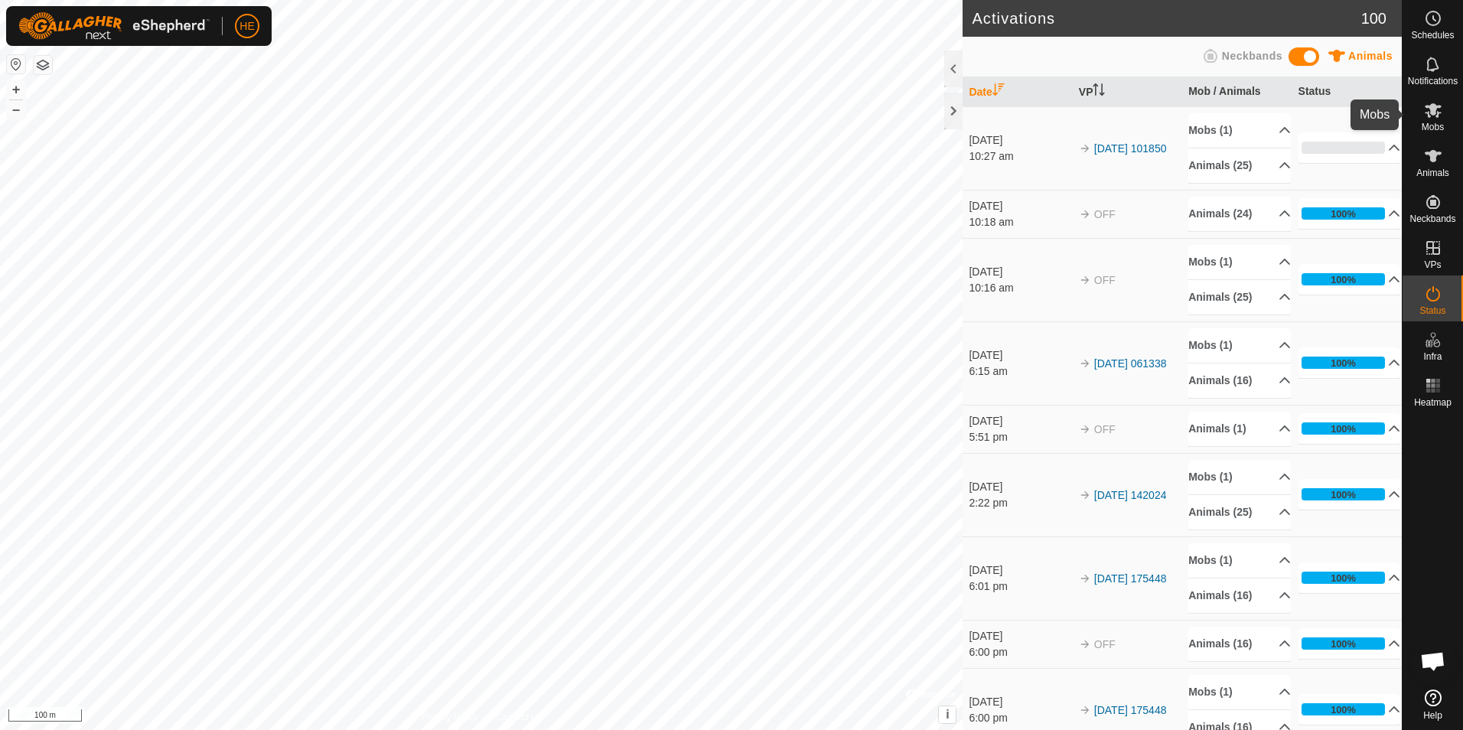
click at [1438, 108] on icon at bounding box center [1433, 110] width 17 height 15
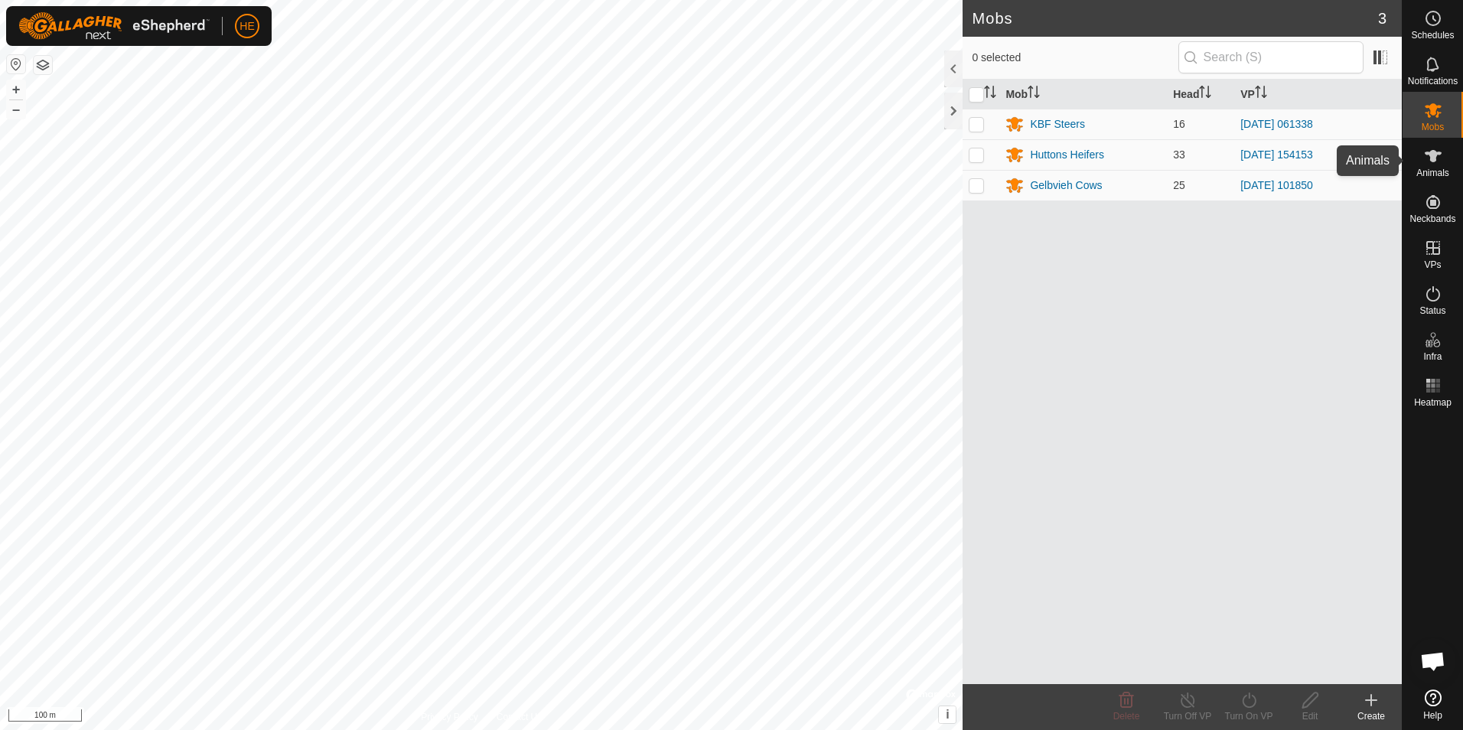
click at [1434, 155] on icon at bounding box center [1433, 156] width 17 height 12
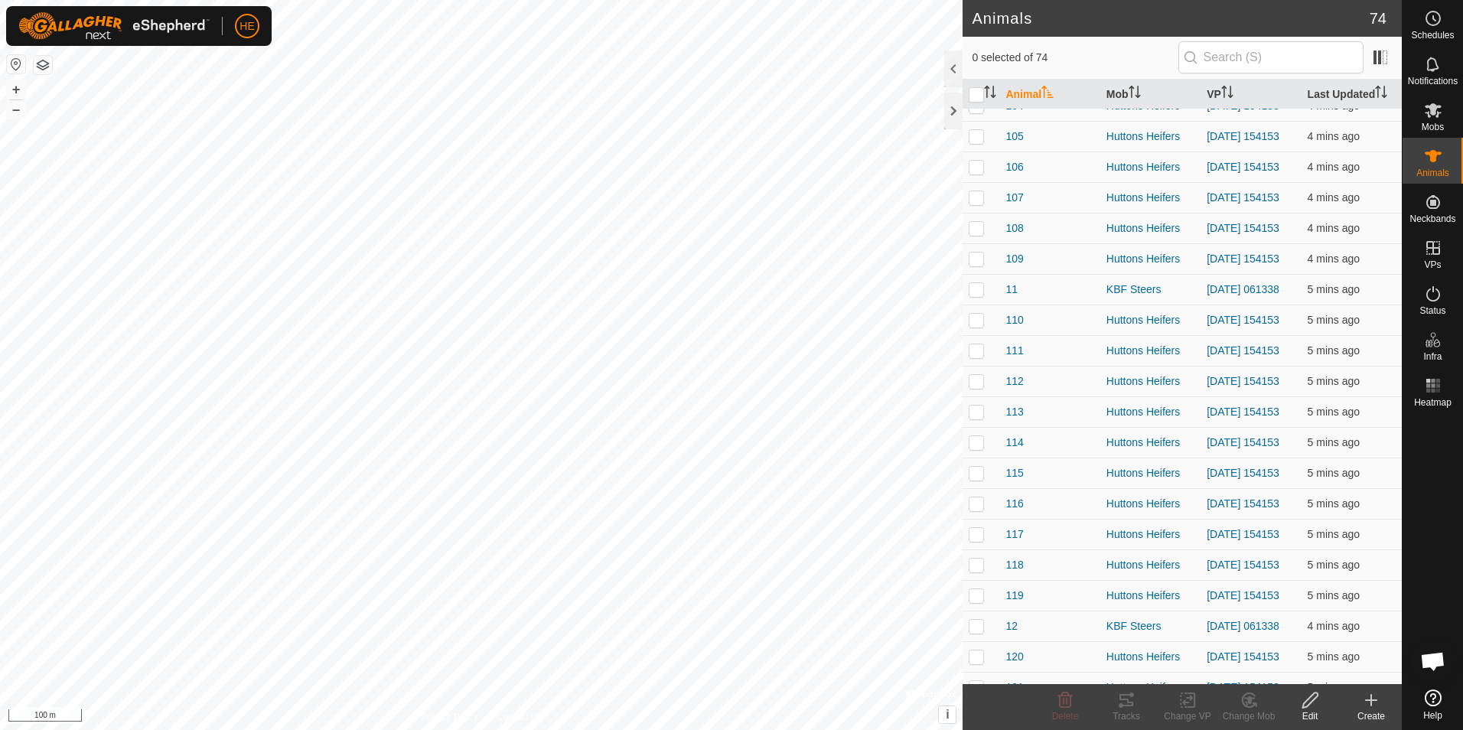
scroll to position [77, 0]
click at [1432, 110] on icon at bounding box center [1433, 110] width 17 height 15
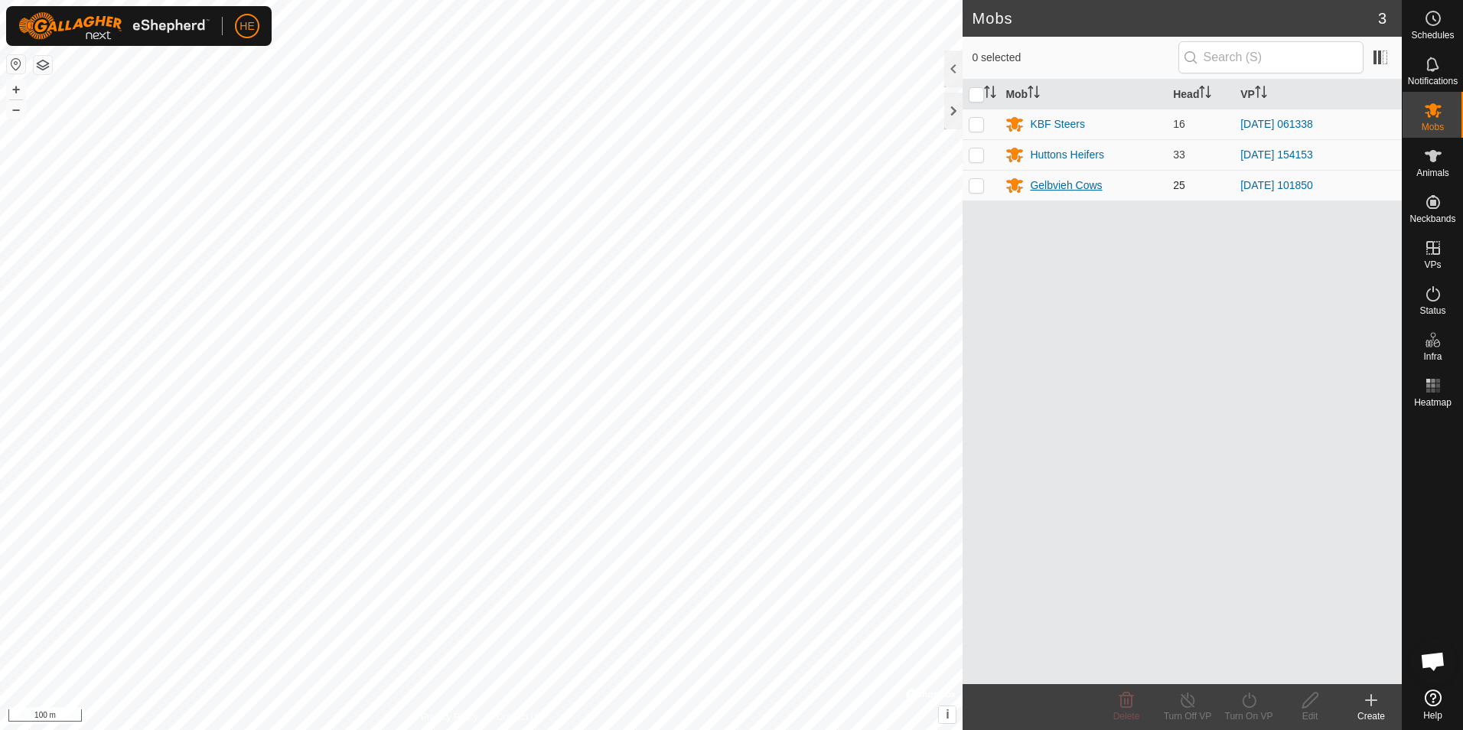
click at [1051, 184] on div "Gelbvieh Cows" at bounding box center [1066, 186] width 72 height 16
